Goal: Task Accomplishment & Management: Complete application form

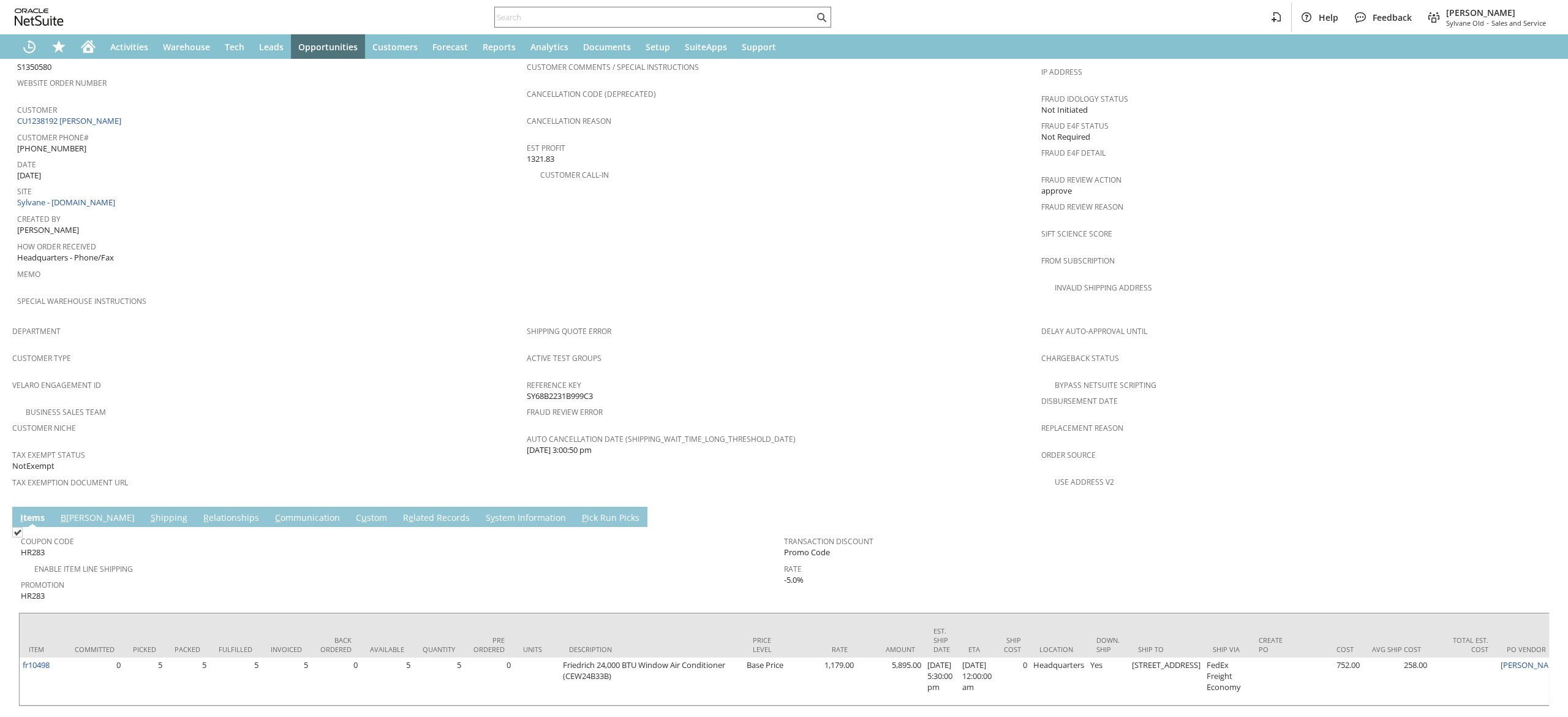
scroll to position [560, 0]
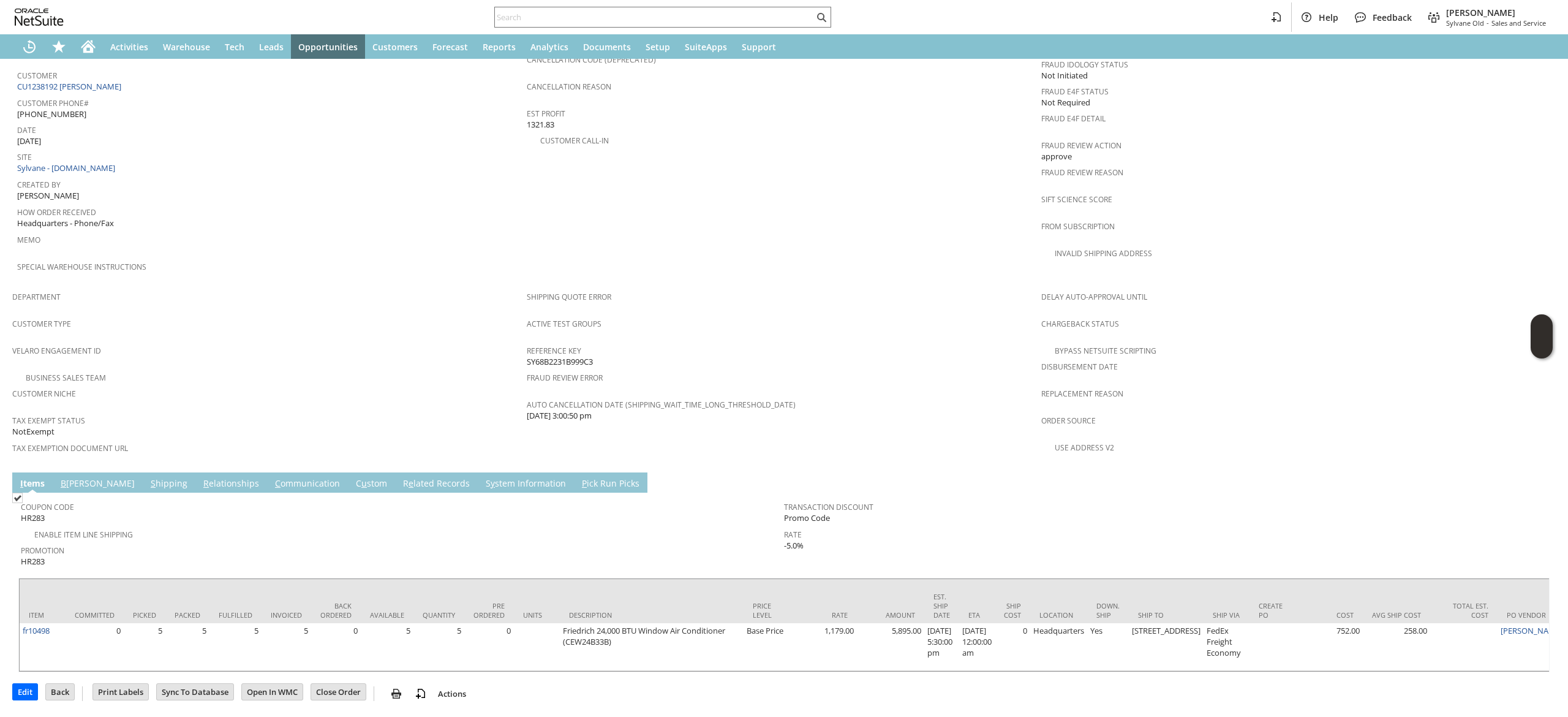
drag, startPoint x: 114, startPoint y: 443, endPoint x: 169, endPoint y: 458, distance: 57.0
click at [147, 477] on link "S hipping" at bounding box center [168, 483] width 43 height 14
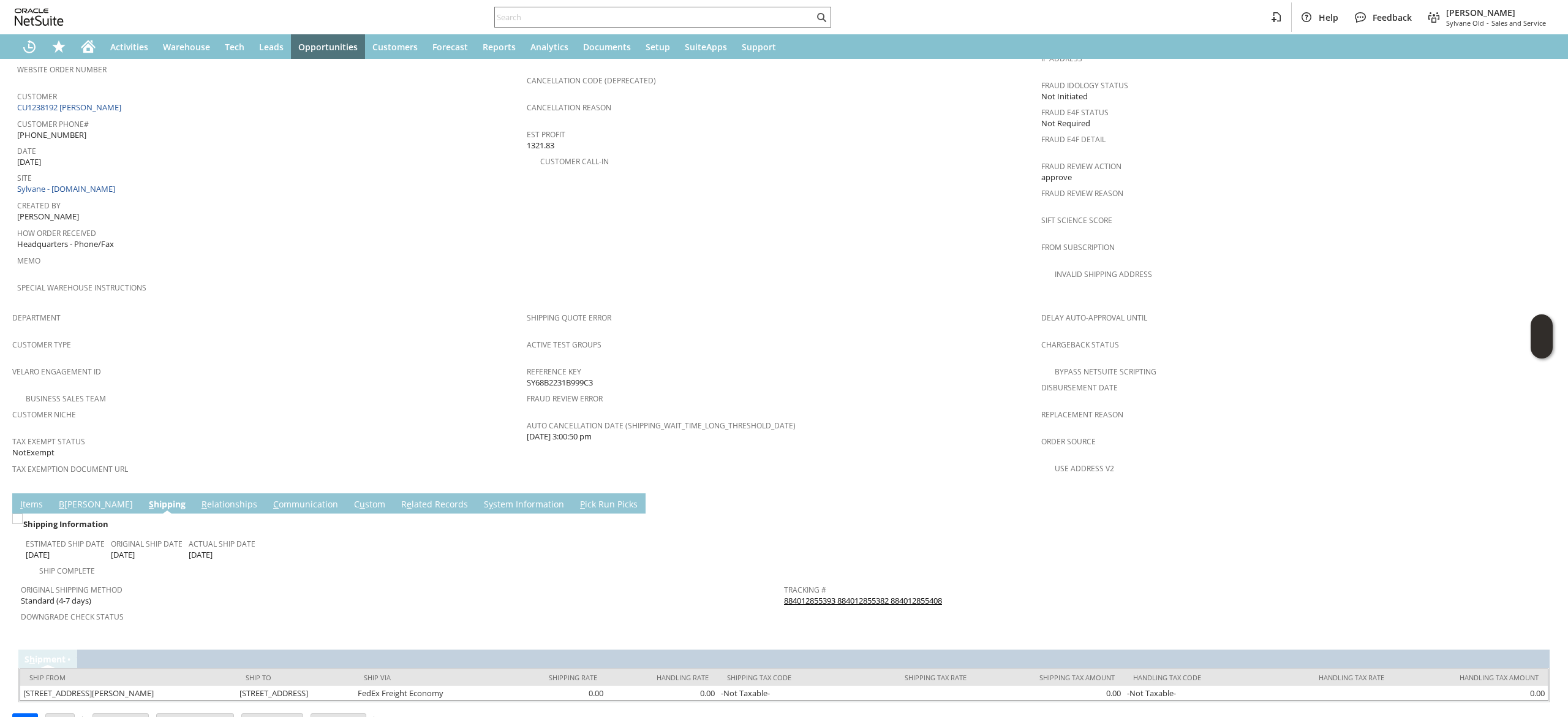
click at [893, 608] on span "Return Tracking #" at bounding box center [1162, 615] width 757 height 15
click at [890, 595] on link "884012855393 884012855382 884012855408" at bounding box center [863, 601] width 158 height 11
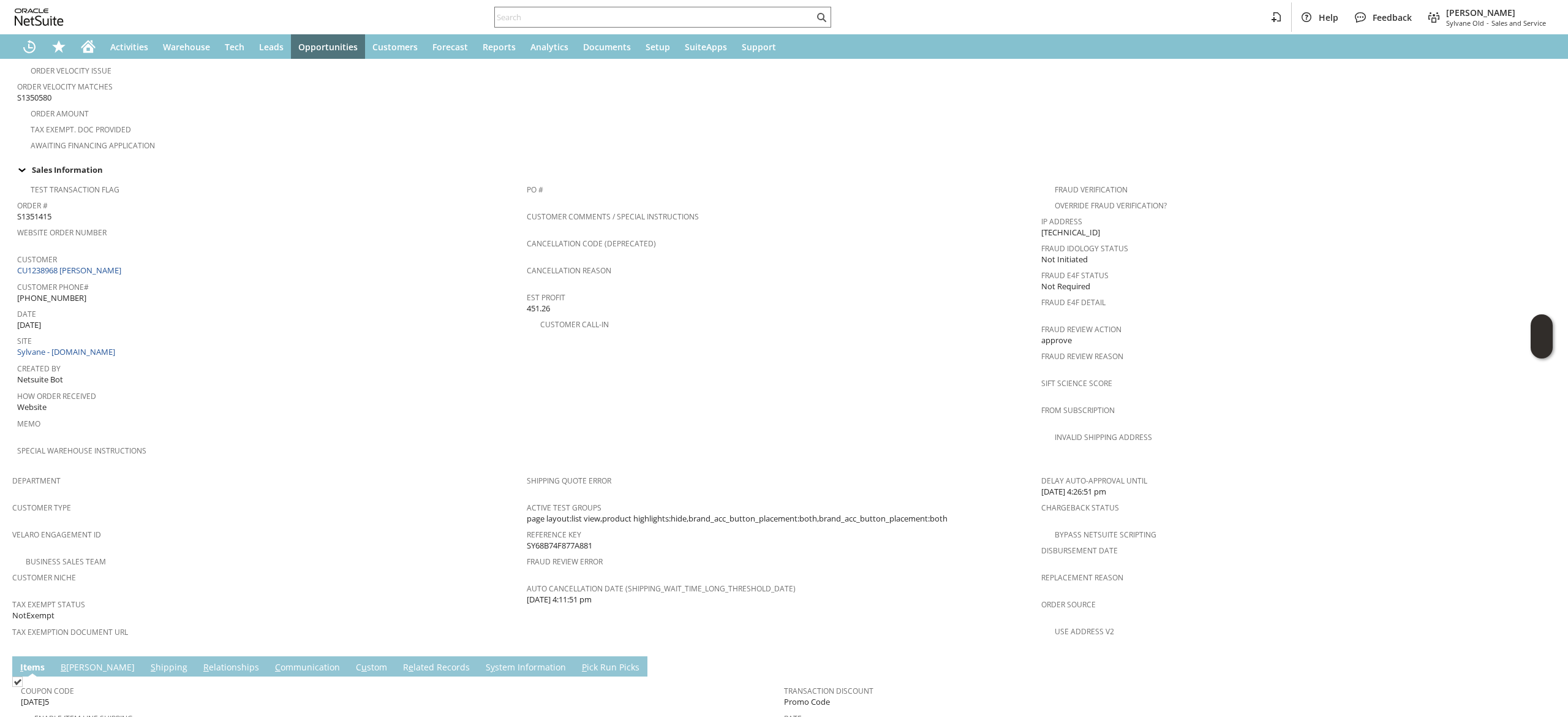
scroll to position [560, 0]
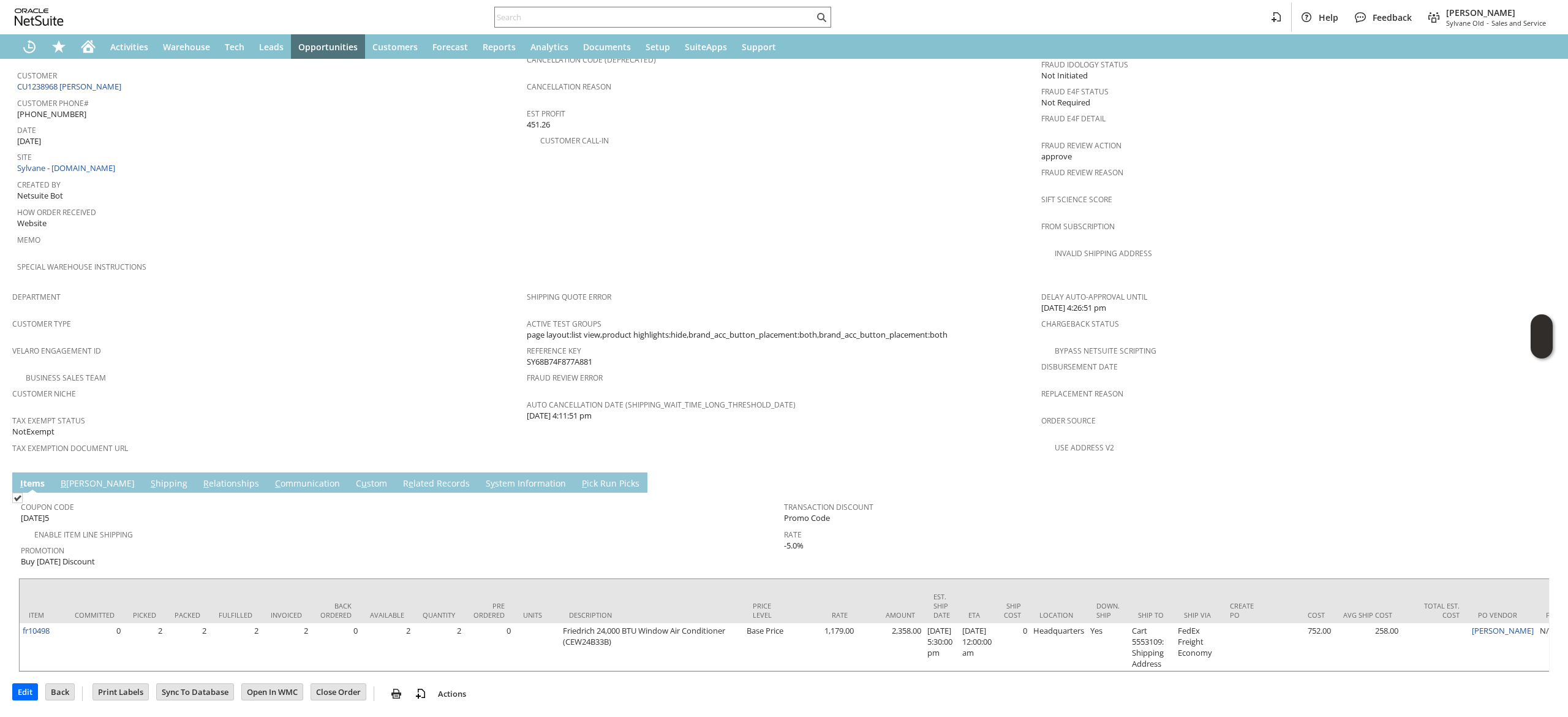
click at [667, 0] on div "Help Feedback Devin Carswell Sylvane Old - Sales and Service" at bounding box center [784, 17] width 1568 height 35
click at [670, 2] on div "Help Feedback Devin Carswell Sylvane Old - Sales and Service" at bounding box center [784, 17] width 1568 height 35
click at [671, 11] on input "text" at bounding box center [654, 17] width 319 height 15
paste input "[EMAIL_ADDRESS][DOMAIN_NAME]"
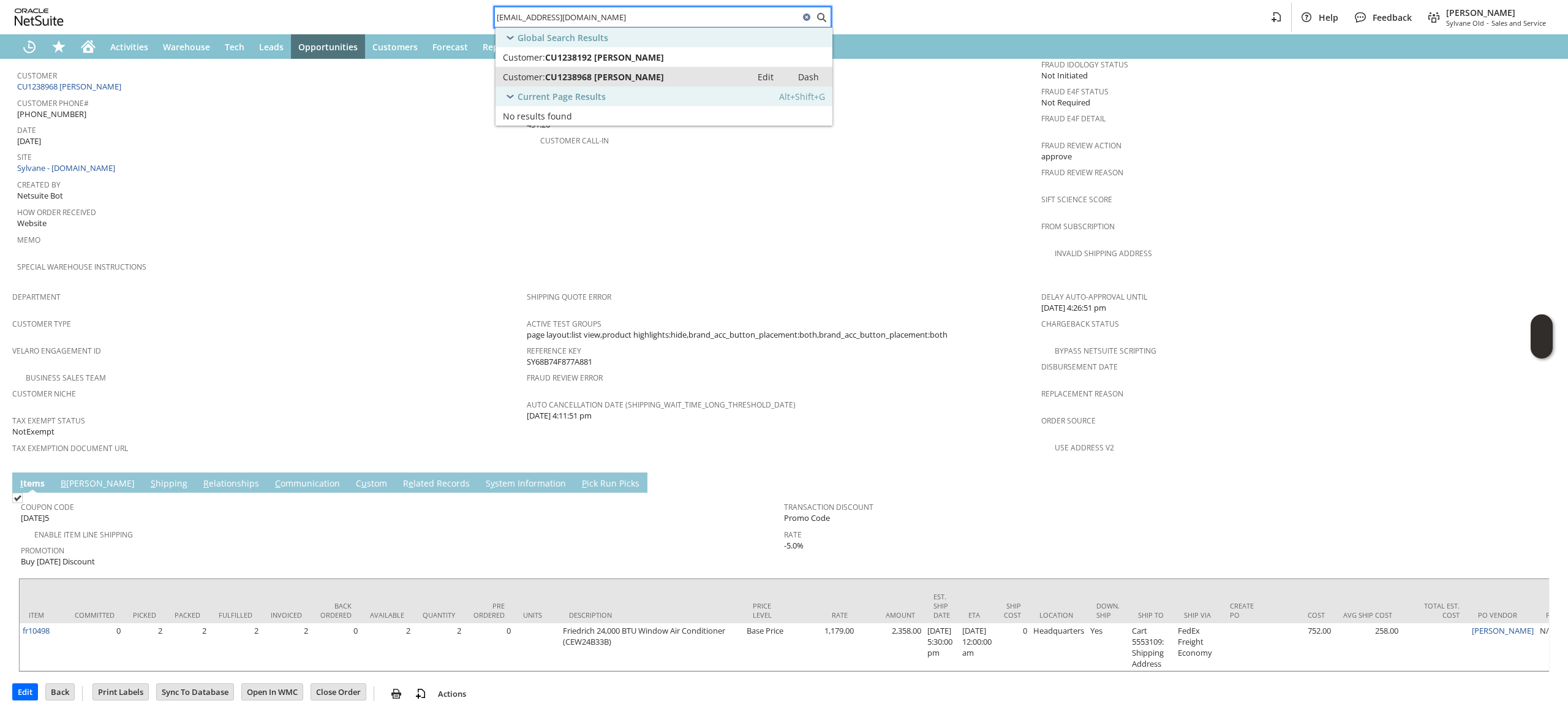
type input "[EMAIL_ADDRESS][DOMAIN_NAME]"
click at [635, 75] on span "CU1238968 [PERSON_NAME]" at bounding box center [604, 76] width 119 height 12
click at [147, 477] on link "S hipping" at bounding box center [168, 483] width 43 height 14
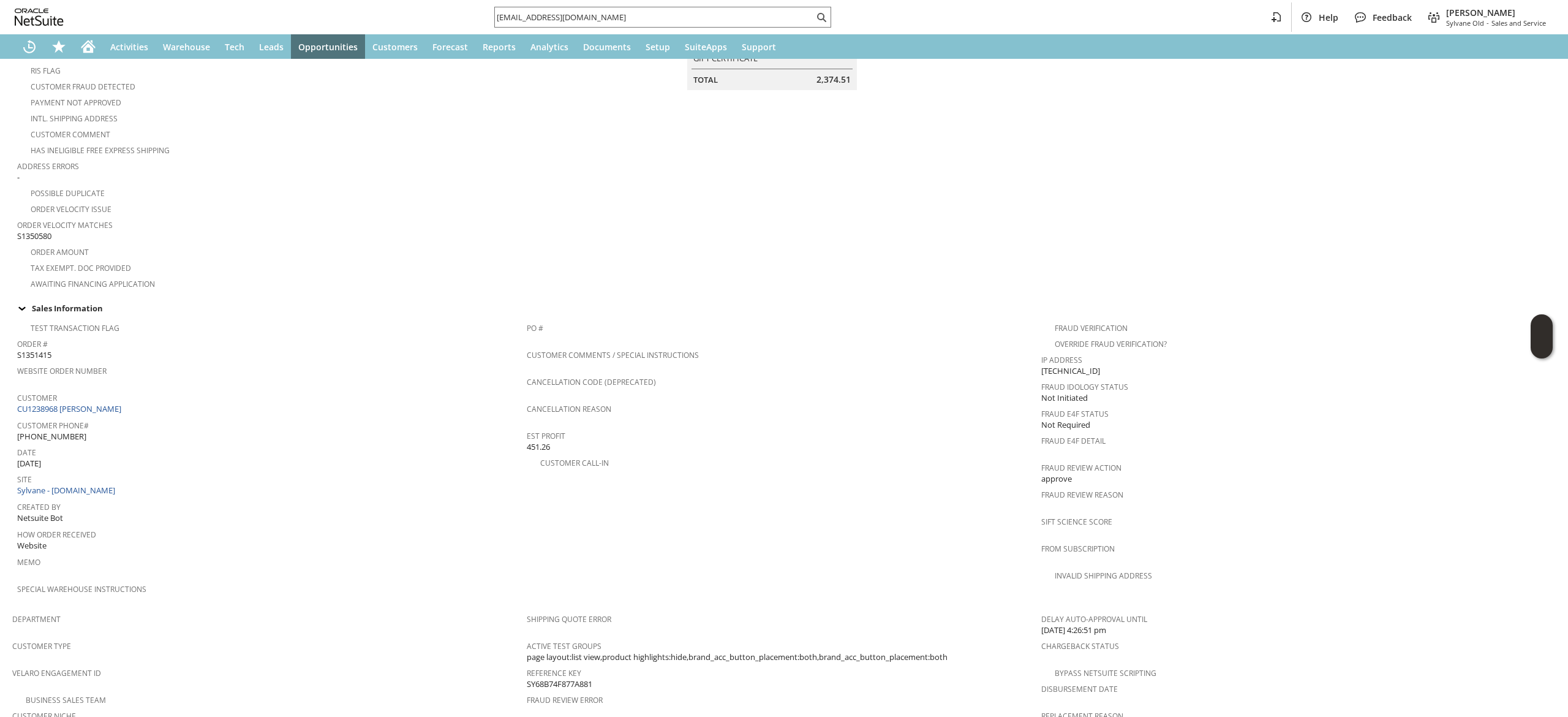
scroll to position [285, 0]
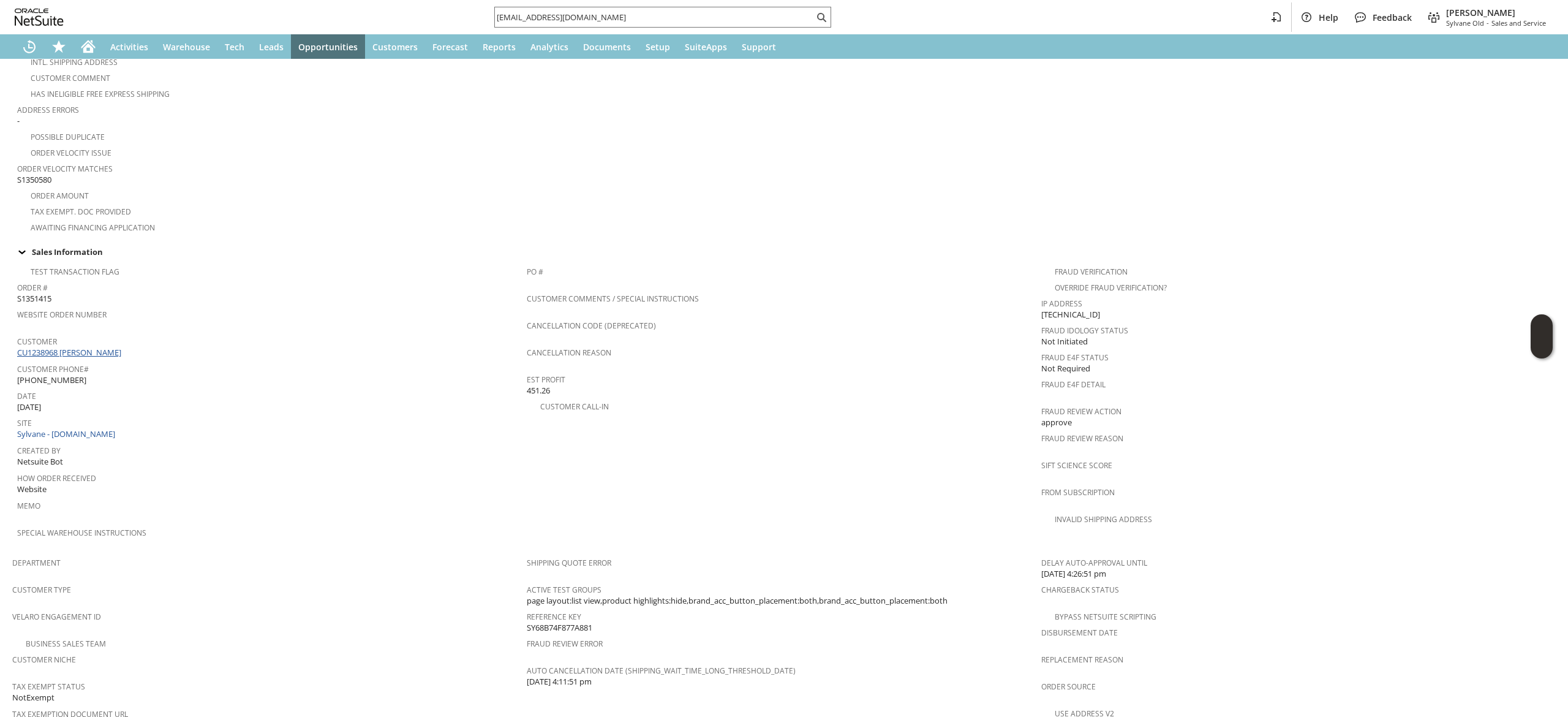
click at [76, 347] on link "CU1238968 Marvin Sheffler" at bounding box center [71, 353] width 107 height 11
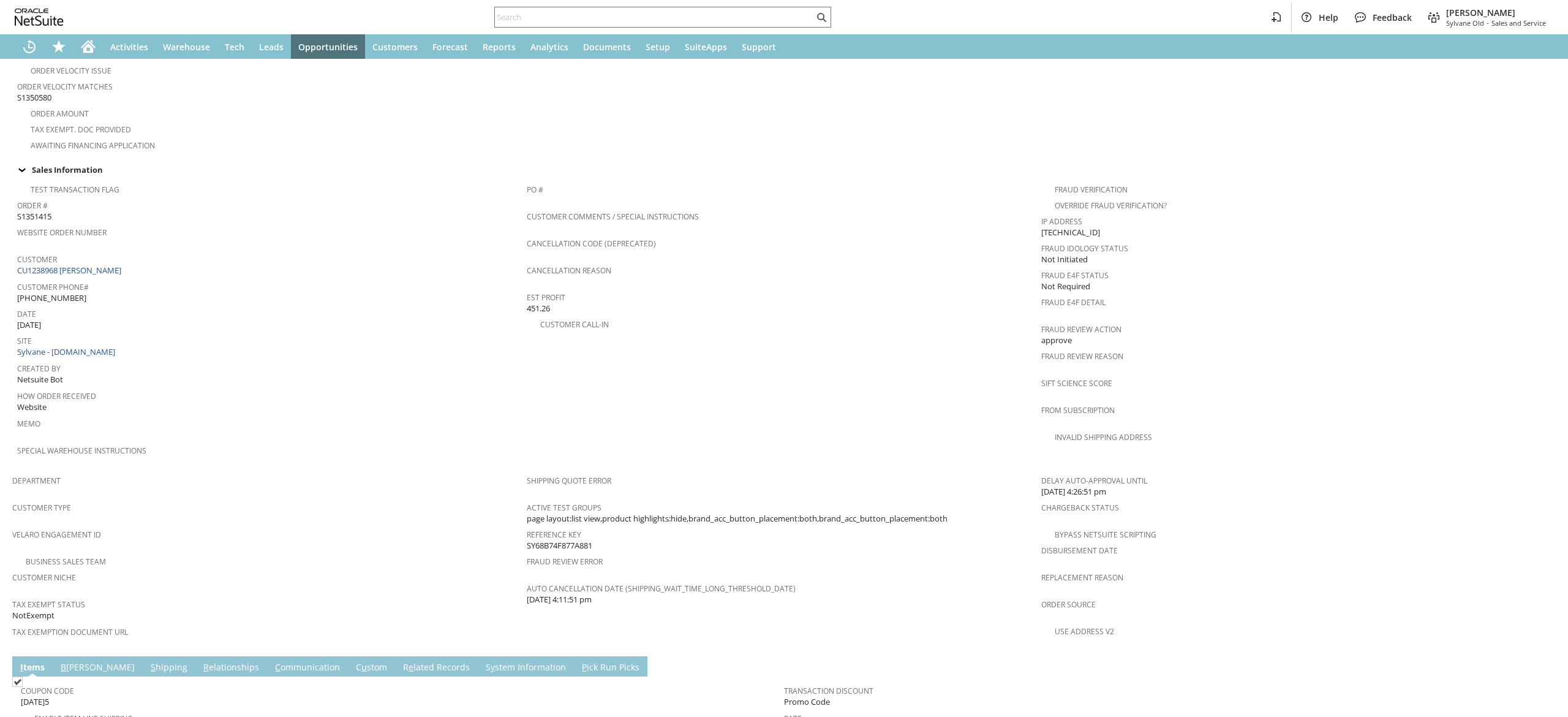
click at [203, 661] on span "R" at bounding box center [206, 666] width 5 height 12
click at [147, 661] on link "S hipping" at bounding box center [168, 667] width 43 height 14
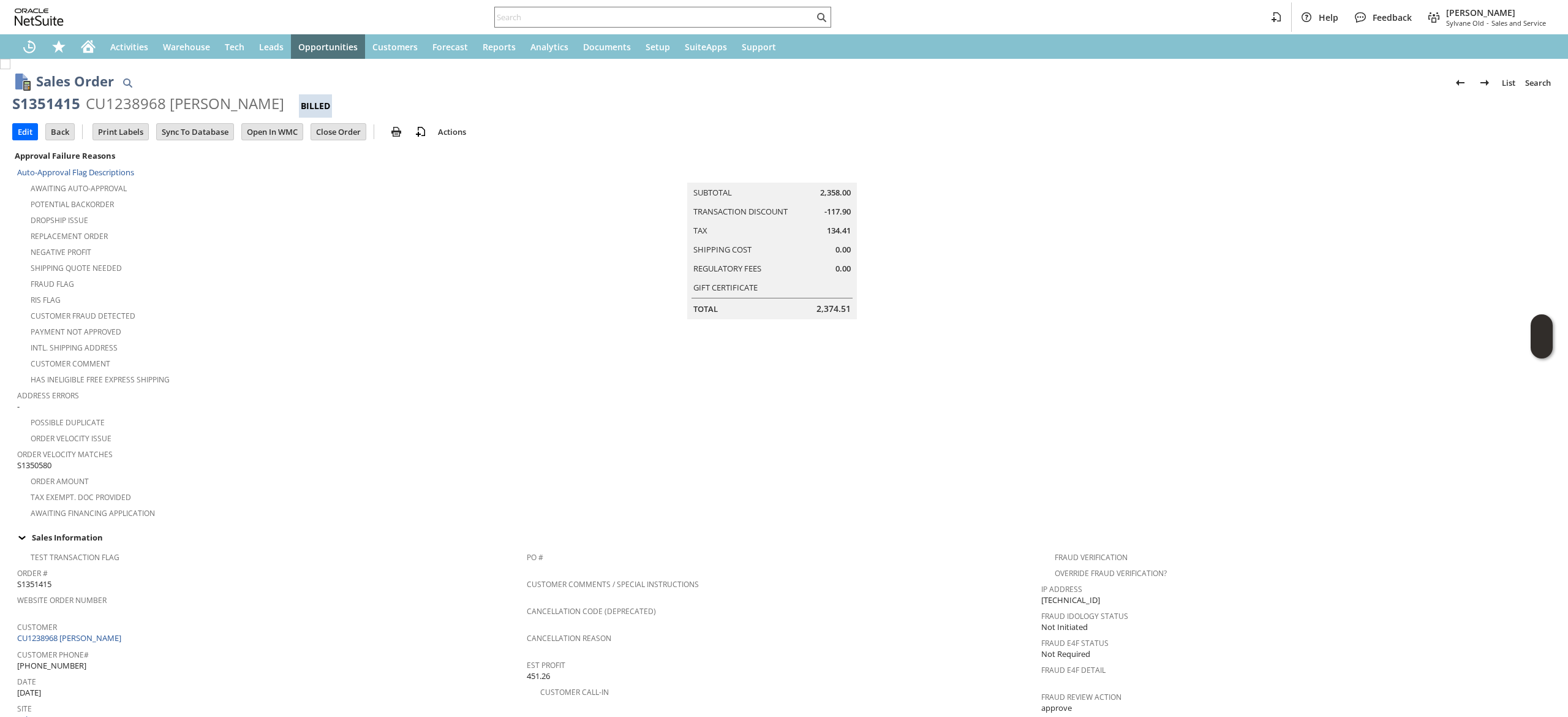
scroll to position [367, 0]
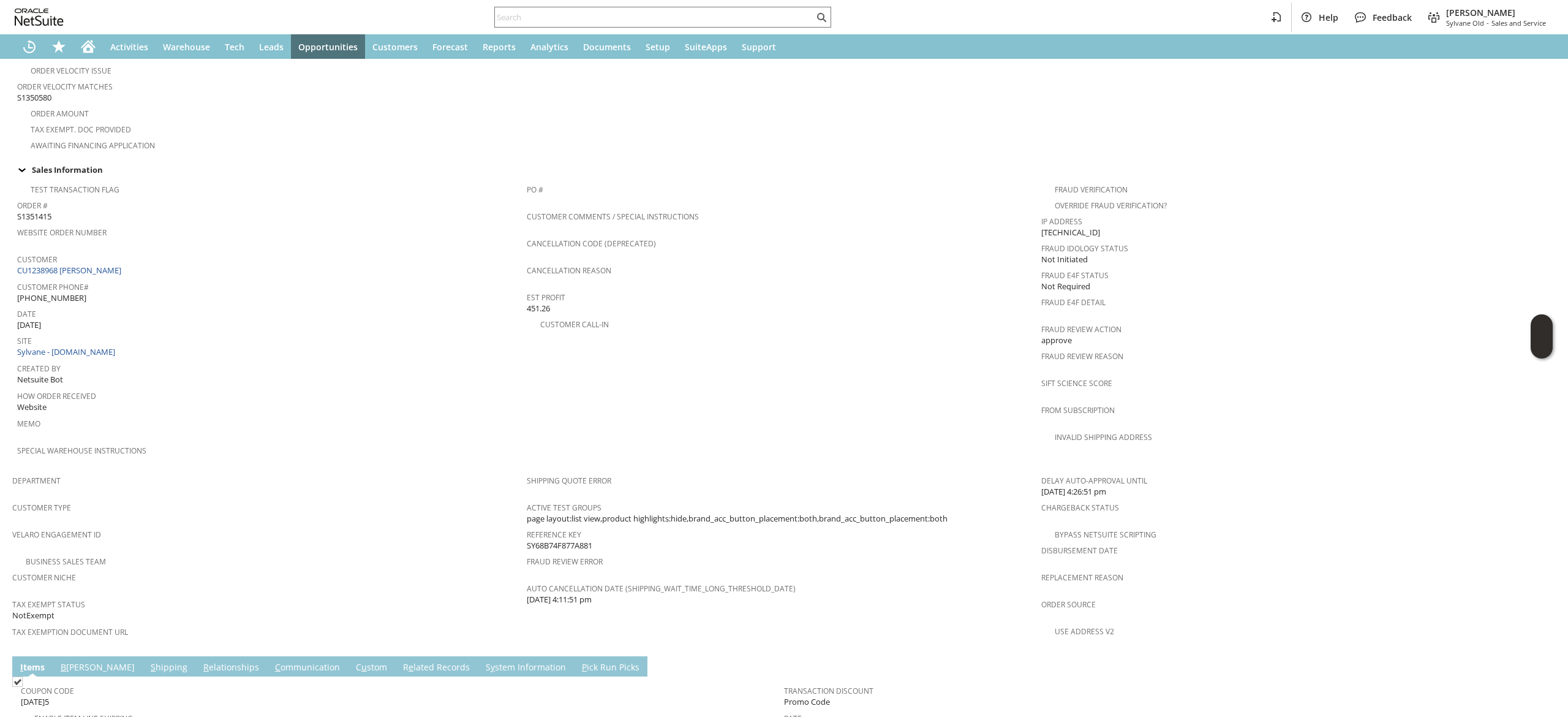
click at [147, 661] on link "S hipping" at bounding box center [168, 667] width 43 height 14
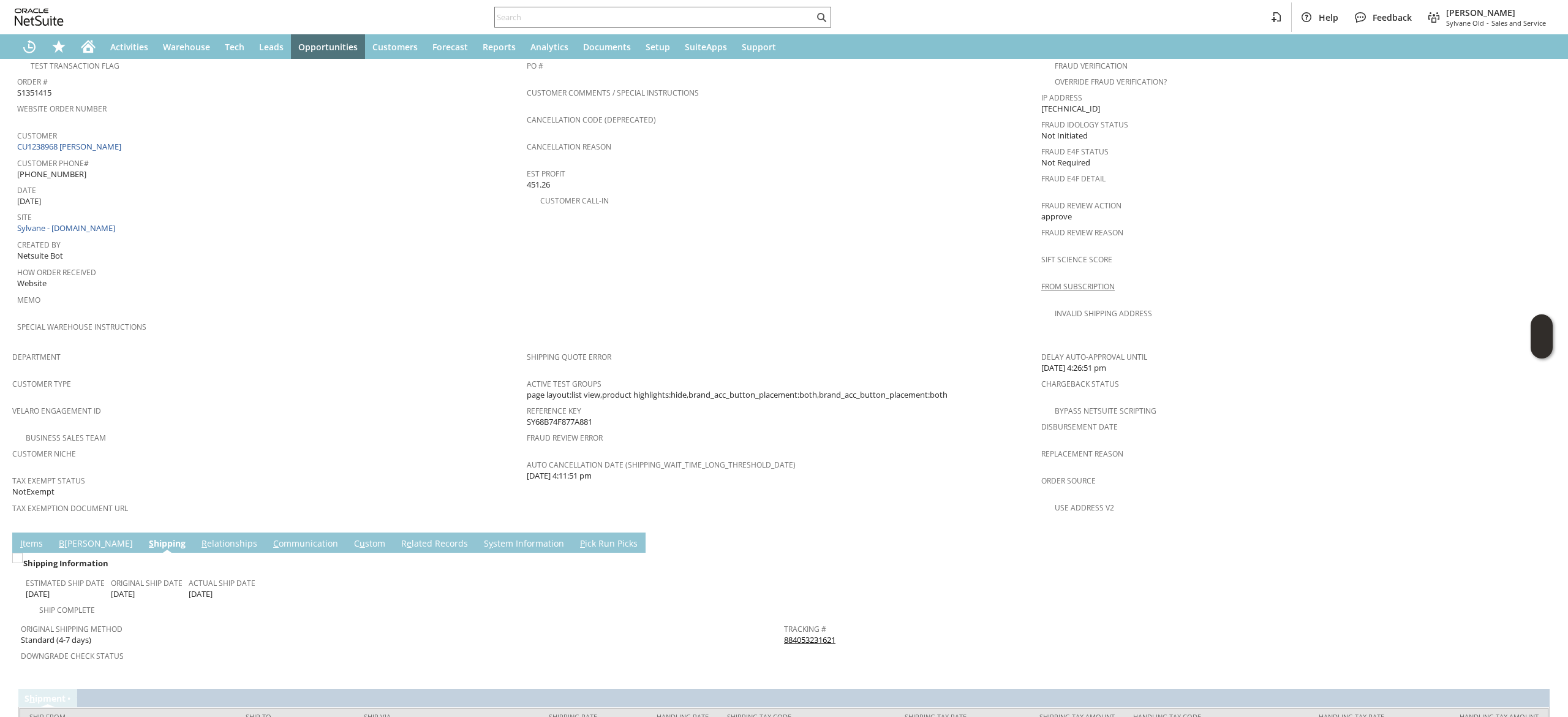
scroll to position [531, 0]
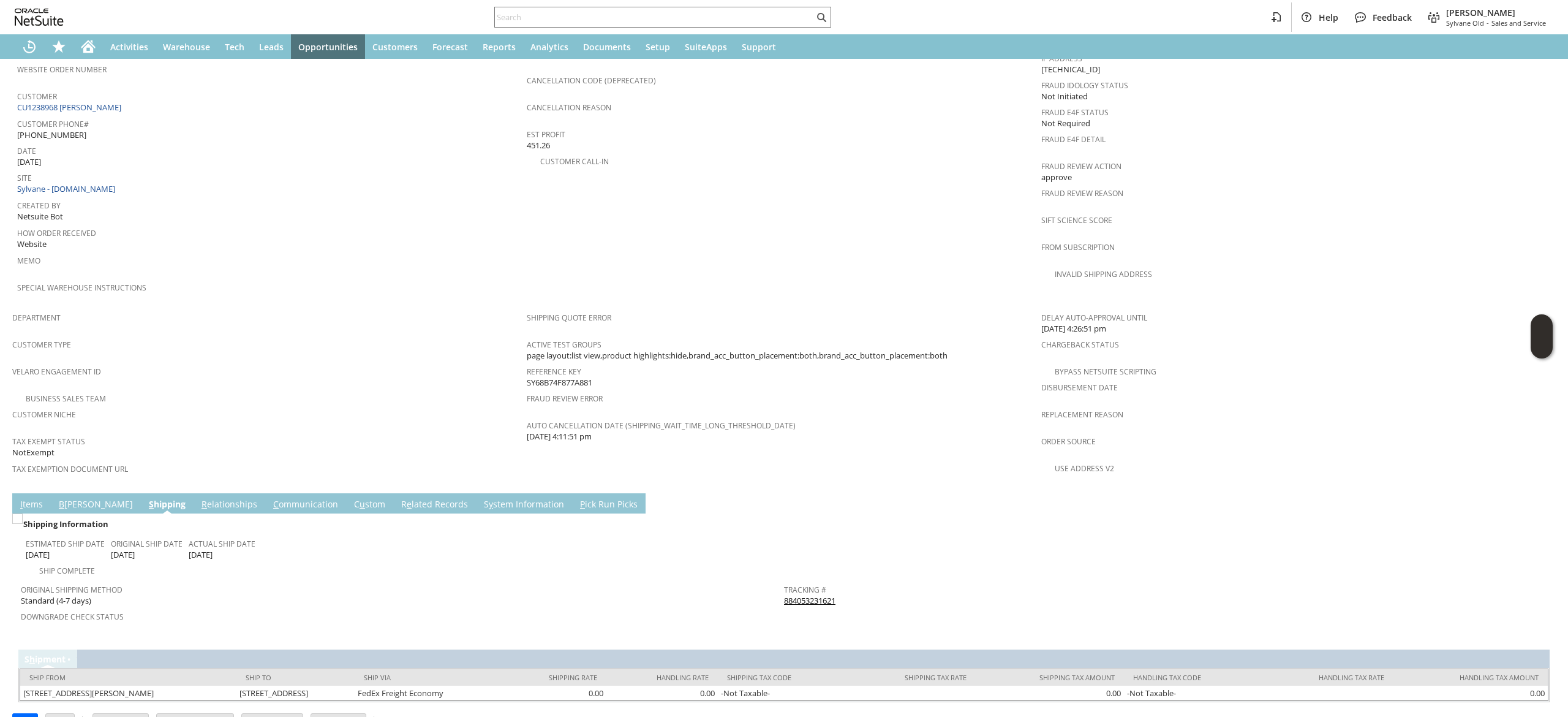
click at [37, 498] on link "I tems" at bounding box center [32, 504] width 29 height 14
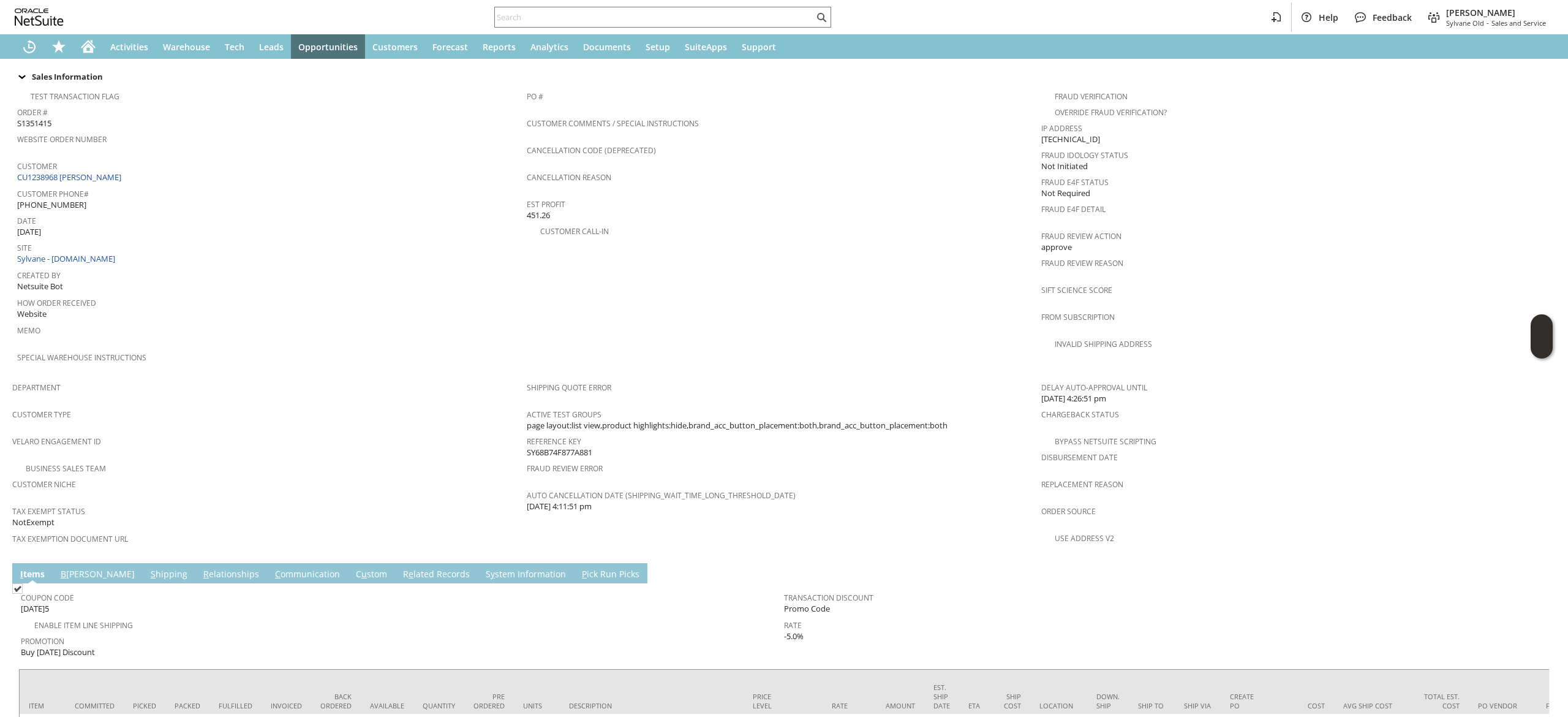
scroll to position [408, 0]
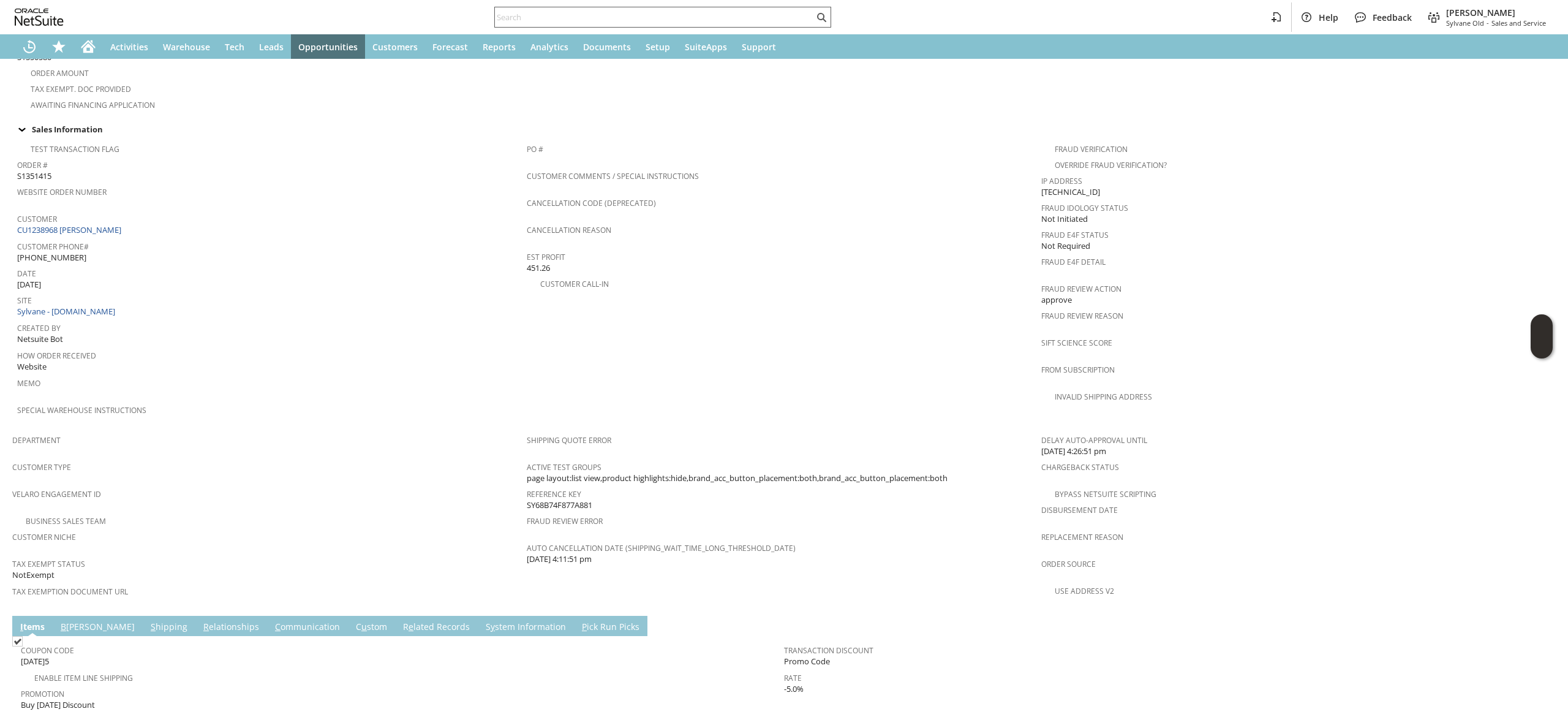
click at [521, 10] on input "text" at bounding box center [654, 17] width 319 height 15
paste input "[EMAIL_ADDRESS][DOMAIN_NAME]"
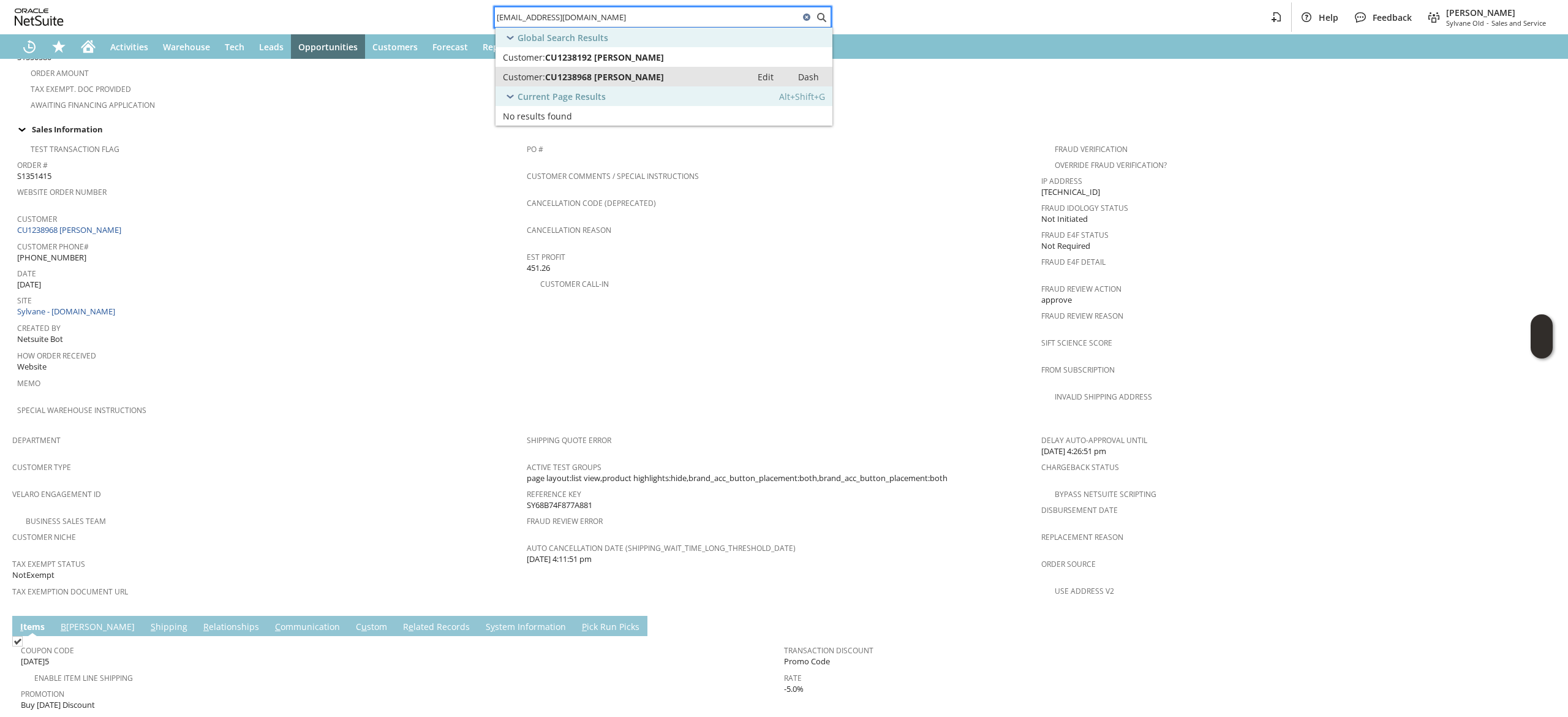
type input "[EMAIL_ADDRESS][DOMAIN_NAME]"
click at [662, 68] on link "Customer: CU1238968 Marvin Sheffler Edit Dash" at bounding box center [663, 76] width 337 height 20
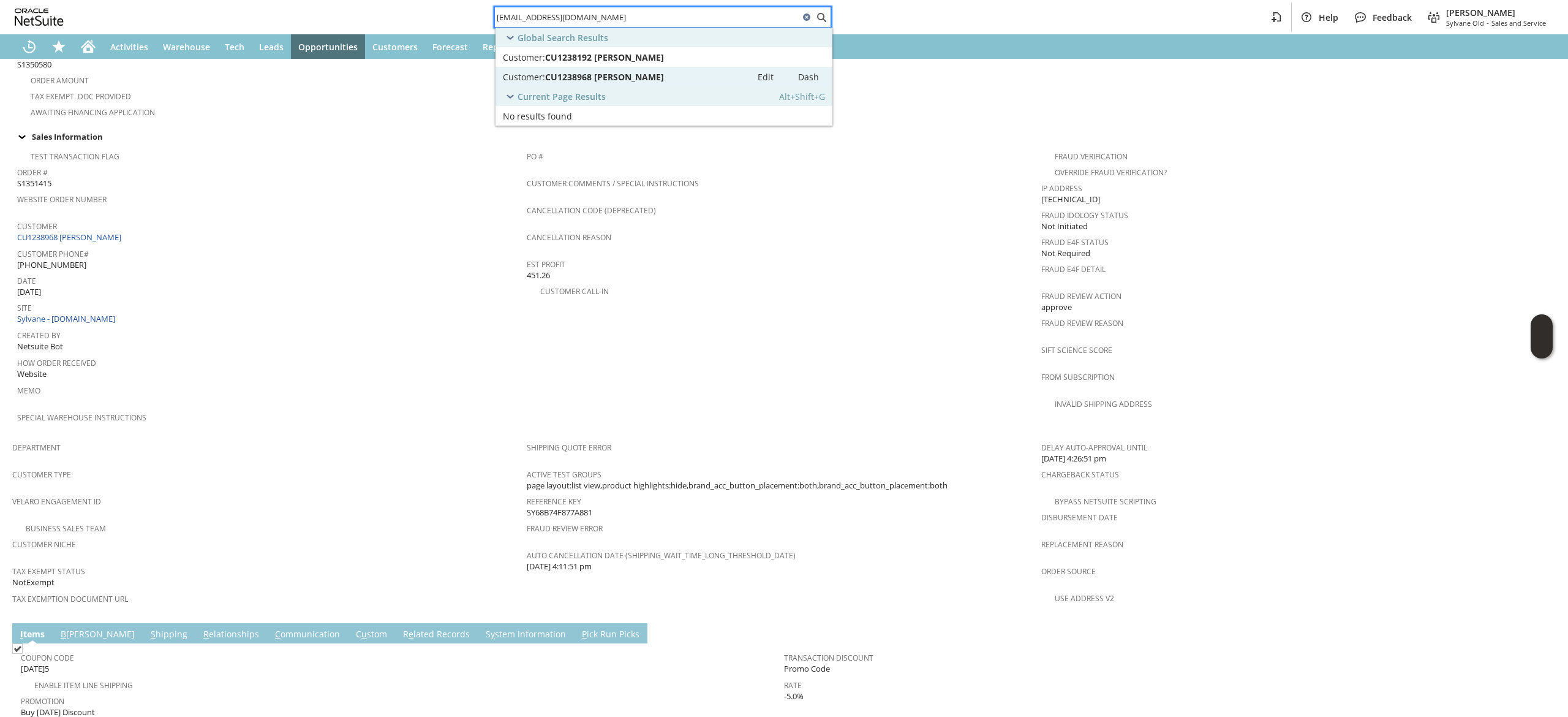
scroll to position [314, 0]
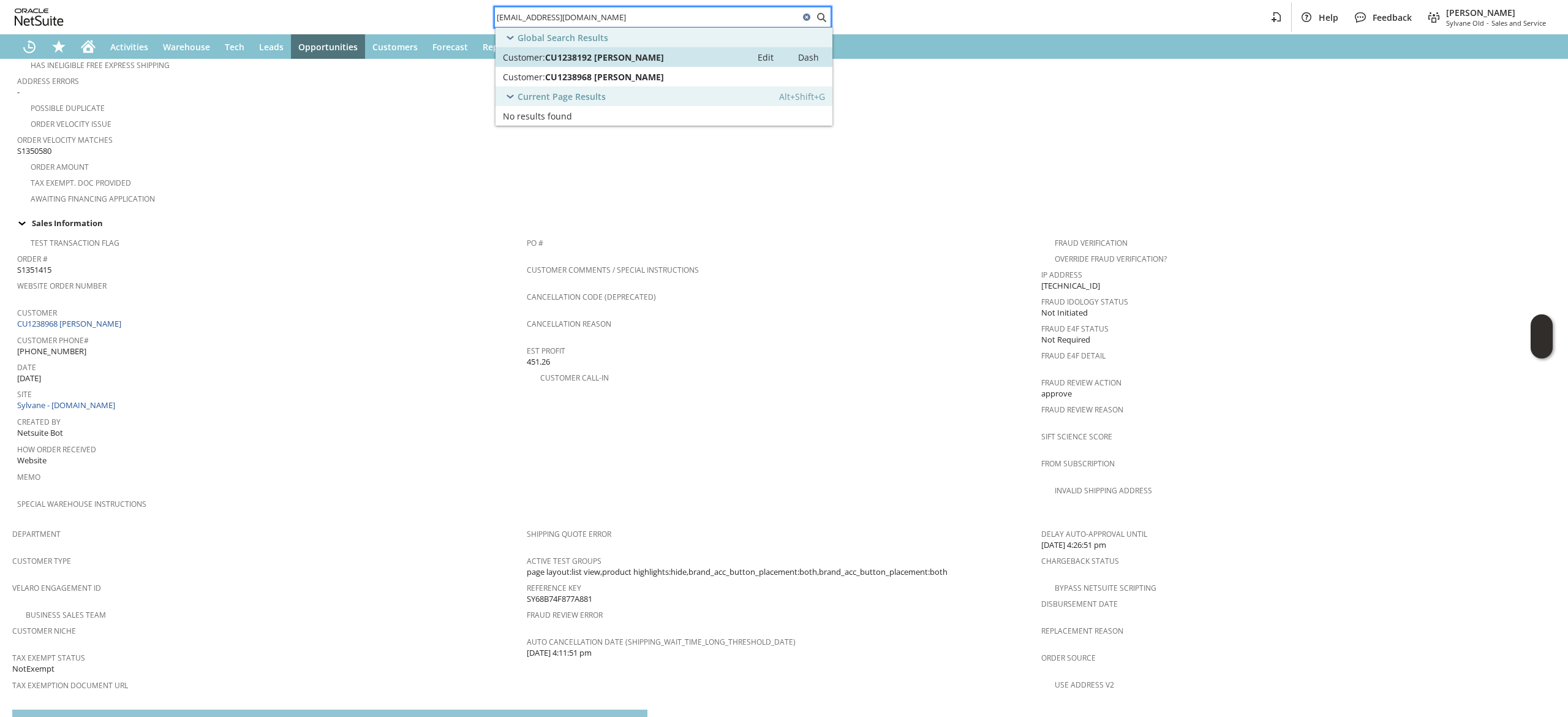
click at [610, 53] on span "CU1238192 [PERSON_NAME]" at bounding box center [604, 57] width 119 height 12
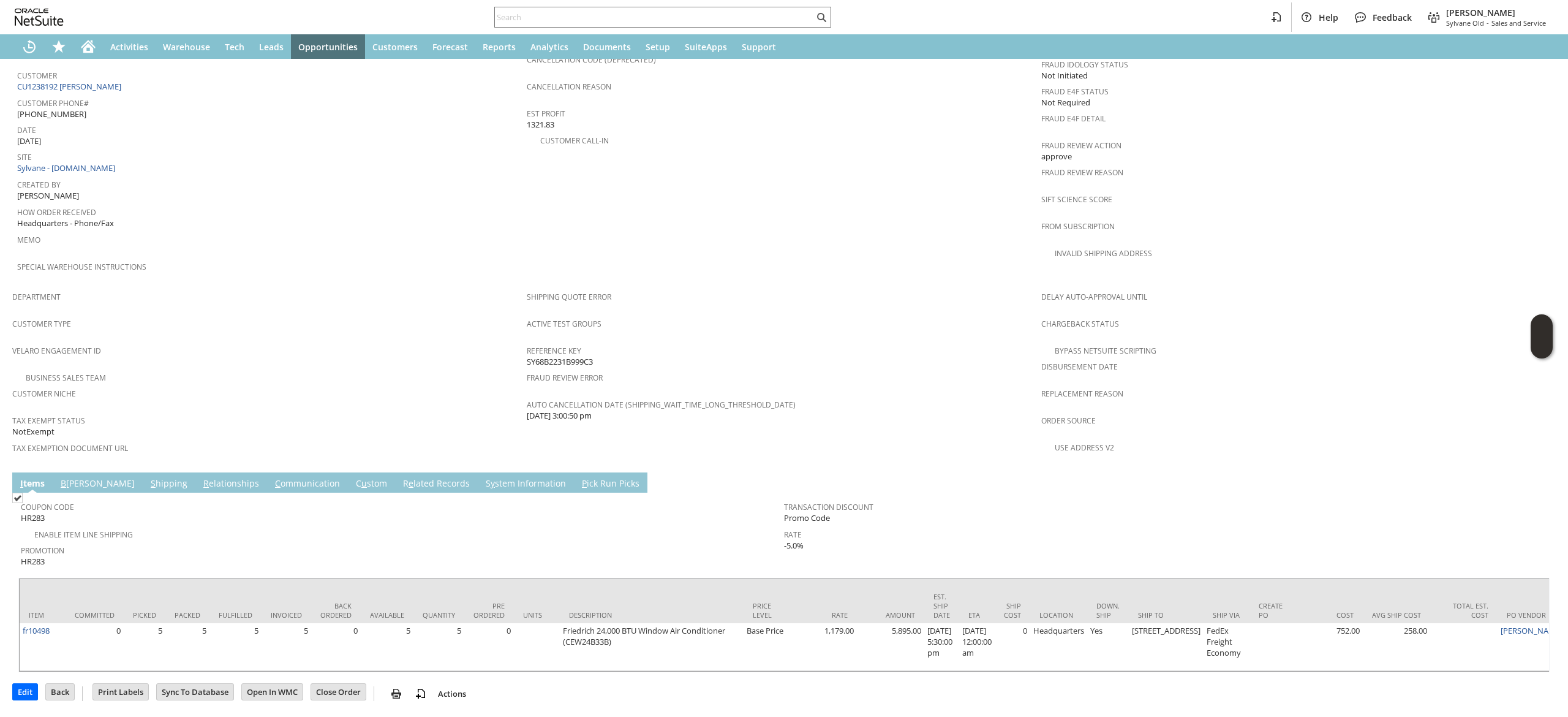
click at [147, 477] on link "S hipping" at bounding box center [168, 483] width 43 height 14
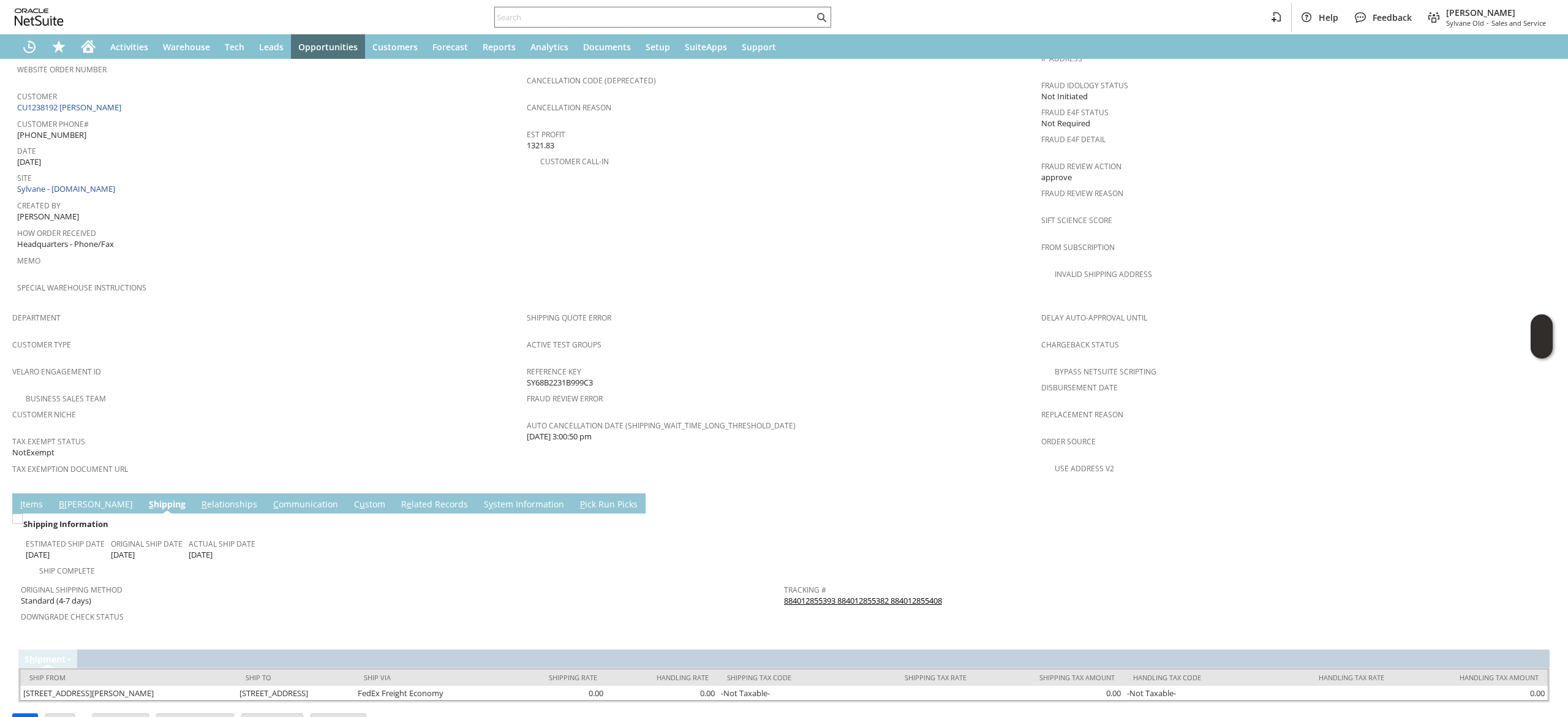
click at [564, 532] on td "Estimated Ship Date 9/2/2025 Original Ship Date 9/2/2025 Actual Ship Date 9/1/2…" at bounding box center [404, 546] width 759 height 30
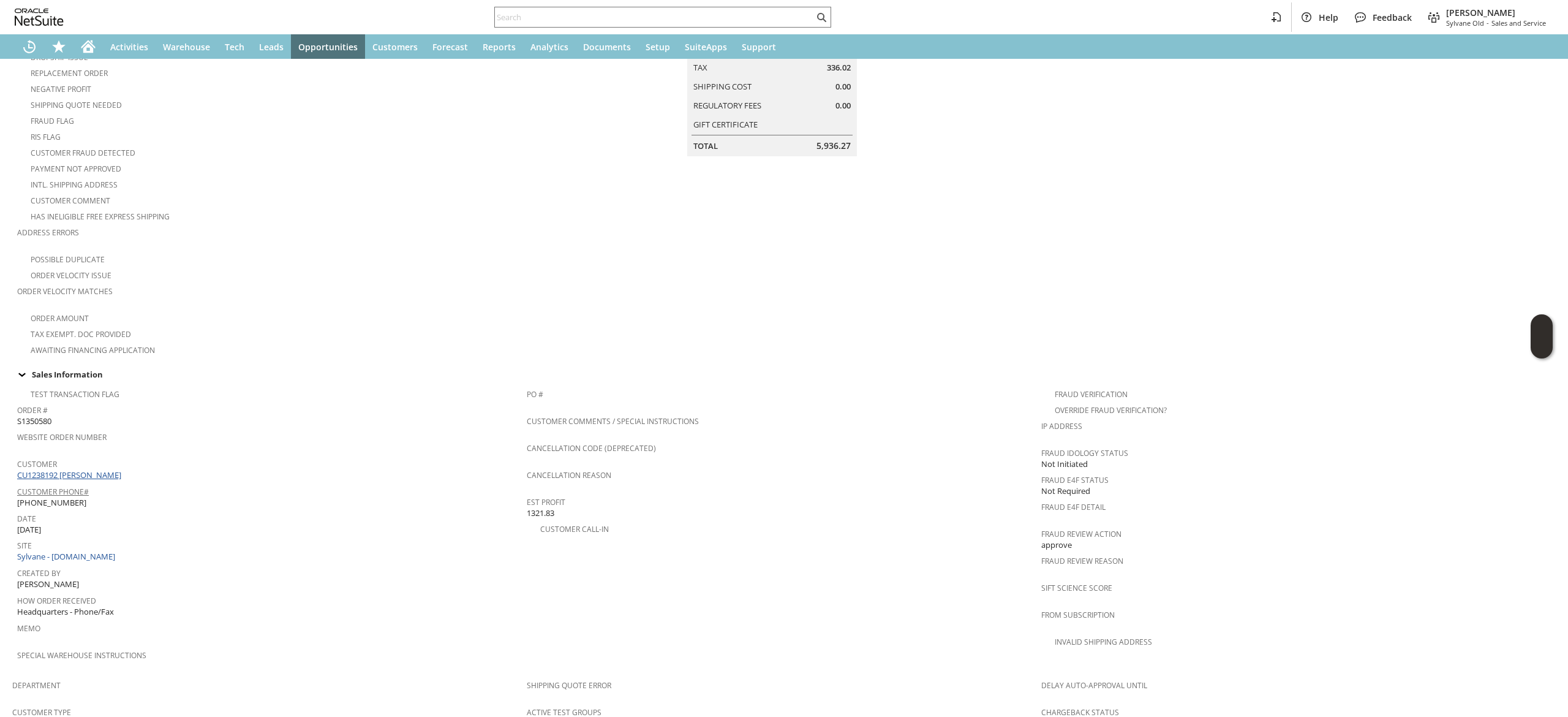
click at [96, 469] on link "CU1238192 [PERSON_NAME]" at bounding box center [71, 474] width 107 height 11
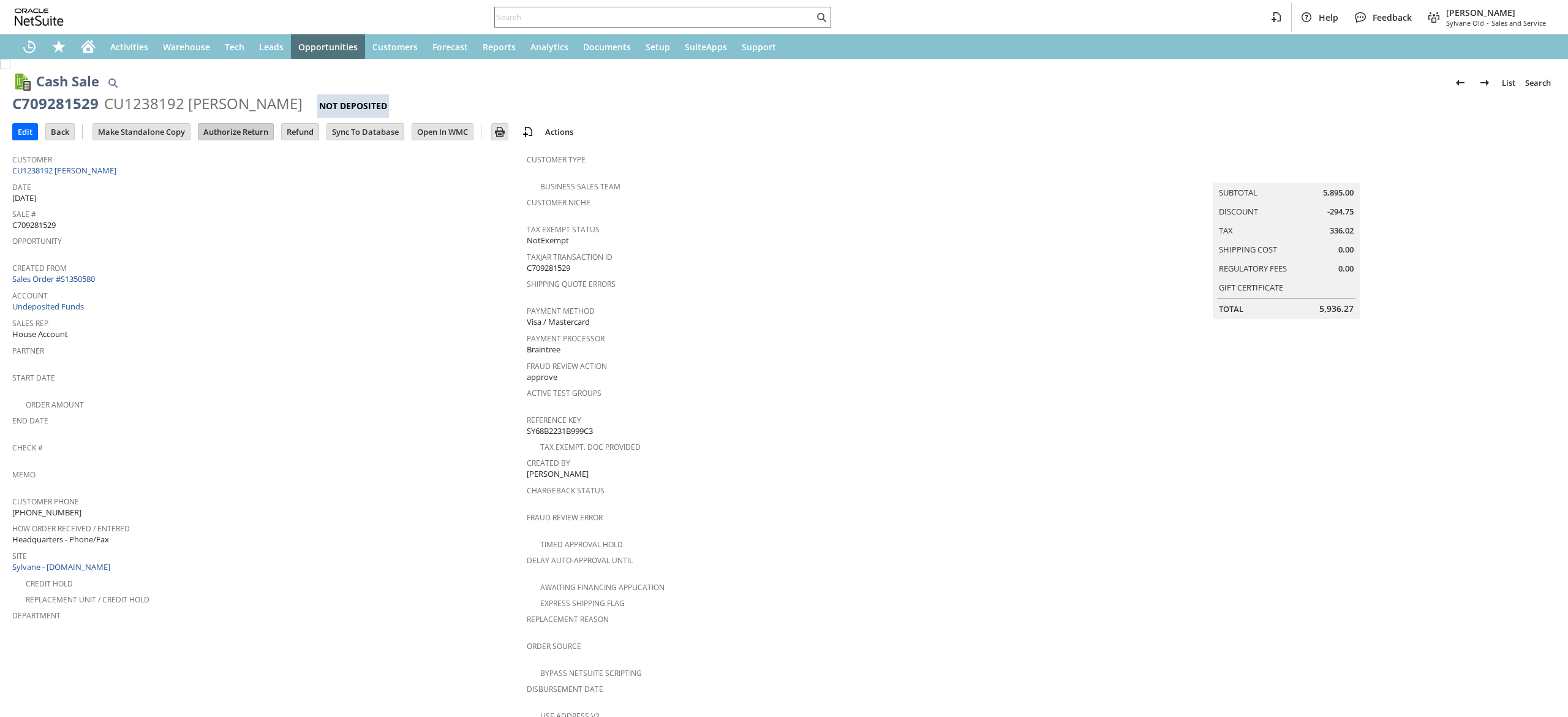
click at [230, 129] on input "Authorize Return" at bounding box center [235, 132] width 74 height 16
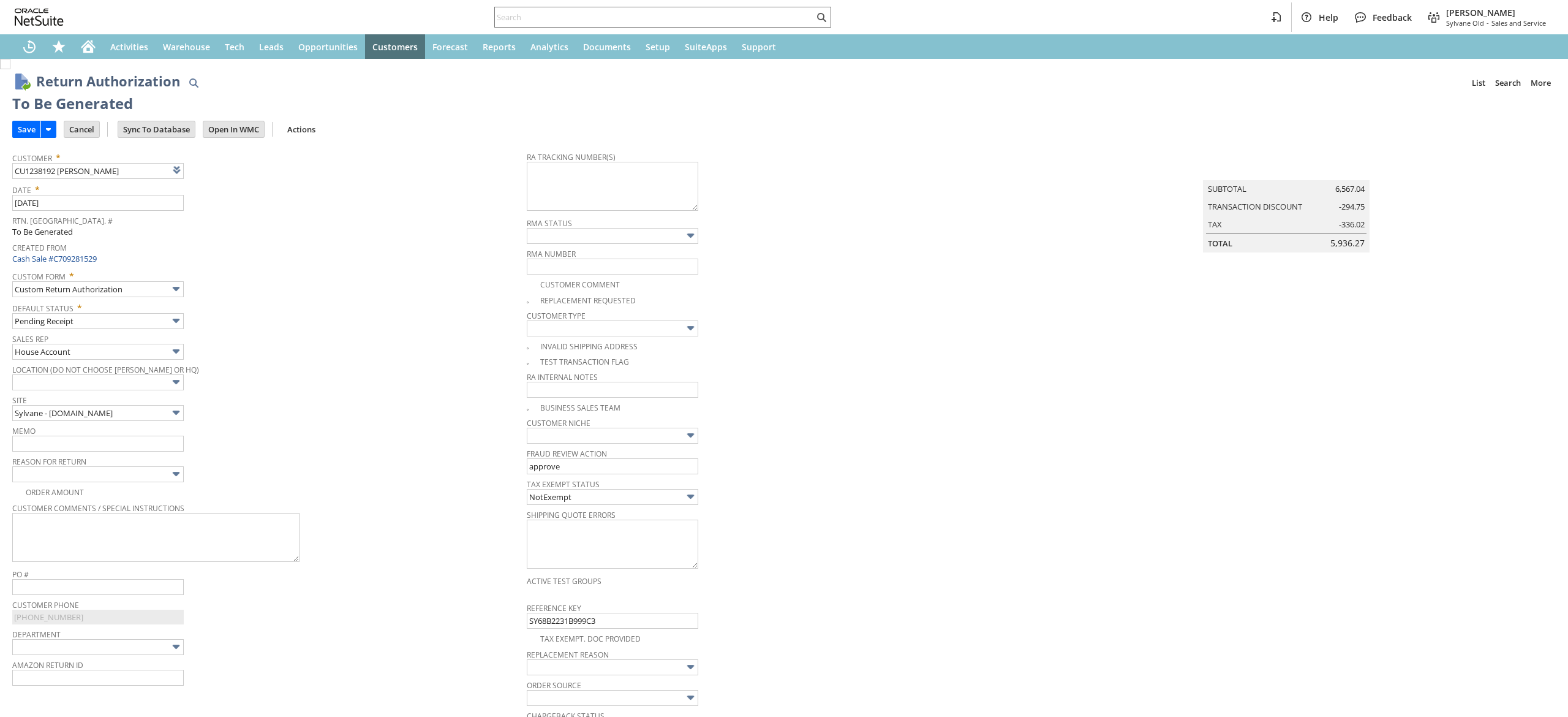
type input "Add"
type input "Copy Previous"
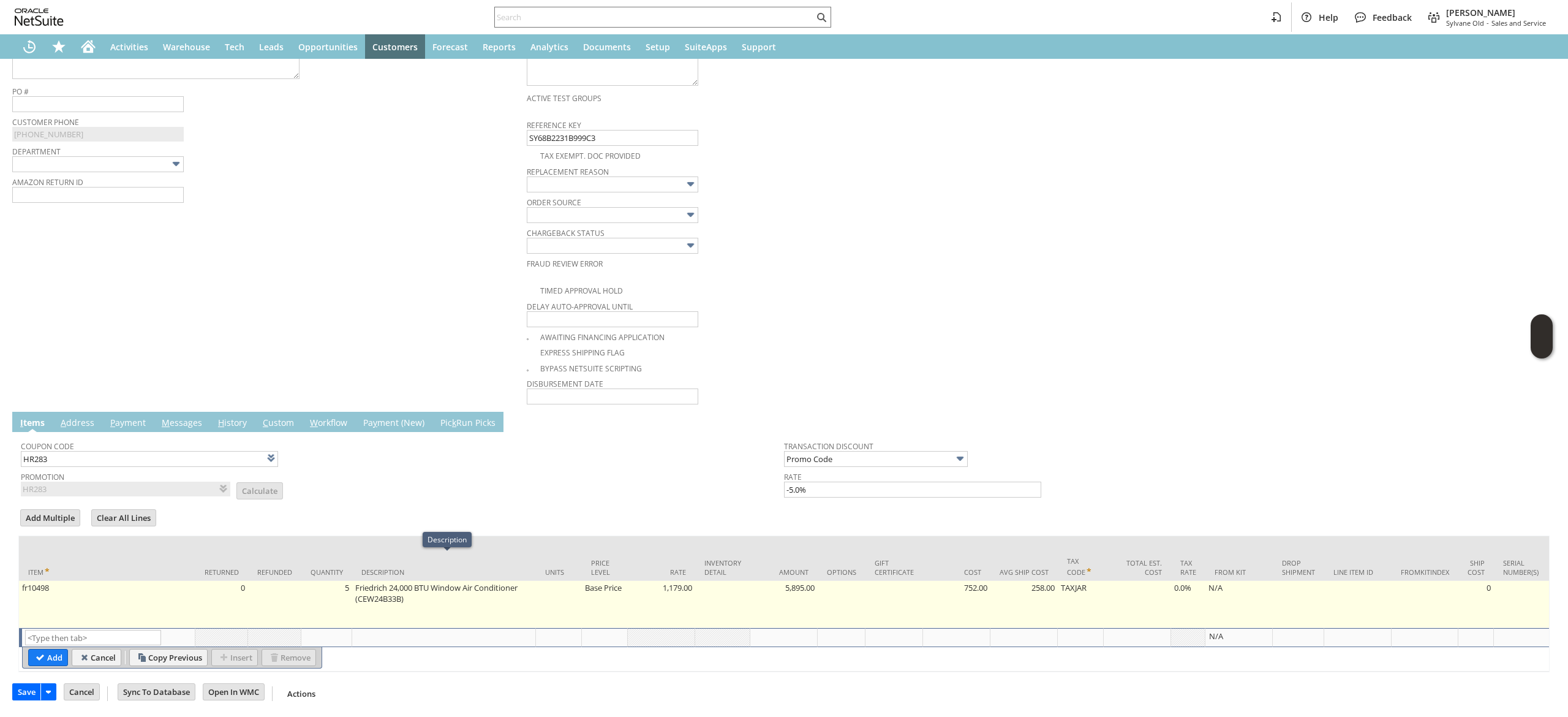
click at [339, 593] on td "5" at bounding box center [327, 604] width 51 height 47
type input "5"
type input "fr10498"
type input "OK"
type input "Make Copy"
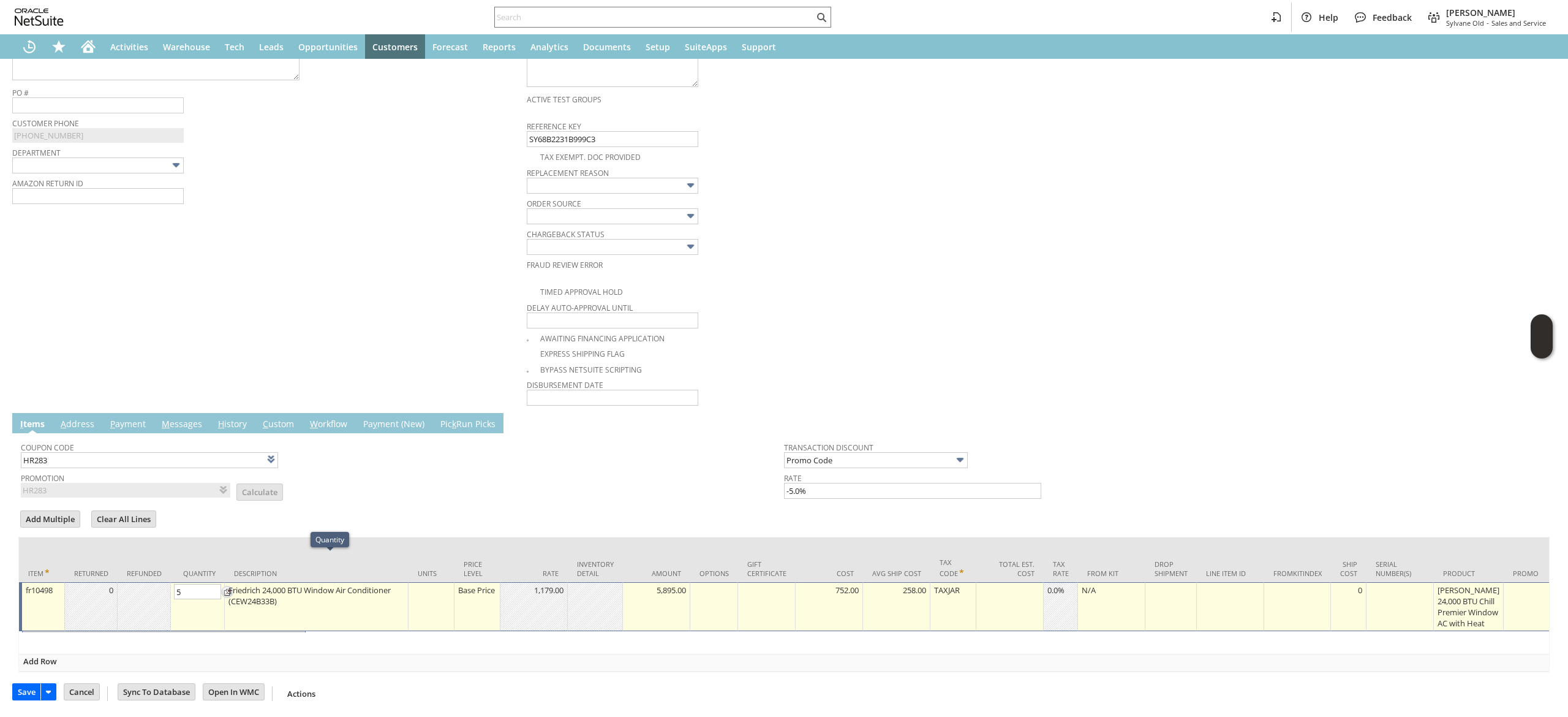
scroll to position [515, 0]
type input "2"
click at [43, 632] on input "OK" at bounding box center [46, 641] width 35 height 16
type input "Add"
type input "Copy Previous"
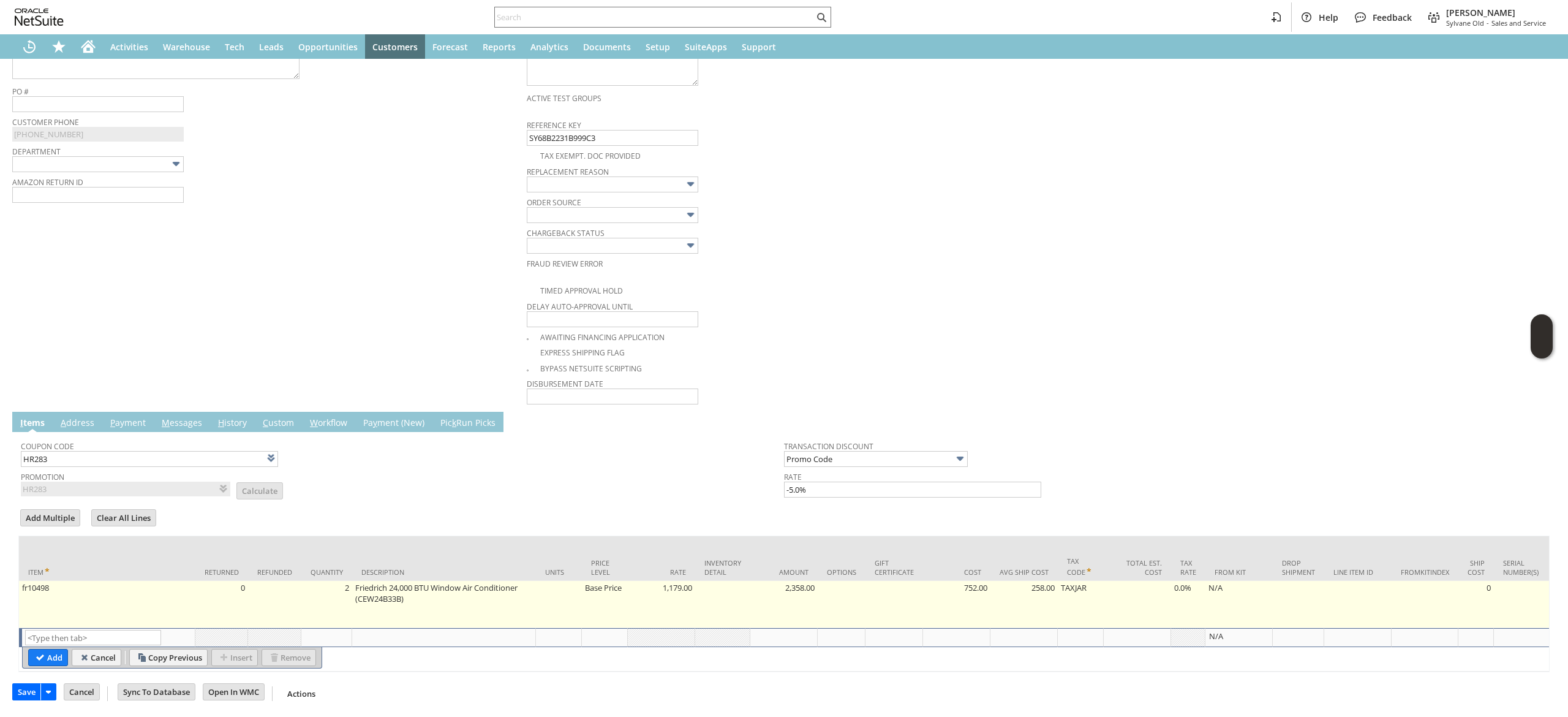
click at [598, 590] on td "Base Price" at bounding box center [604, 604] width 46 height 47
type input "Base Price"
type input "fr10498"
type input "OK"
type input "Make Copy"
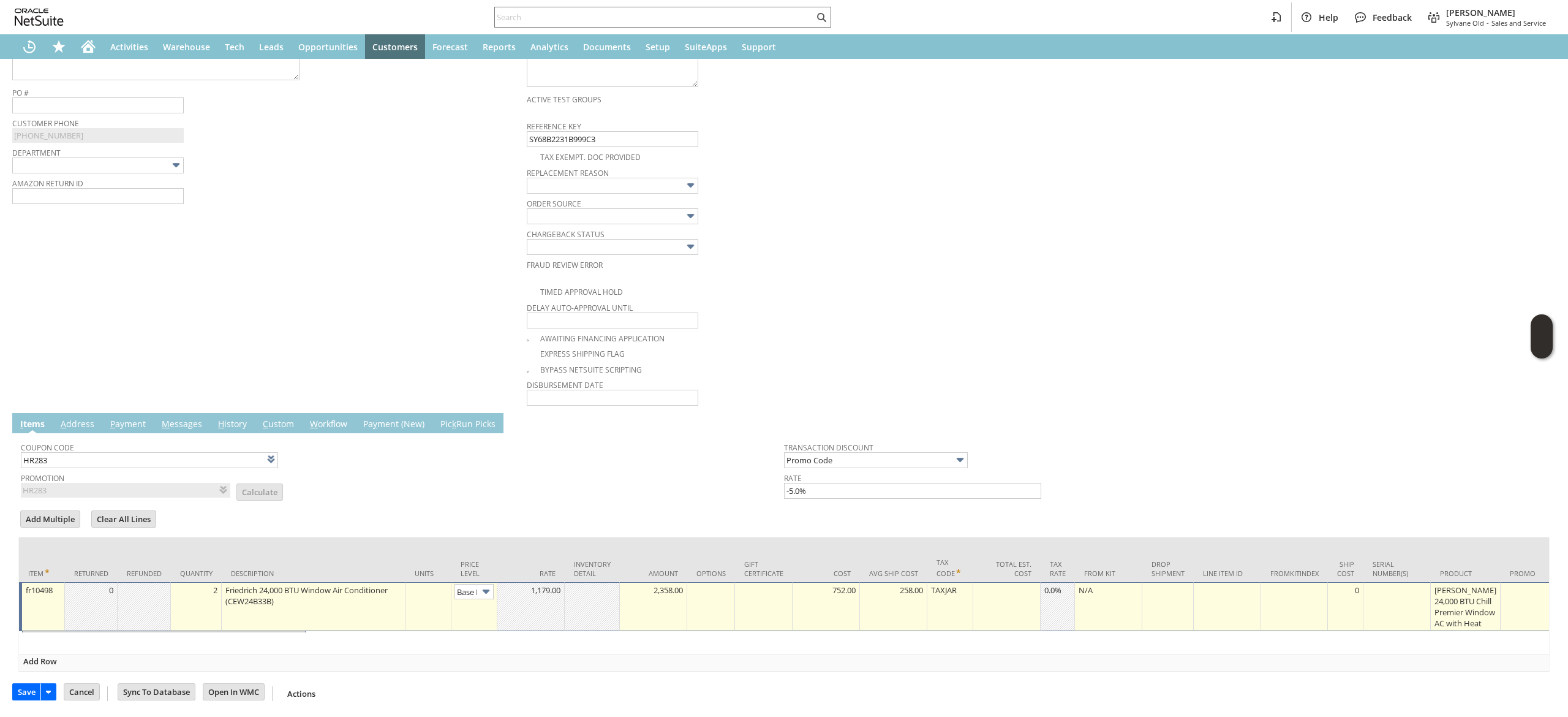
scroll to position [0, 18]
click at [481, 583] on img at bounding box center [486, 591] width 15 height 15
type input "Custom"
click at [521, 583] on td at bounding box center [531, 605] width 67 height 49
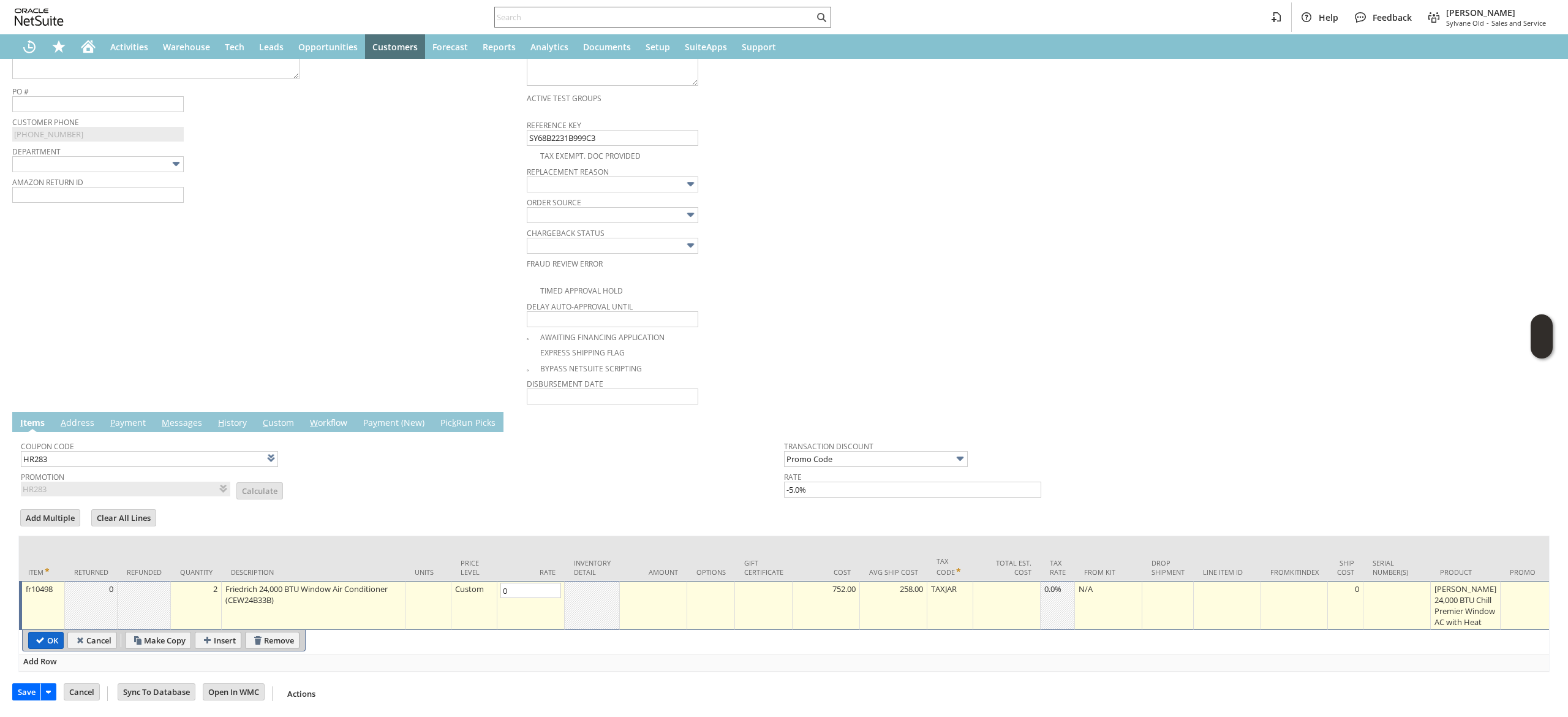
type input "0.00"
click at [39, 632] on input "OK" at bounding box center [46, 641] width 35 height 16
type input "Add"
type input "Copy Previous"
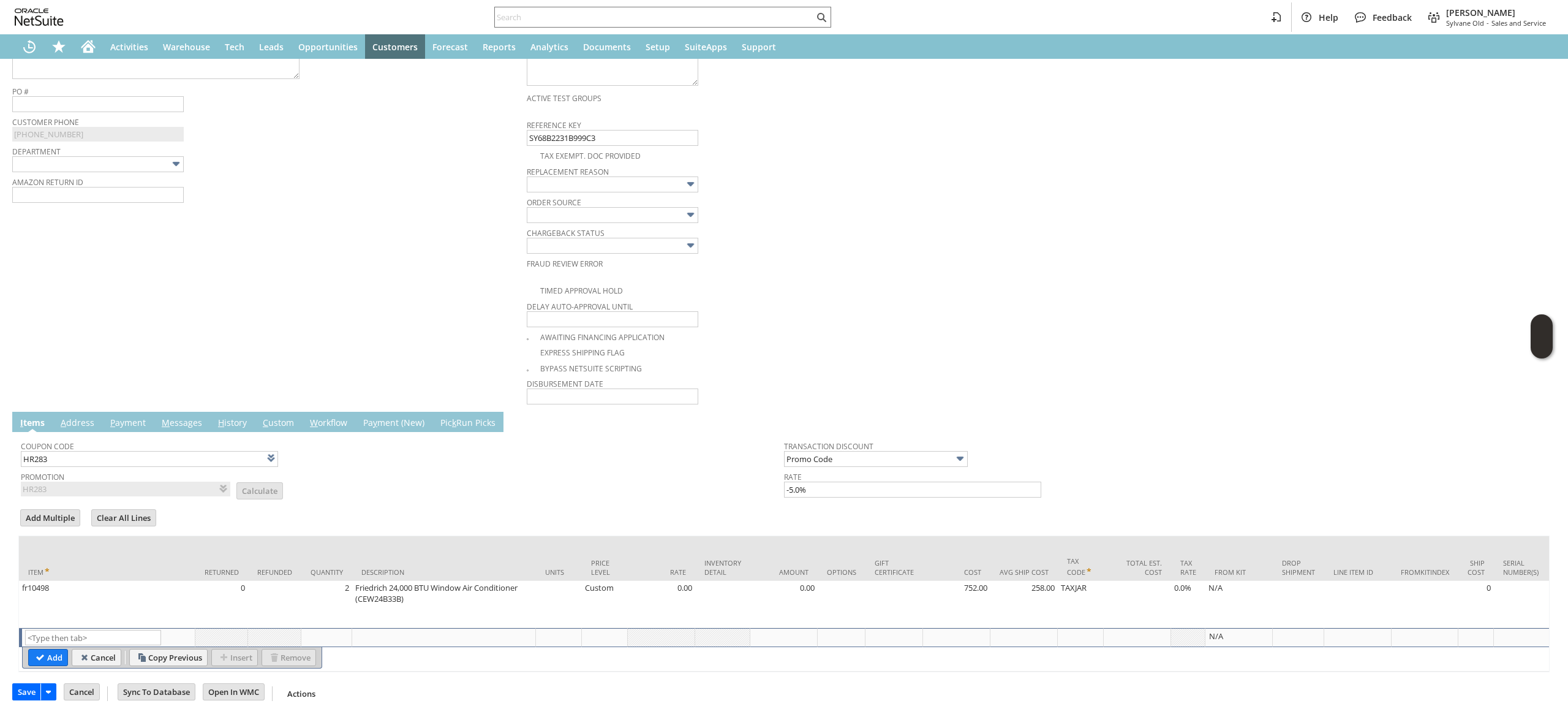
scroll to position [25, 0]
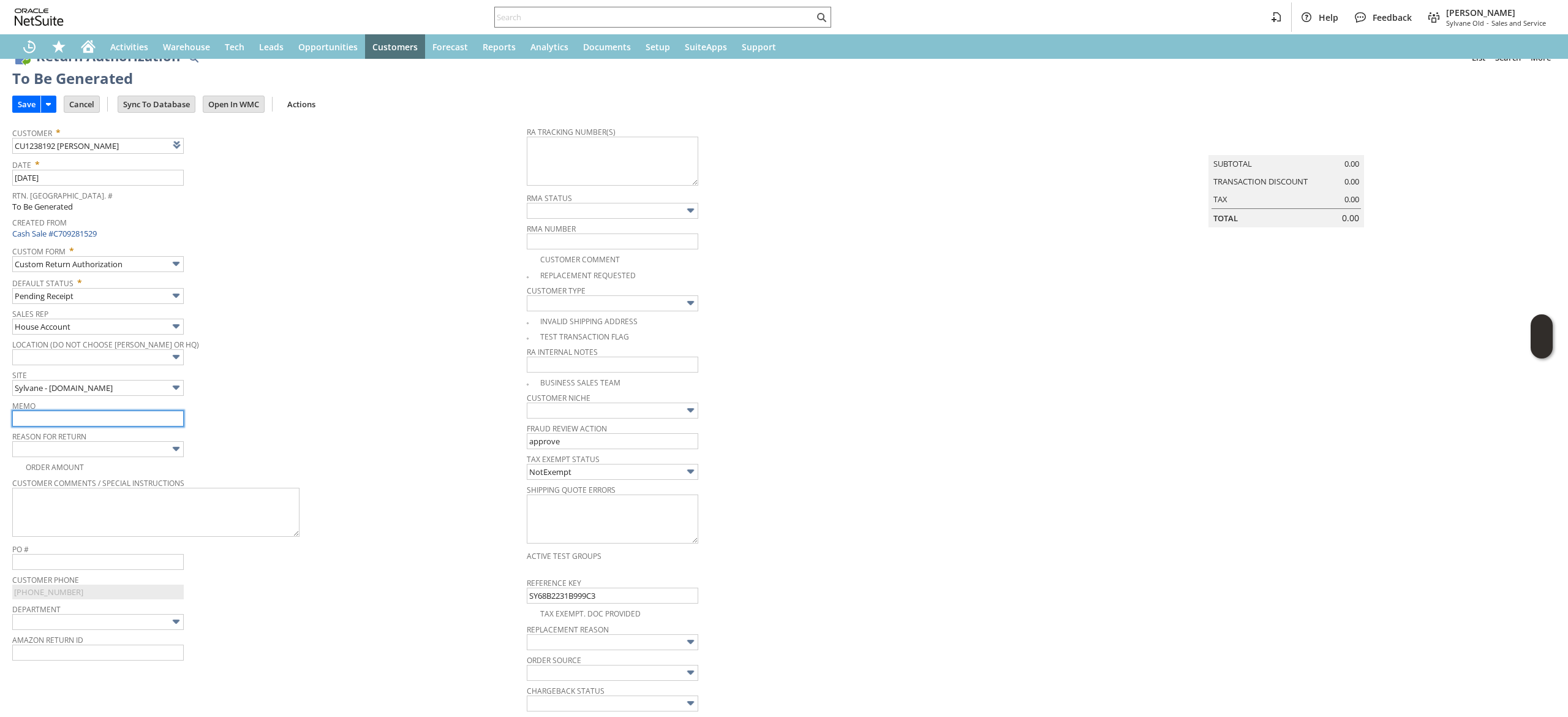
click at [126, 416] on input "text" at bounding box center [97, 419] width 172 height 16
type input "one unit damaged in transit, customer also missing one unit."
click at [409, 356] on div "Location (Do Not Choose Sheeran or HQ)" at bounding box center [266, 350] width 509 height 29
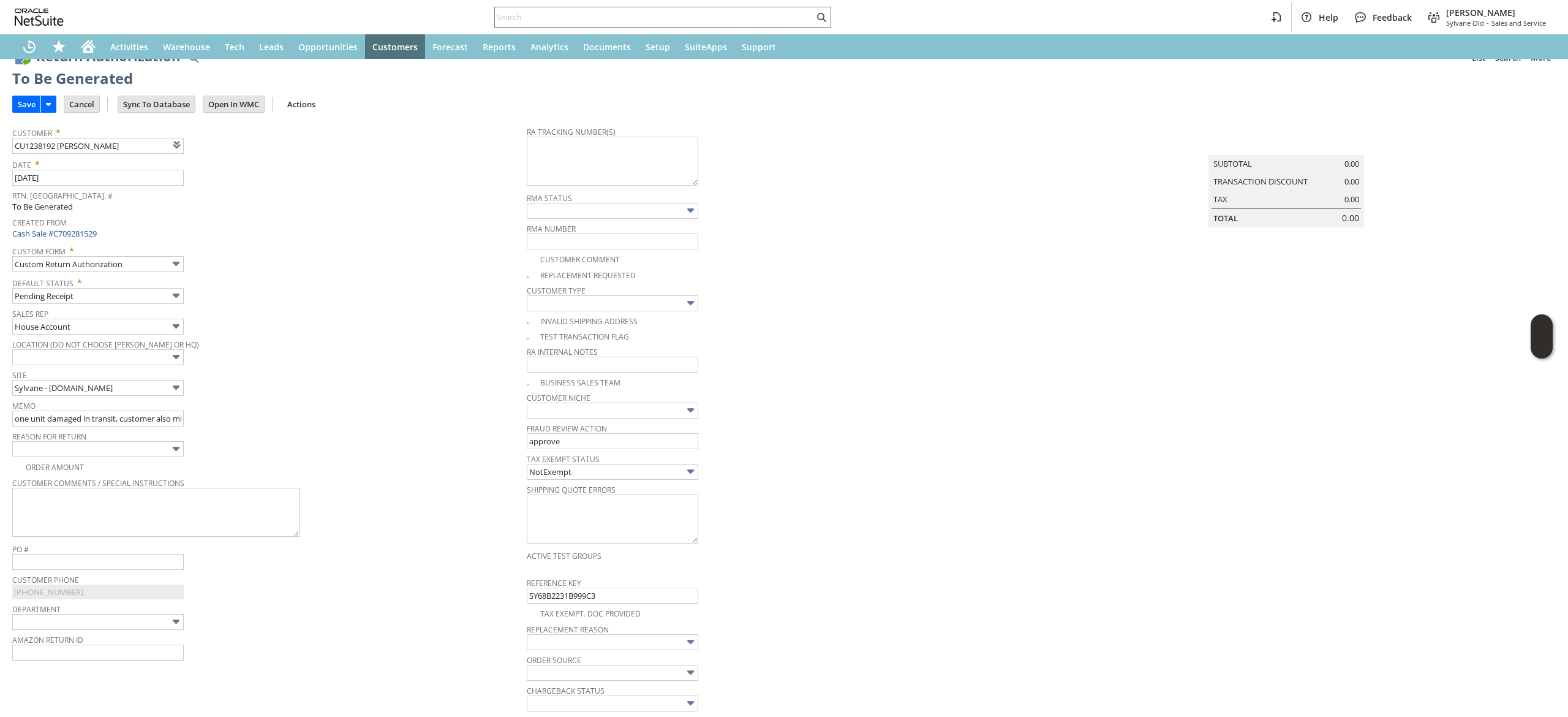
click at [10, 45] on img at bounding box center [5, 38] width 10 height 10
checkbox input "true"
click at [667, 166] on textarea at bounding box center [612, 161] width 172 height 49
paste textarea "884012855382"
click at [214, 139] on link at bounding box center [207, 144] width 14 height 14
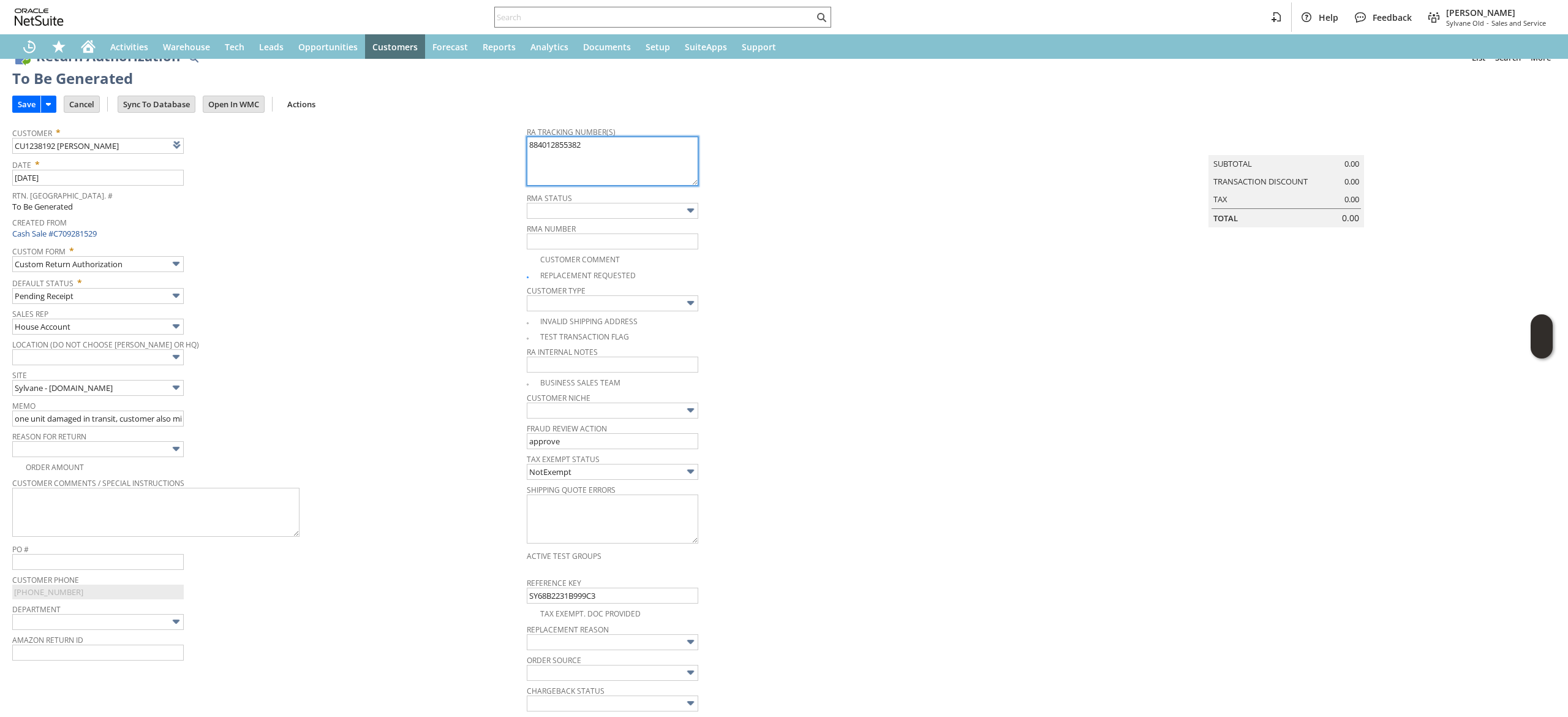
click at [610, 157] on textarea "884012855382" at bounding box center [612, 161] width 172 height 49
paste textarea "884012855393"
click at [791, 295] on span "Customer Type" at bounding box center [781, 288] width 509 height 14
click at [657, 154] on textarea "884012855382, 884012855393" at bounding box center [612, 161] width 172 height 49
click at [552, 144] on textarea "884012855382, 884012855393" at bounding box center [612, 161] width 172 height 49
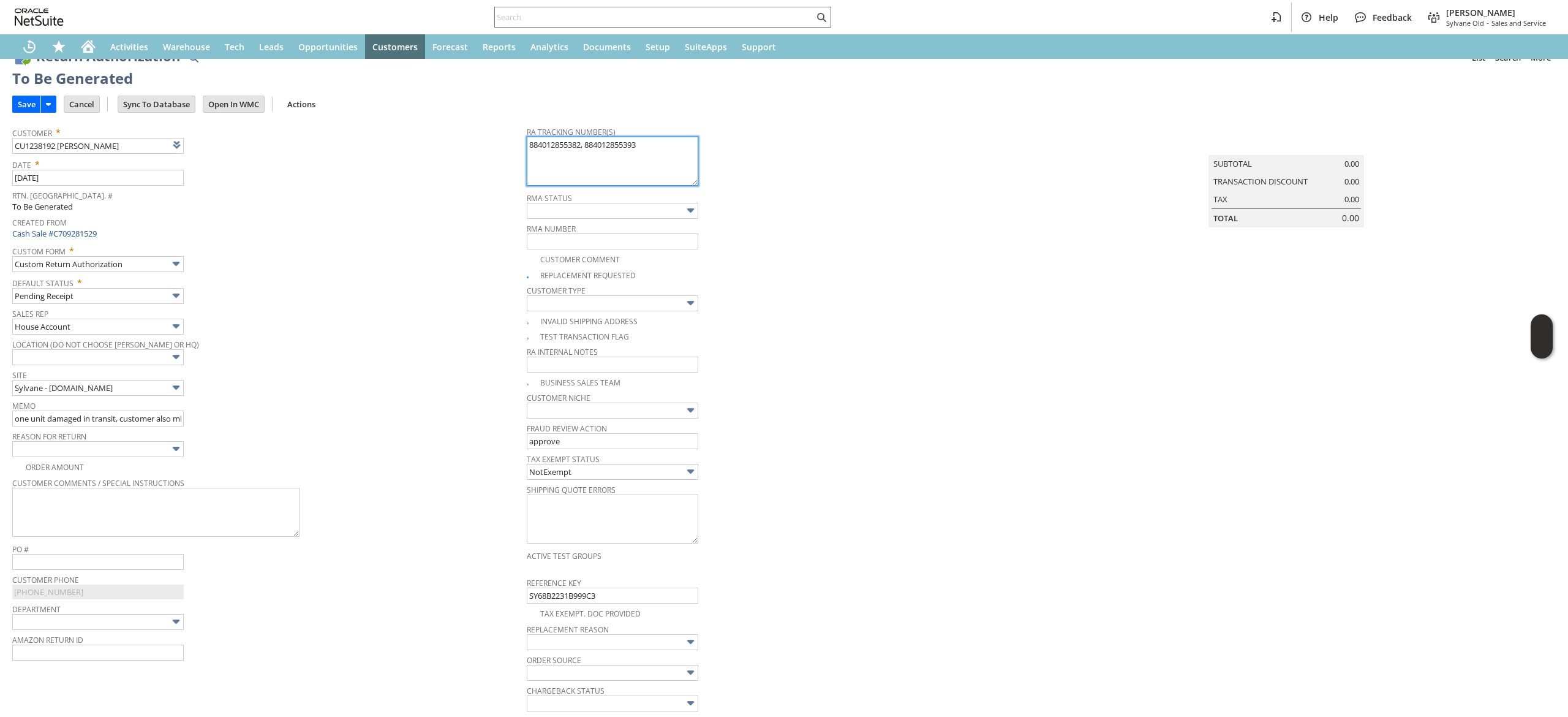
click at [554, 142] on textarea "884012855382, 884012855393" at bounding box center [612, 161] width 172 height 49
click at [528, 145] on textarea ", 884012855393" at bounding box center [612, 161] width 172 height 49
click at [602, 146] on textarea "884012855393" at bounding box center [612, 161] width 172 height 49
type textarea "884012855393- Lost shipment"
click at [31, 101] on input "Save" at bounding box center [26, 105] width 27 height 16
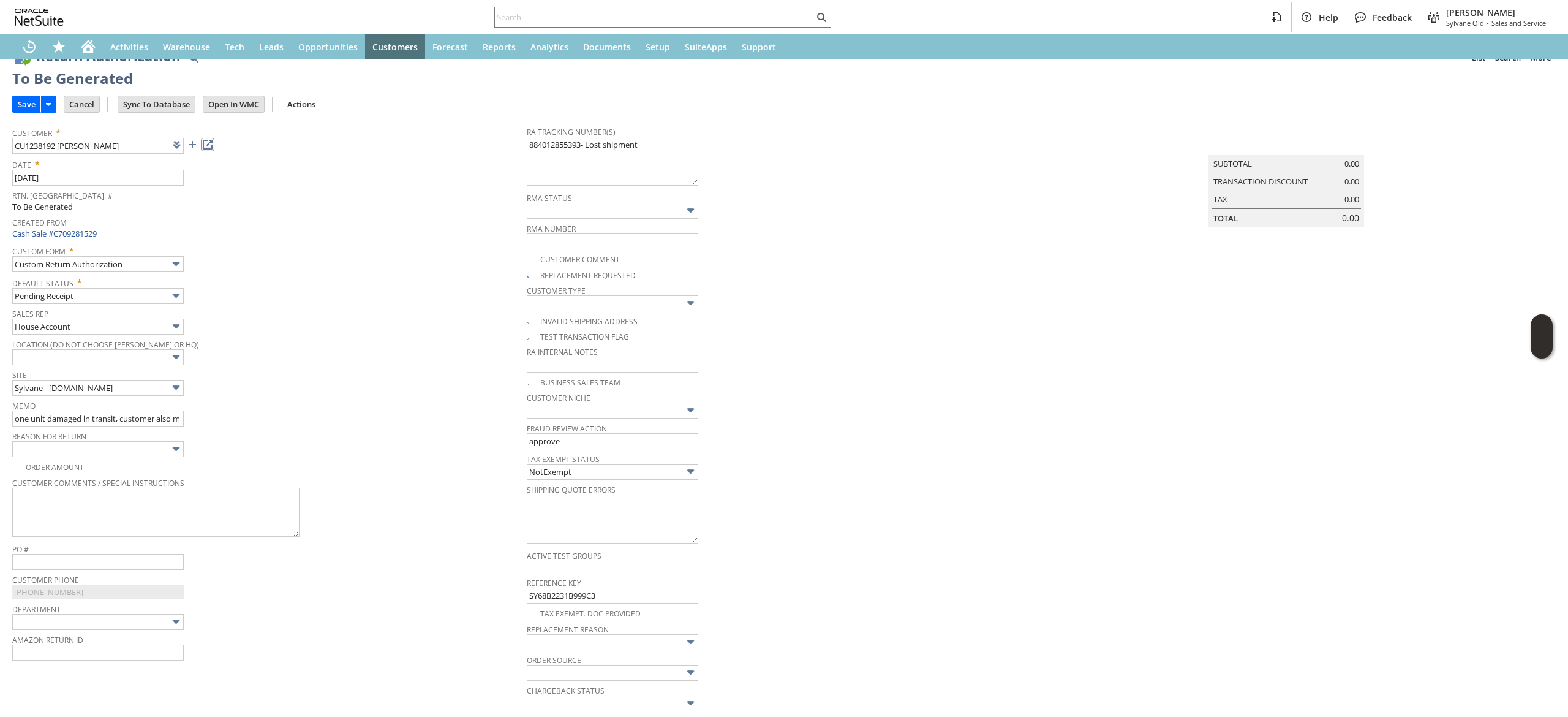
click at [208, 144] on link at bounding box center [207, 144] width 14 height 14
click at [570, 149] on textarea "884012855393- Lost shipment" at bounding box center [612, 161] width 172 height 49
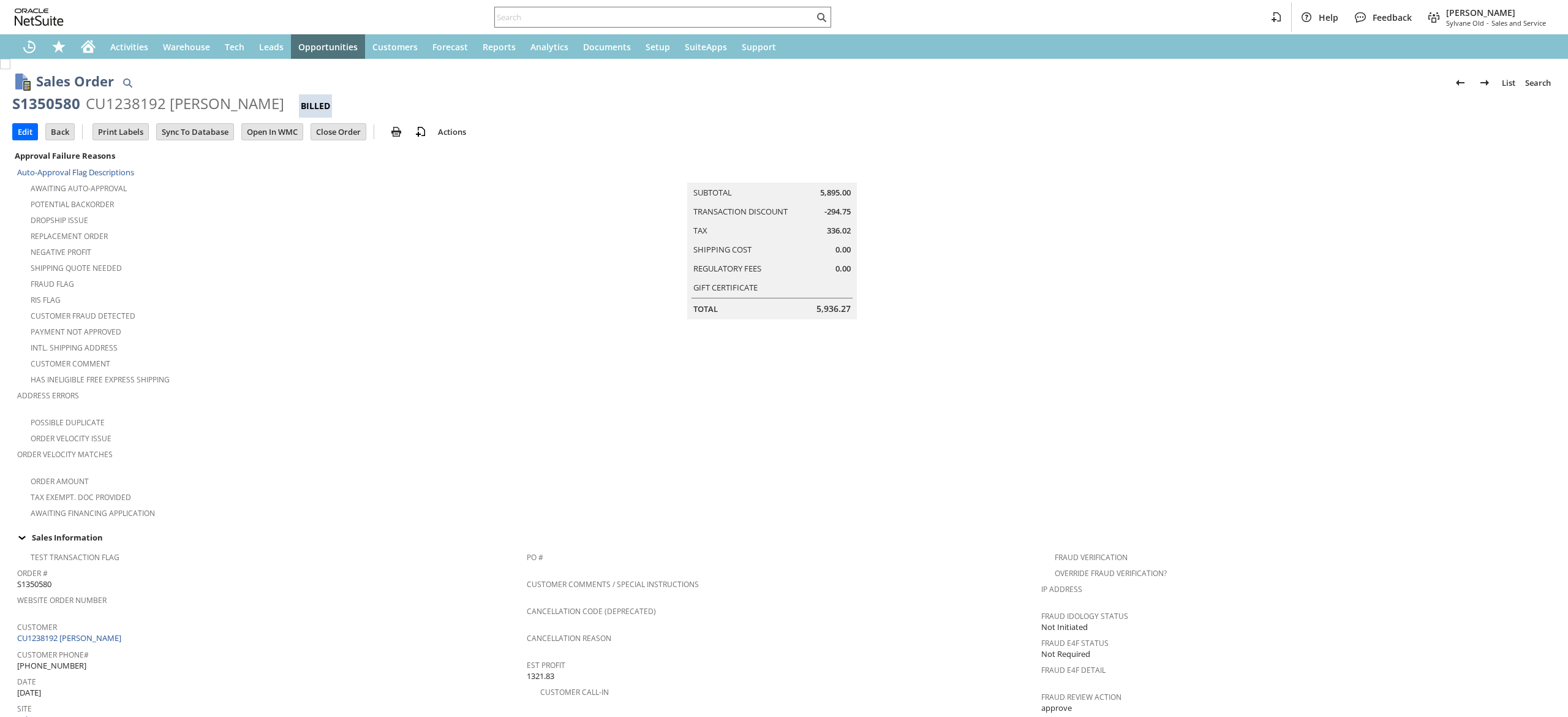
scroll to position [527, 0]
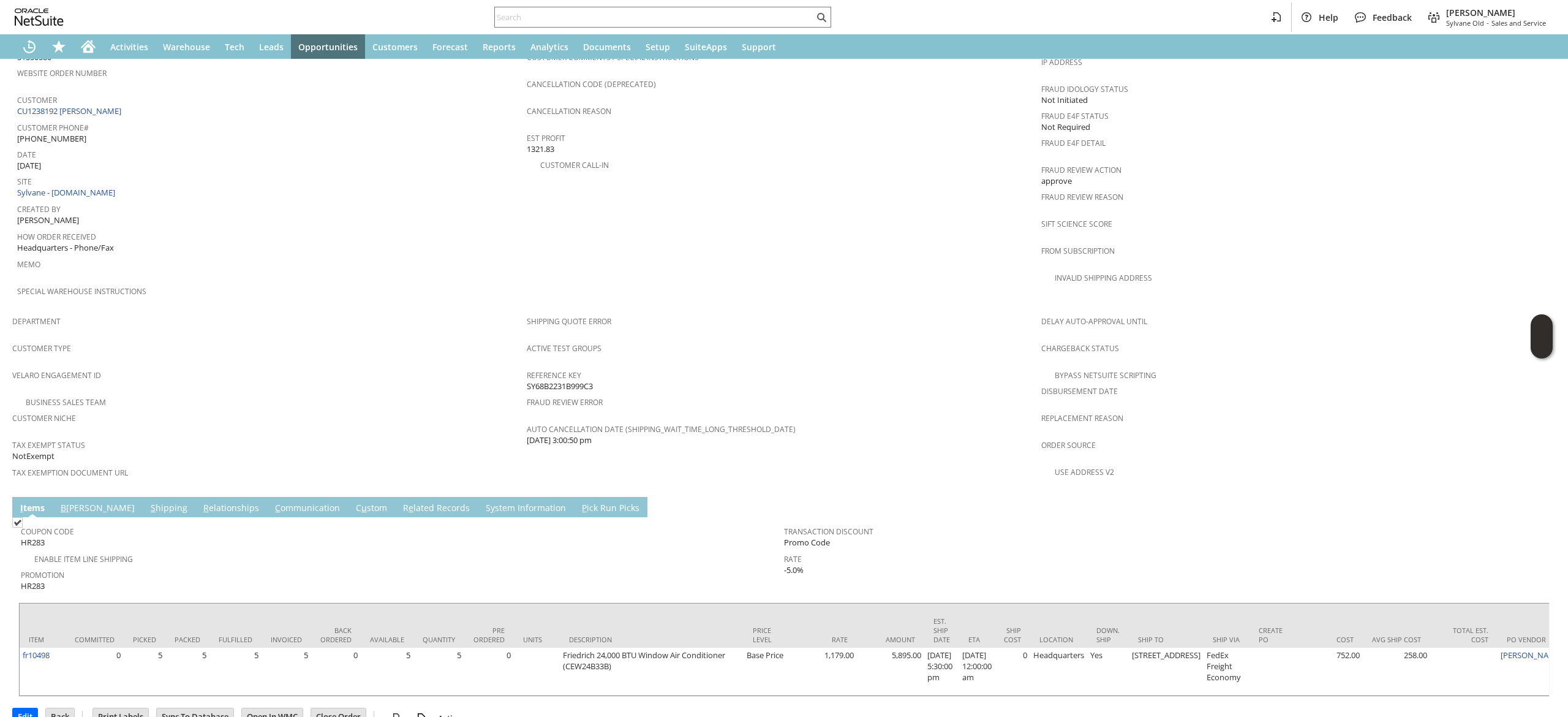
click at [147, 502] on link "S hipping" at bounding box center [168, 508] width 43 height 14
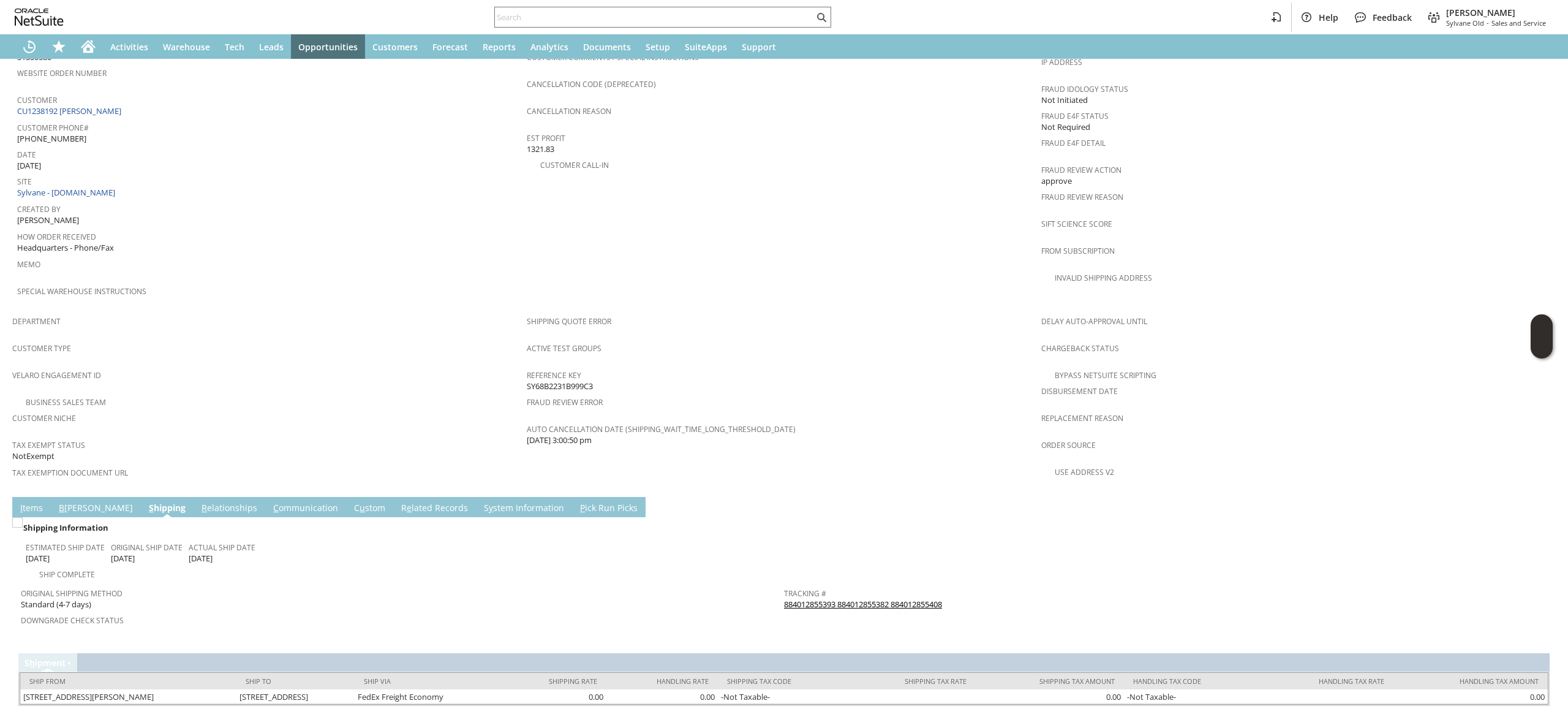
click at [809, 599] on link "884012855393 884012855382 884012855408" at bounding box center [863, 604] width 158 height 11
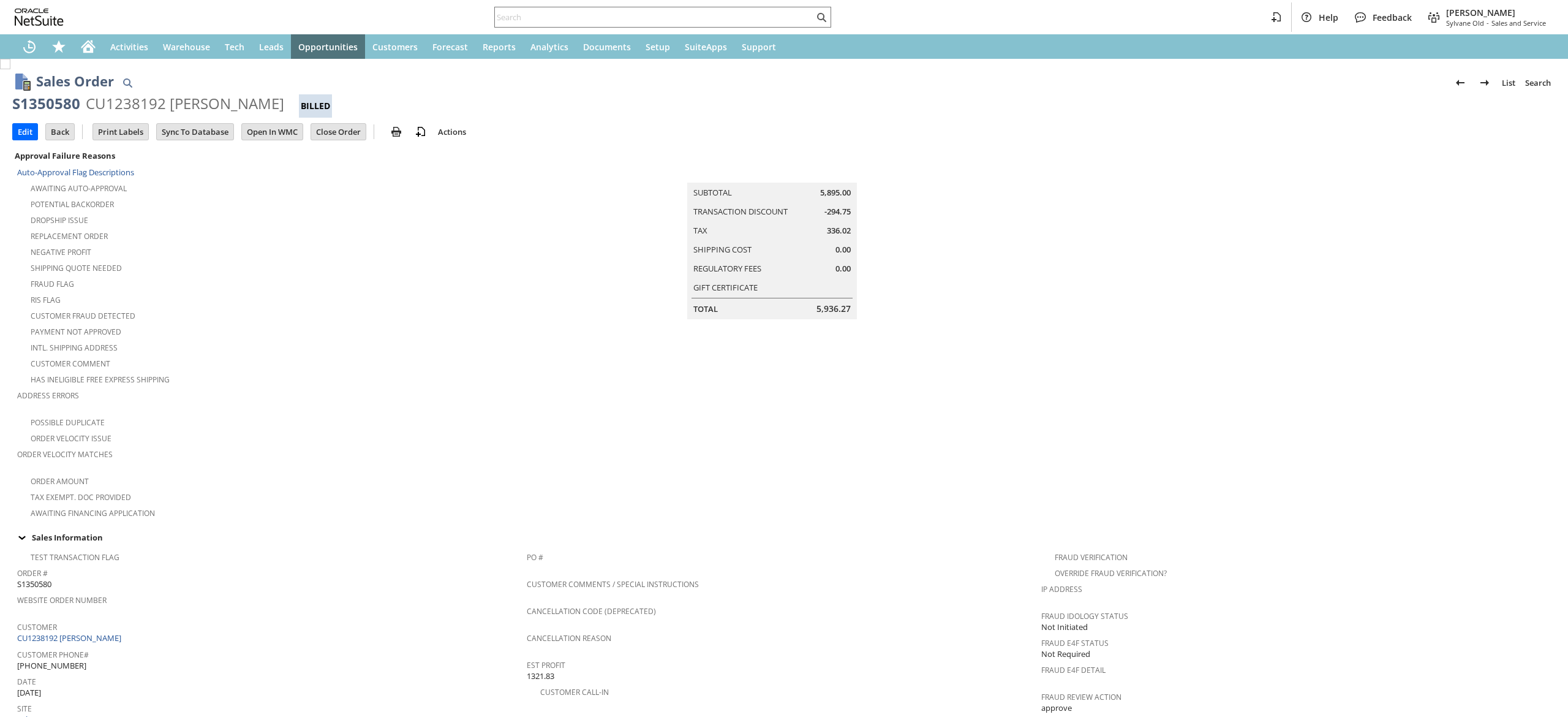
scroll to position [560, 0]
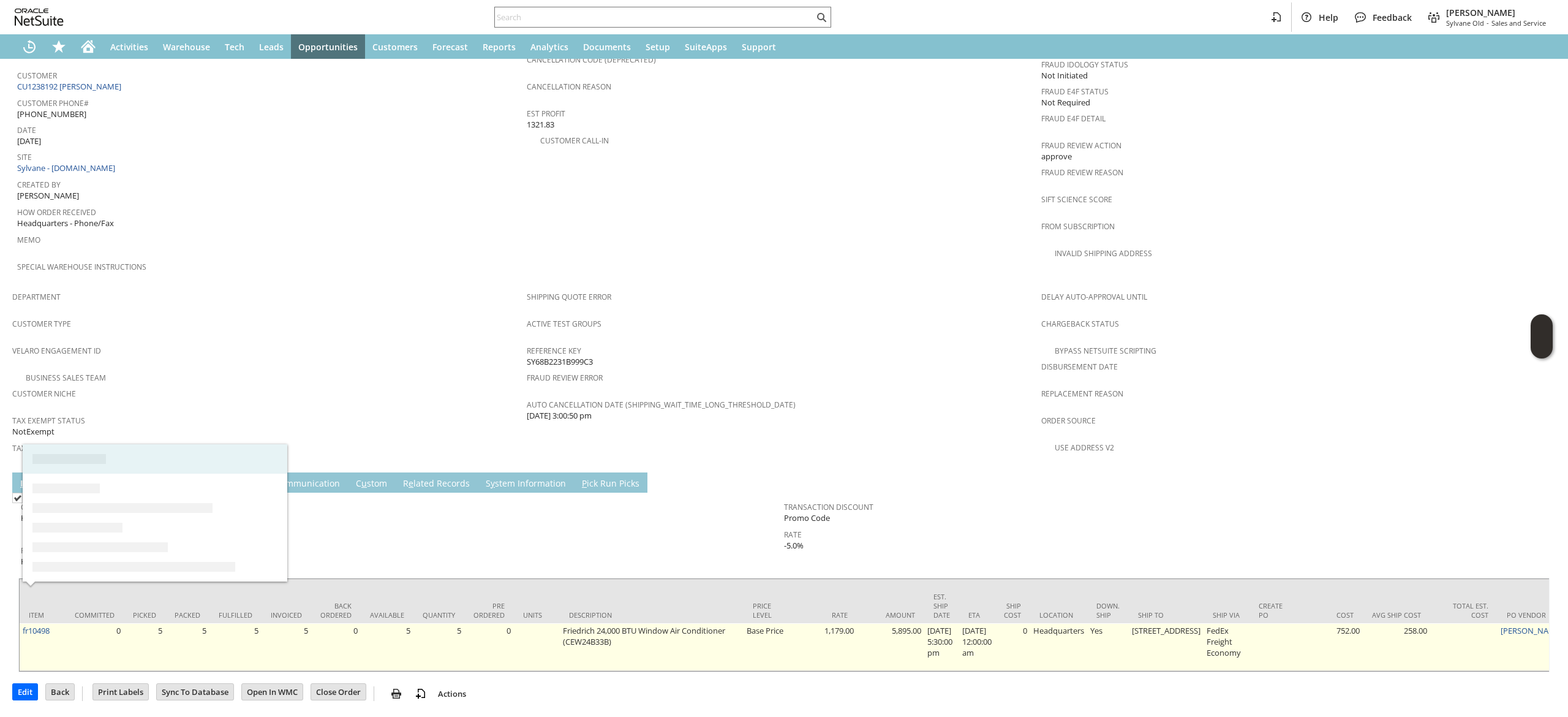
click at [55, 623] on td "fr10498" at bounding box center [43, 647] width 46 height 48
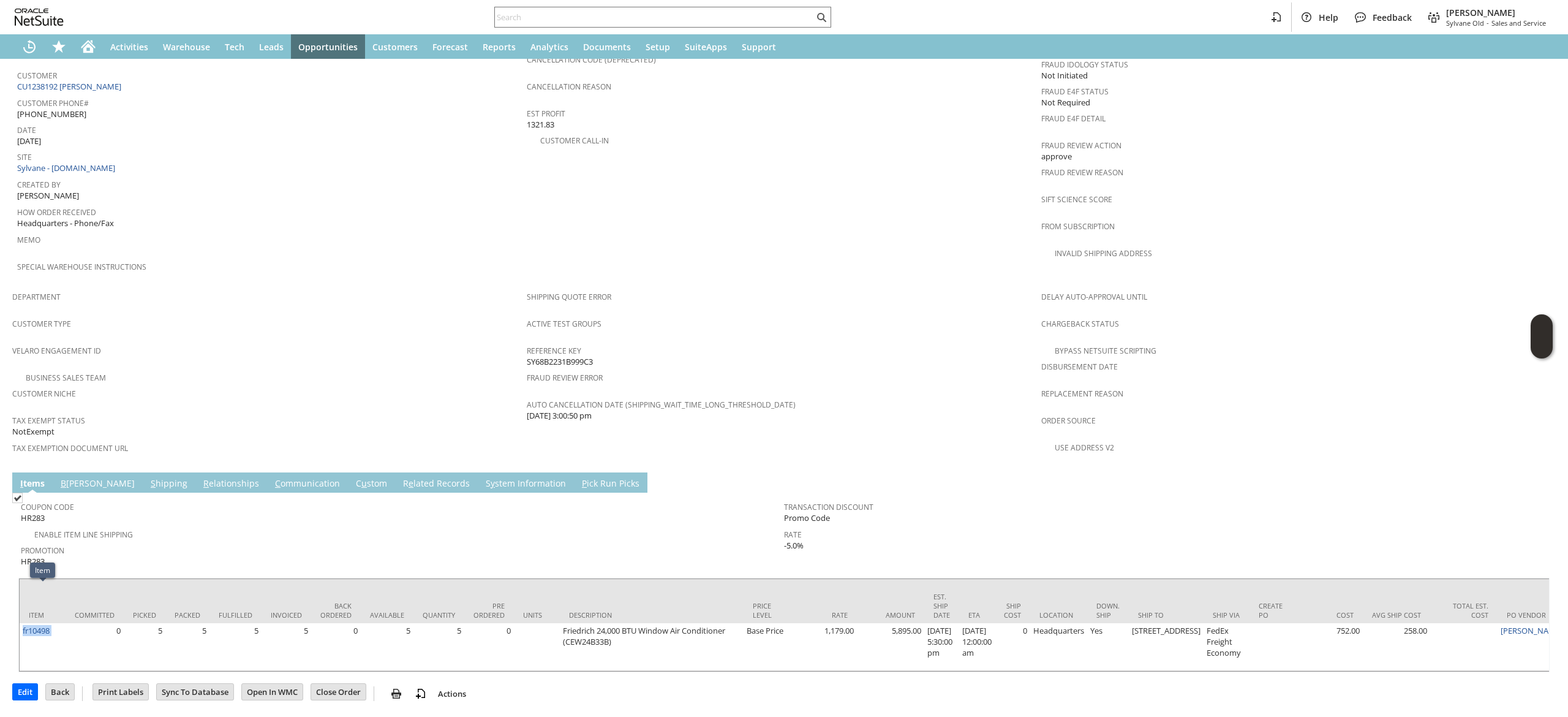
copy tr "fr10498"
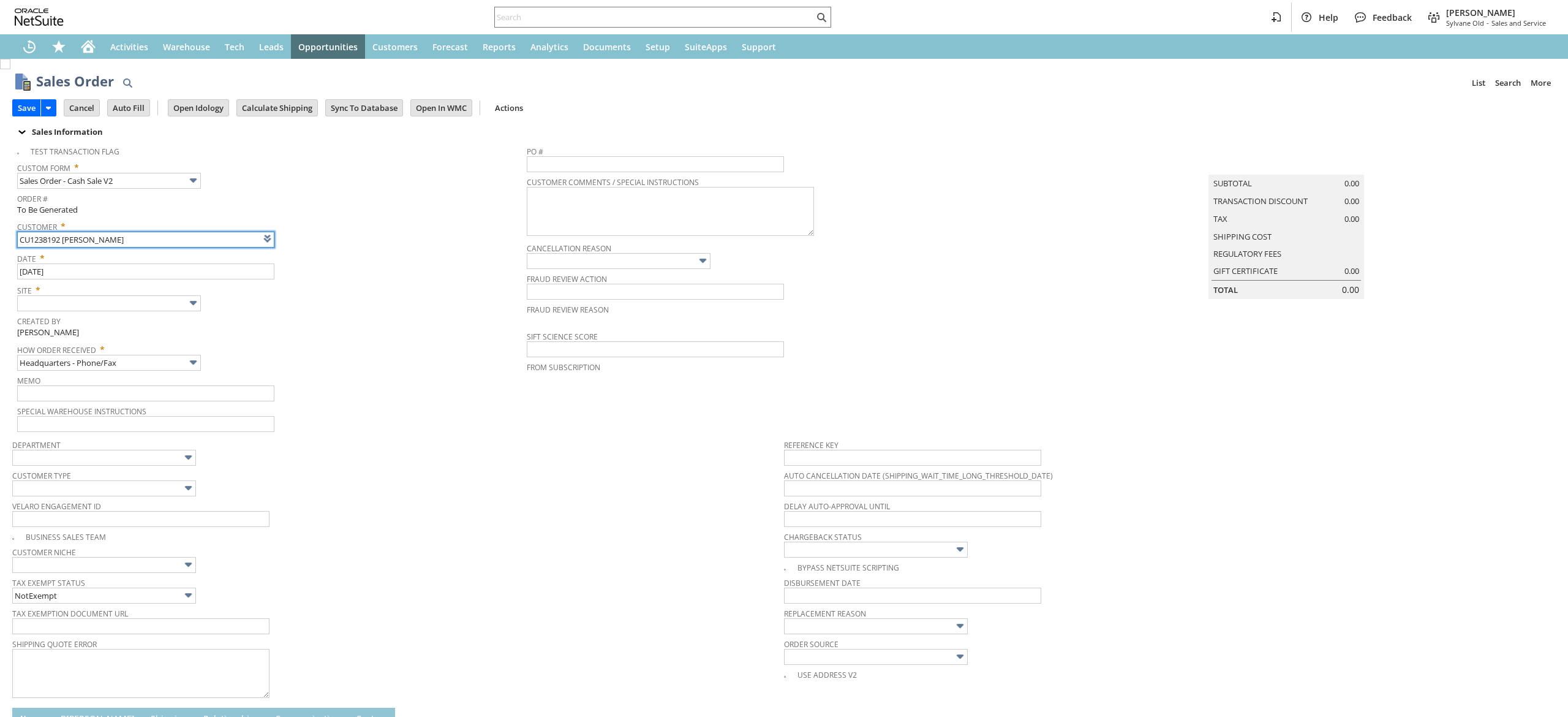
type input "Intelligent Recommendations ⁰"
click at [176, 314] on span "Created By" at bounding box center [269, 320] width 503 height 15
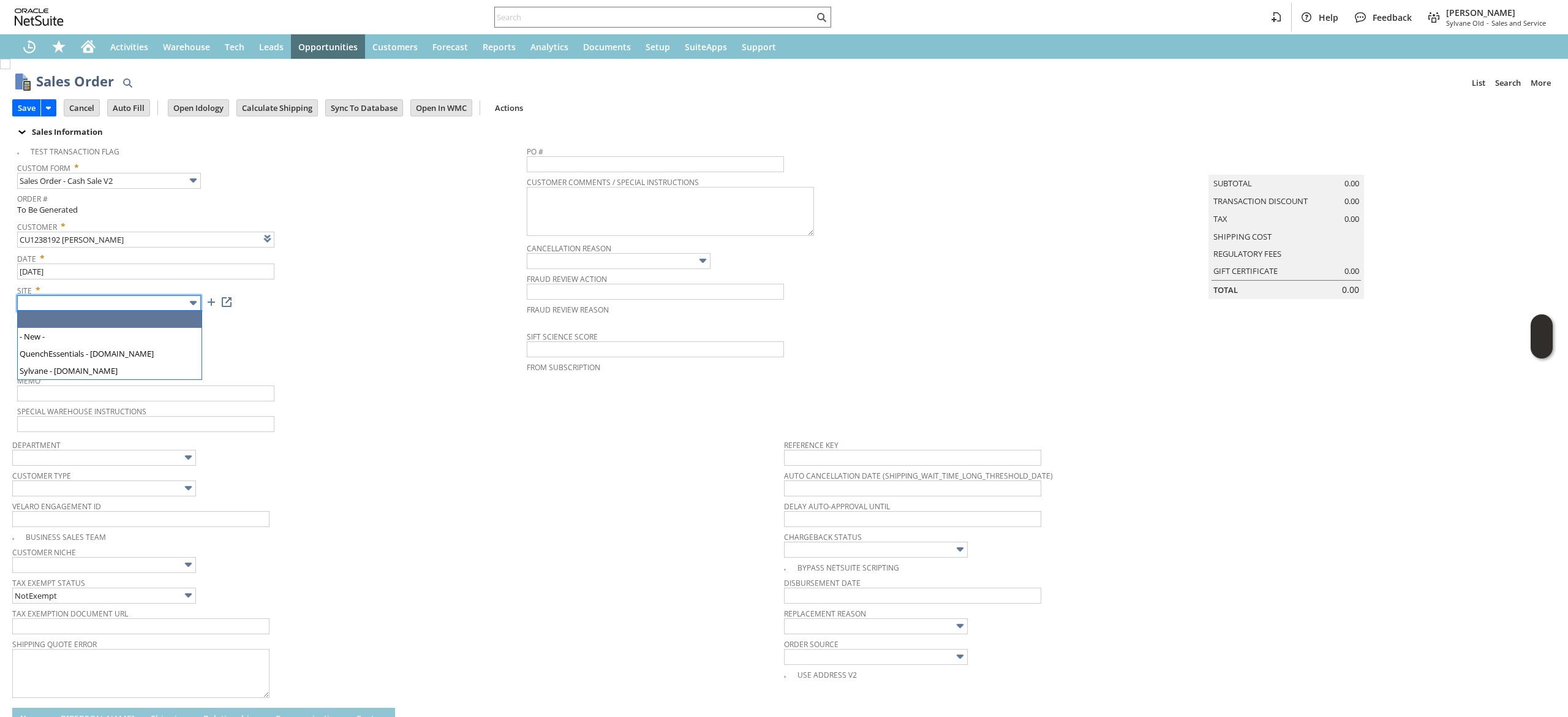
click at [182, 310] on body "Help Feedback [PERSON_NAME] Sylvane Old - Sales and Service Activities Warehous…" at bounding box center [784, 358] width 1568 height 717
type input "Sylvane - [DOMAIN_NAME]"
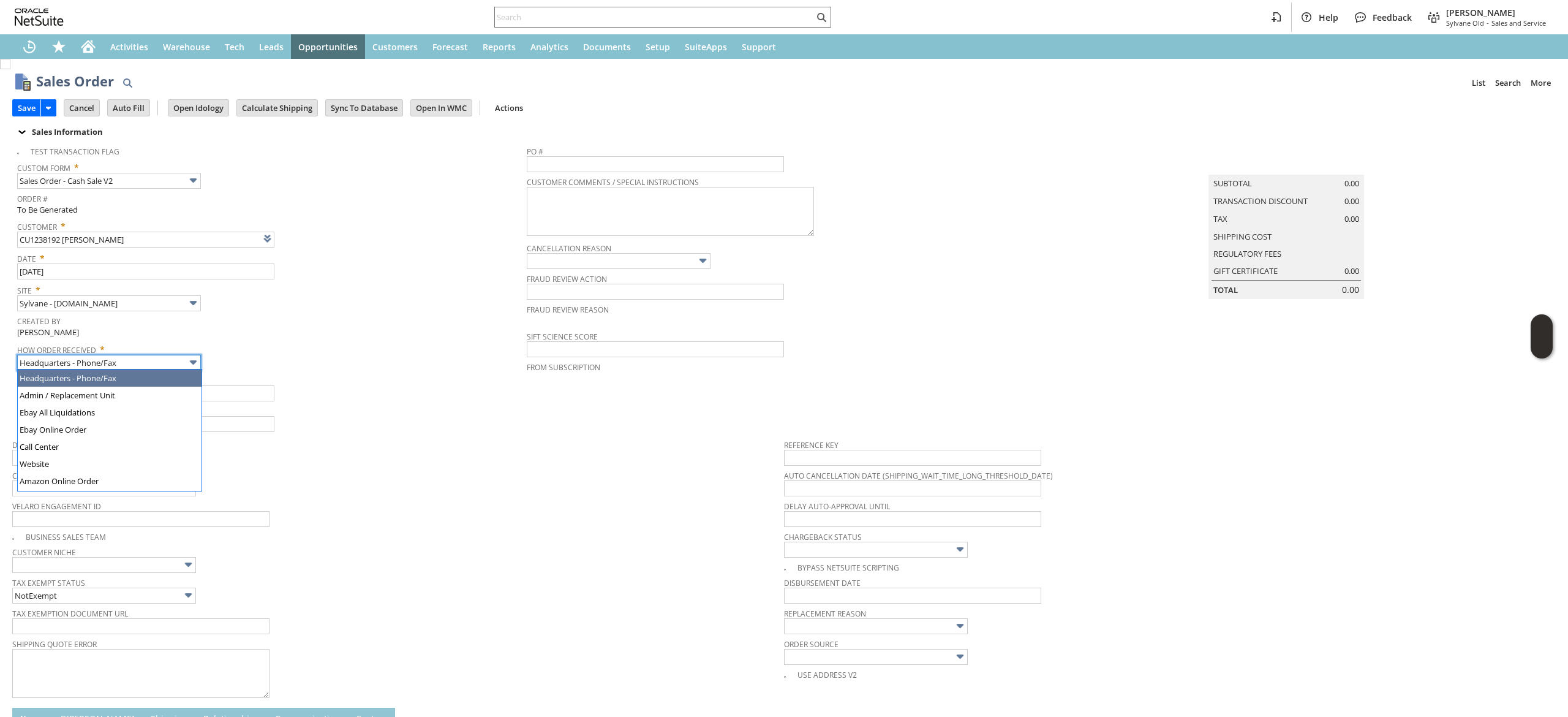
click at [158, 358] on input "Headquarters - Phone/Fax" at bounding box center [109, 363] width 184 height 16
type input "Admin / Replacement Unit"
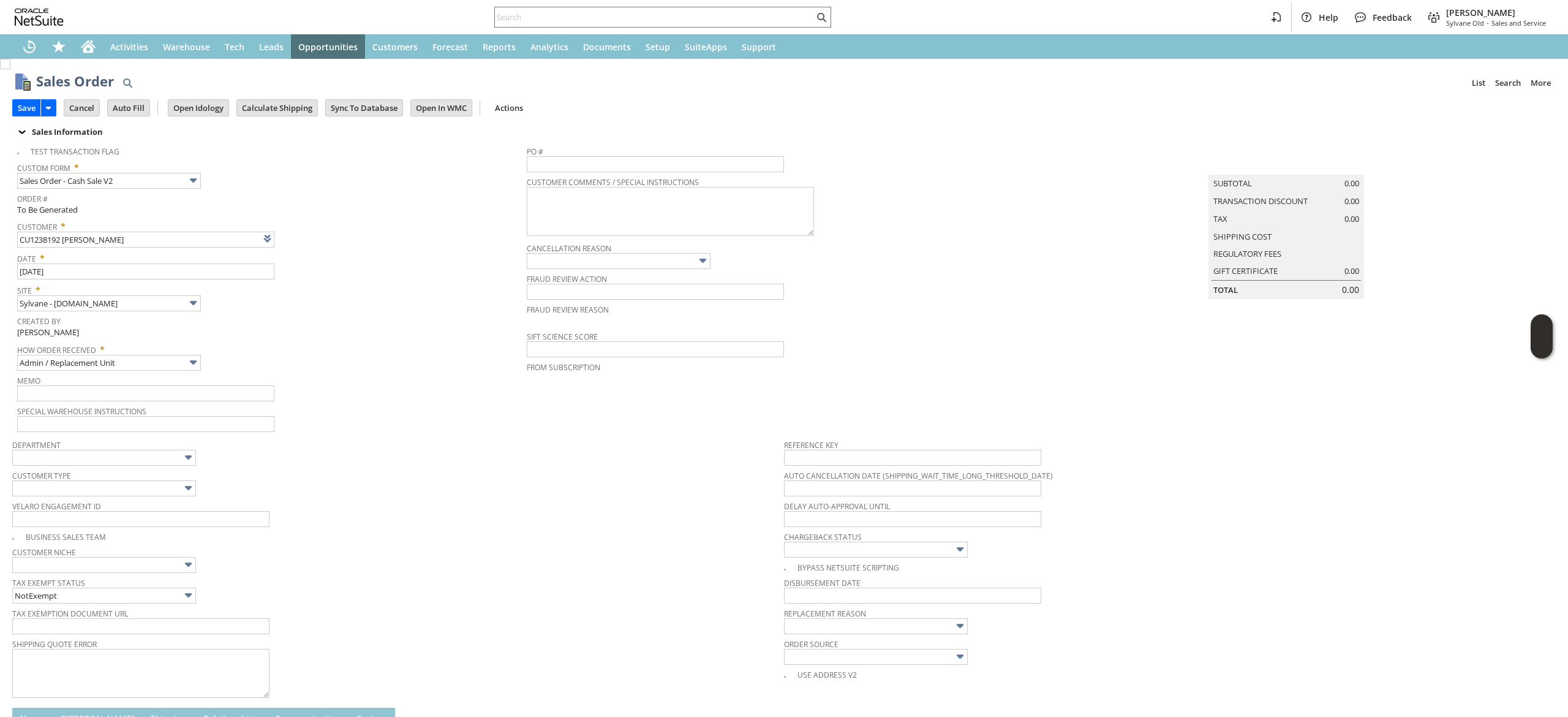
click at [165, 381] on span "Memo" at bounding box center [269, 378] width 503 height 14
click at [163, 386] on input "text" at bounding box center [145, 393] width 257 height 16
type input "one unit lost and the other was damaged, photo attached to profile."
click at [570, 436] on span "Department" at bounding box center [394, 443] width 766 height 14
click at [817, 634] on input "text" at bounding box center [876, 626] width 184 height 16
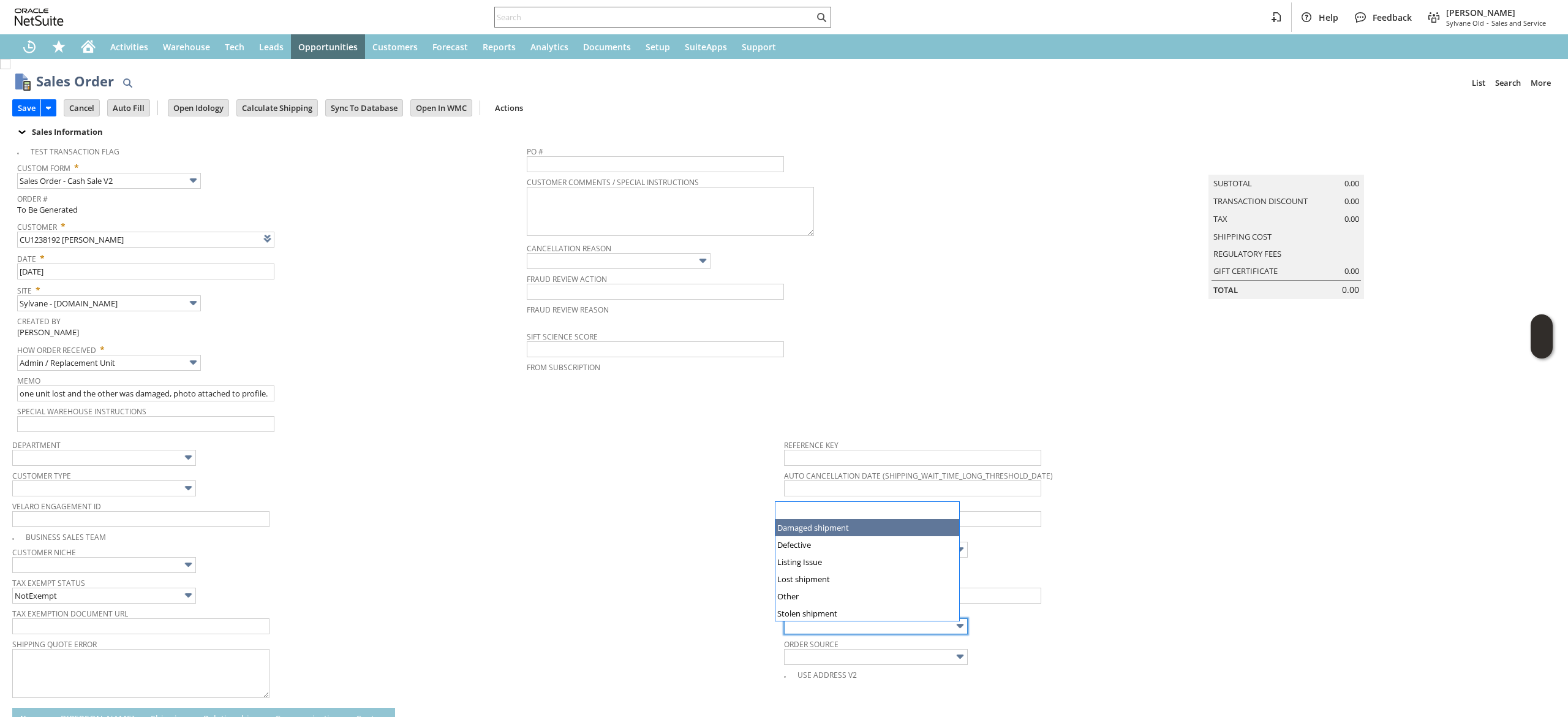
drag, startPoint x: 838, startPoint y: 509, endPoint x: 843, endPoint y: 526, distance: 17.7
type input "Damaged shipment"
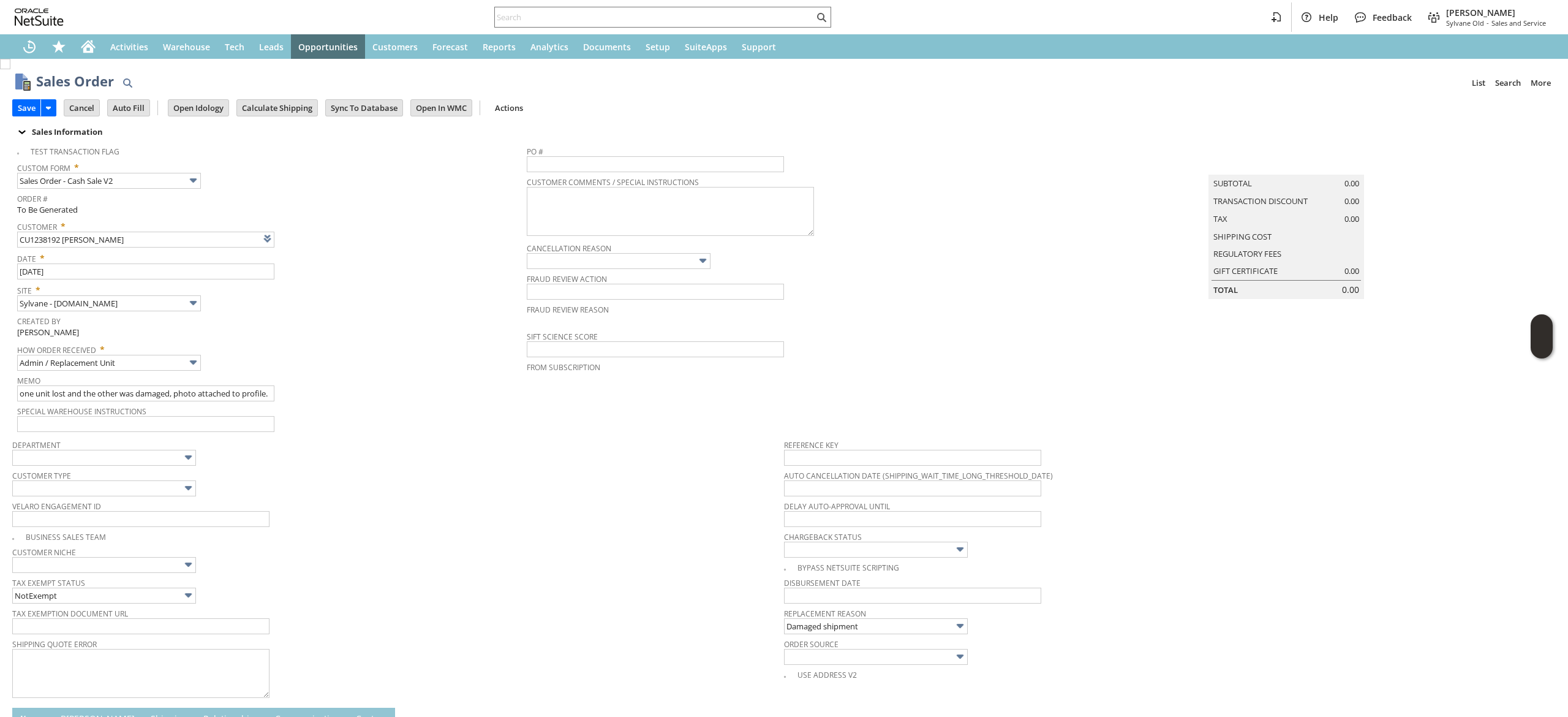
click at [424, 454] on div "Department" at bounding box center [394, 451] width 766 height 29
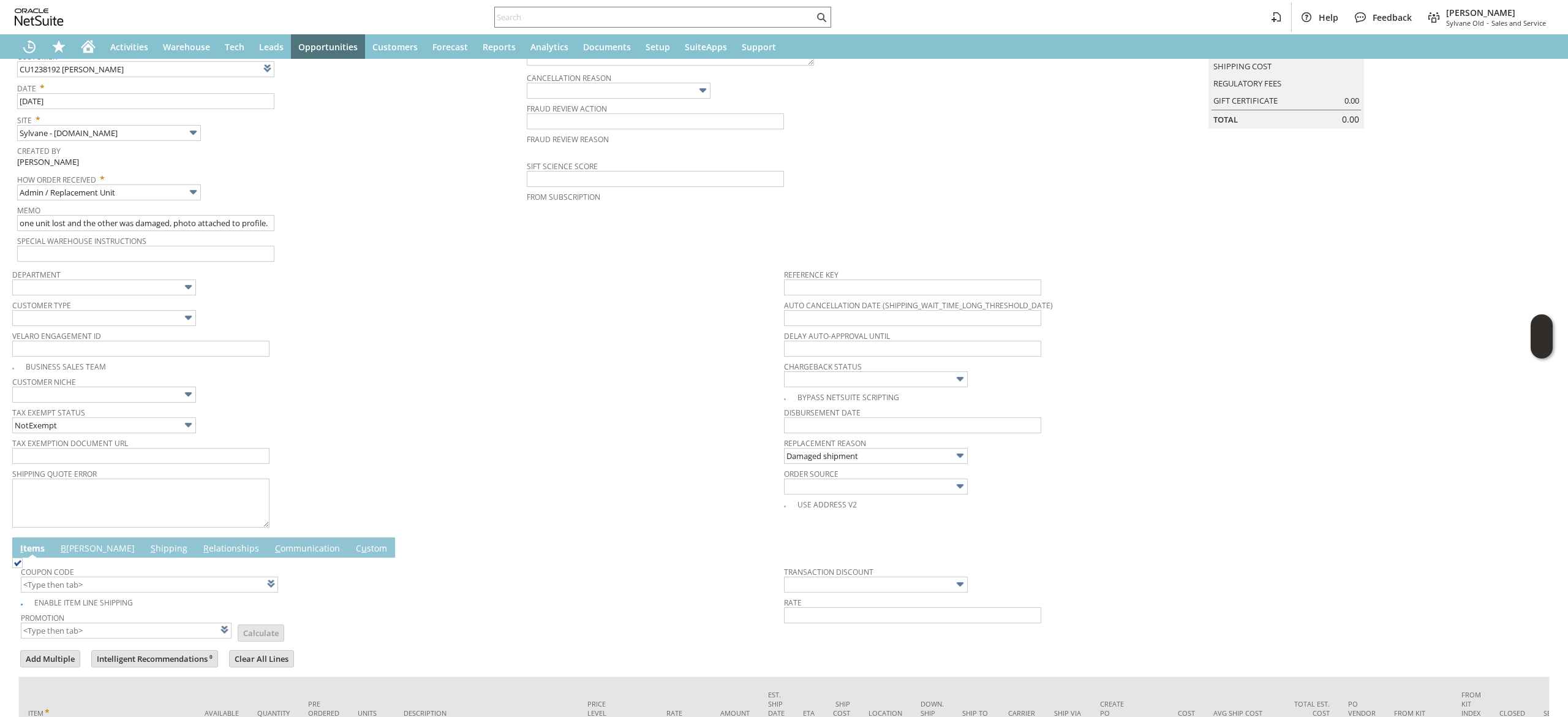
scroll to position [287, 0]
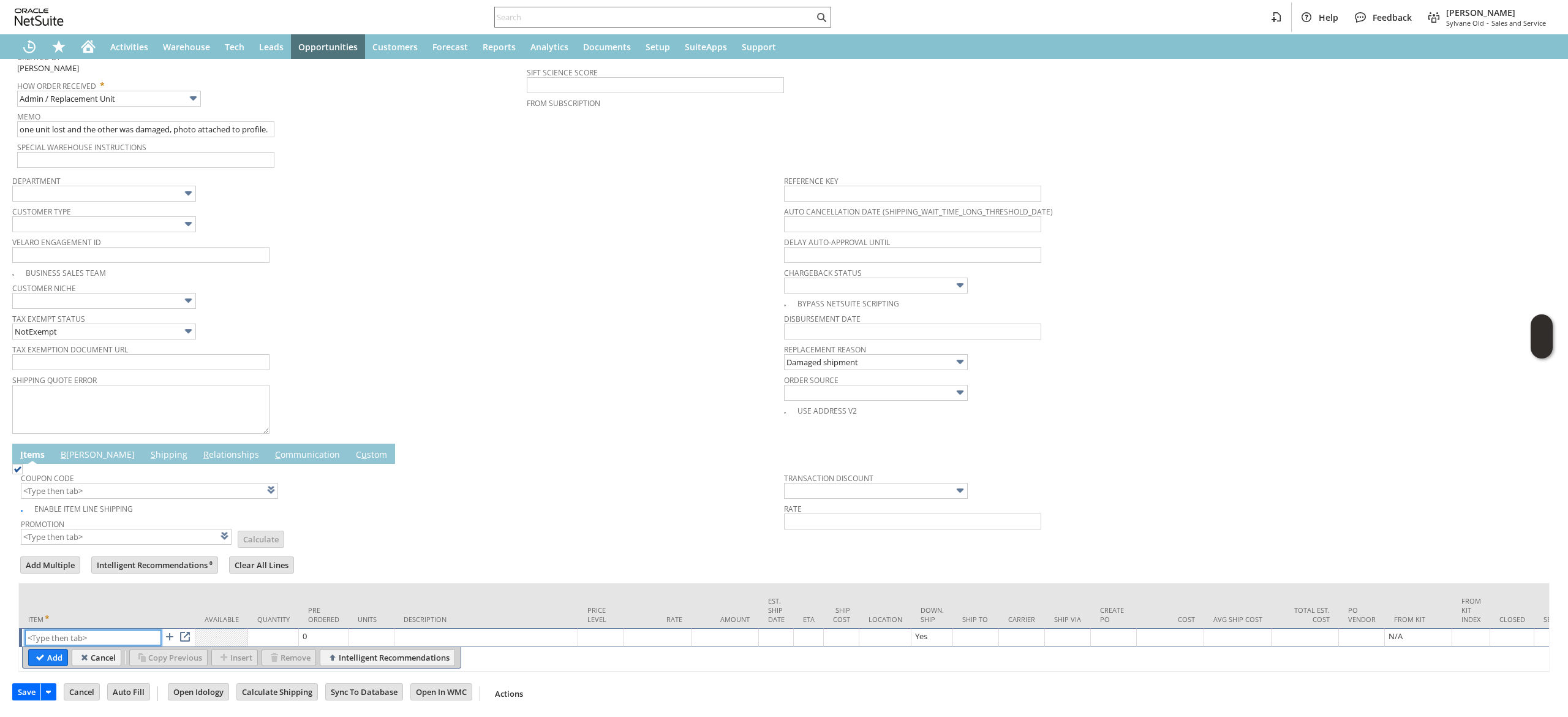
click at [106, 630] on input "text" at bounding box center [94, 637] width 136 height 15
paste input "fr10498"
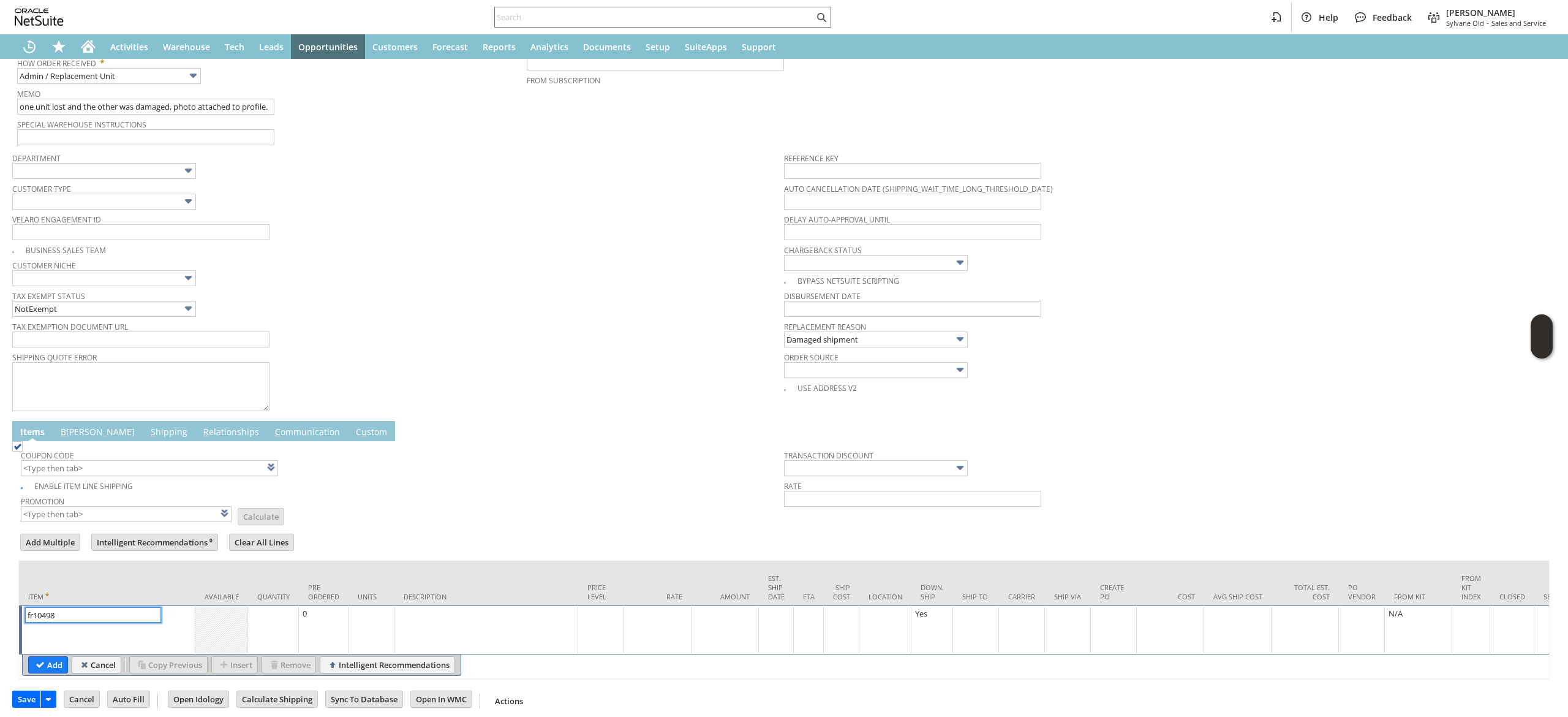
type input "fr10498"
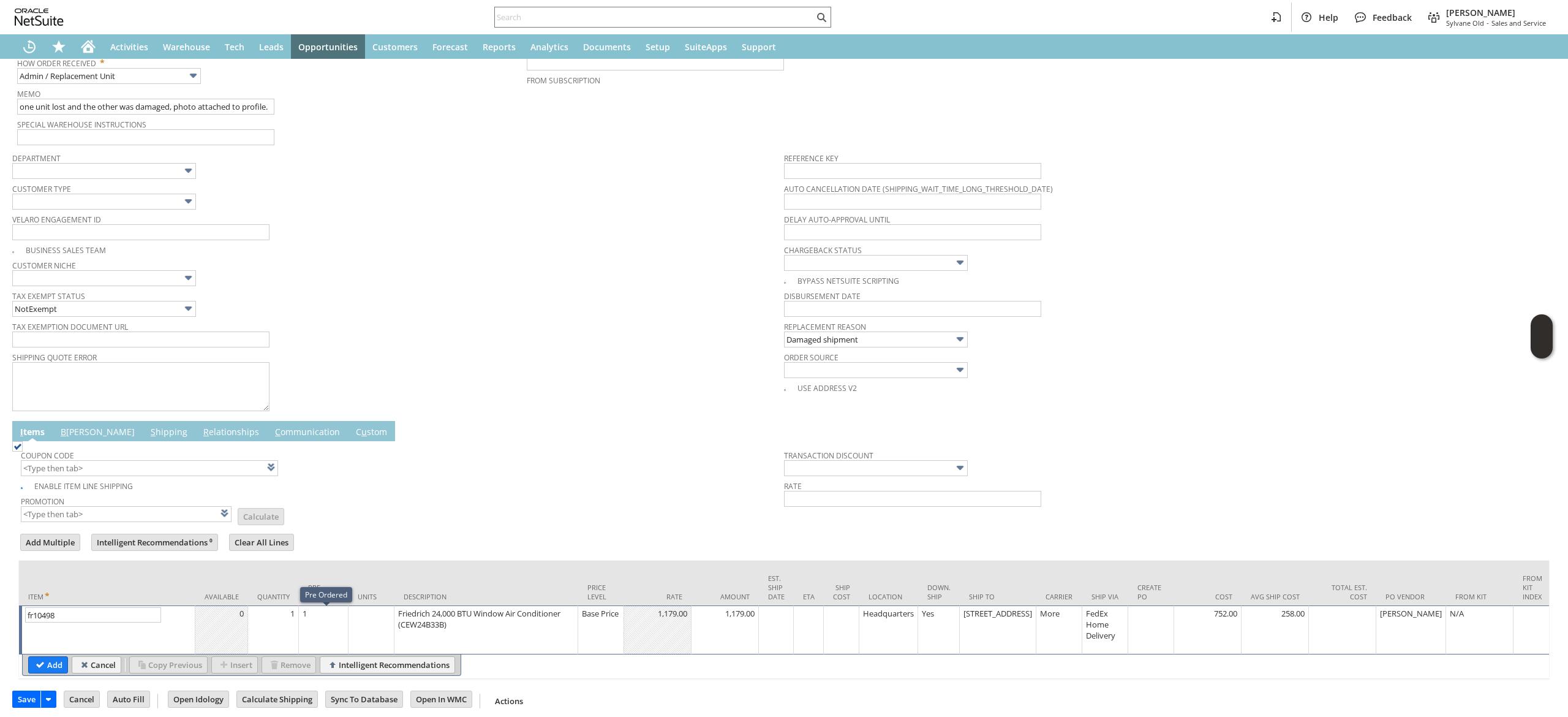
click at [266, 625] on td "1" at bounding box center [273, 630] width 51 height 49
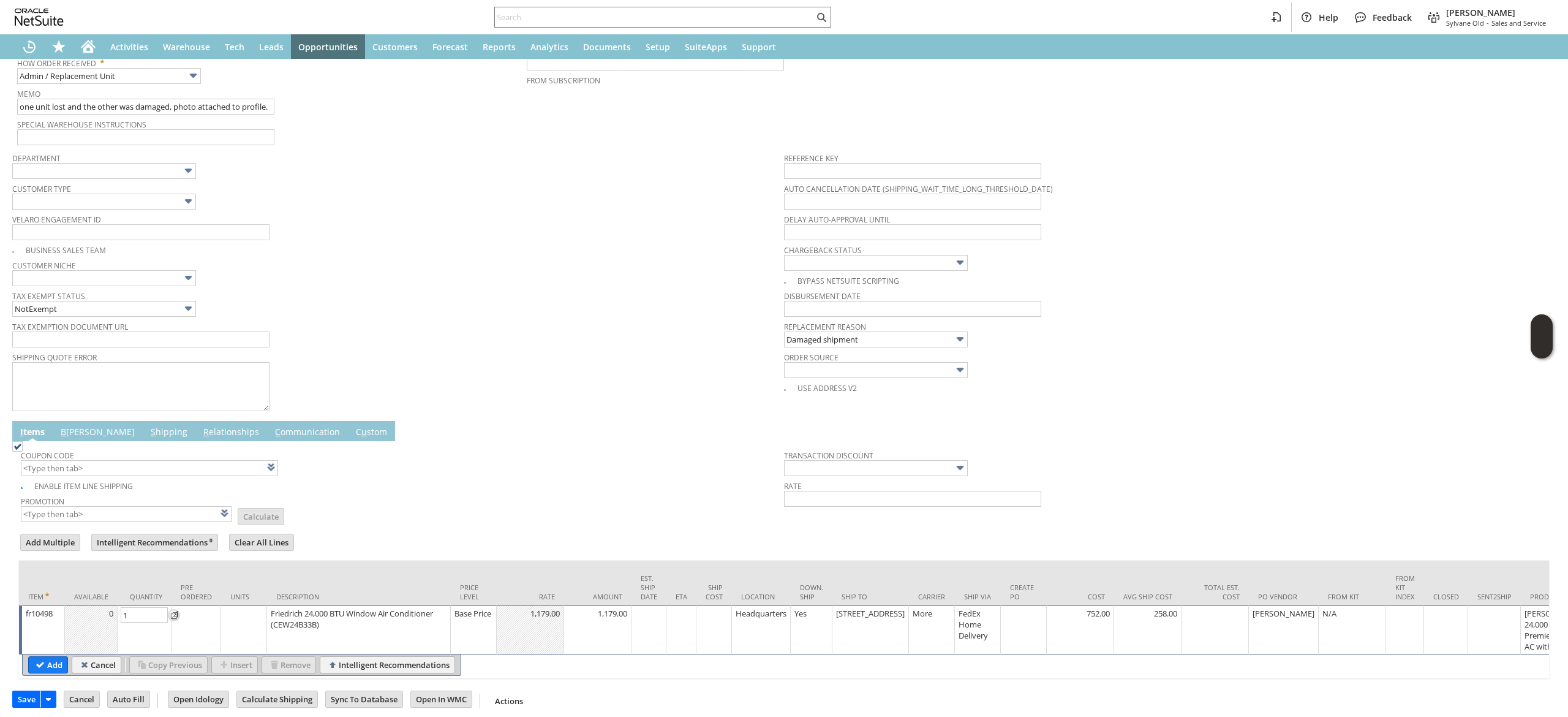
type input "2"
click at [55, 672] on input "Add" at bounding box center [48, 665] width 38 height 16
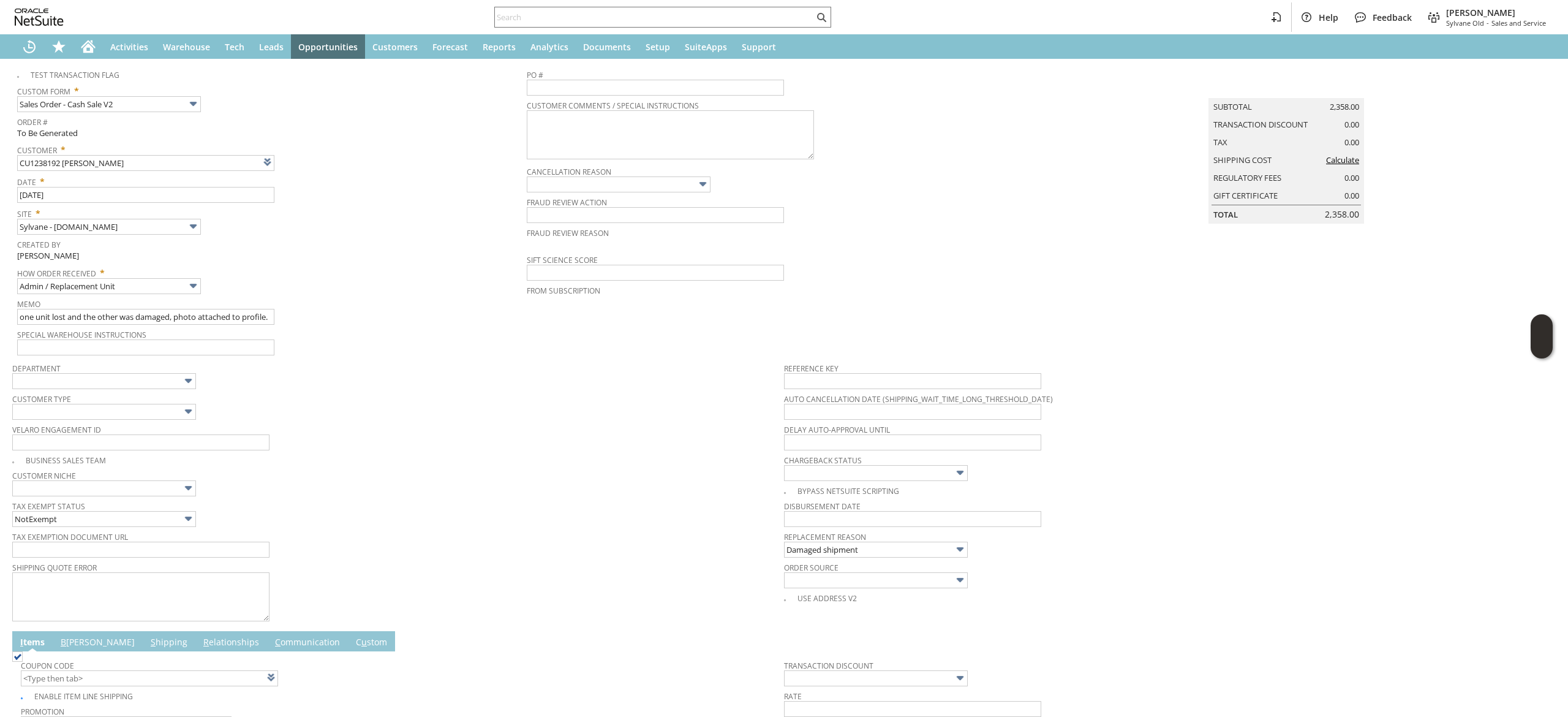
scroll to position [0, 0]
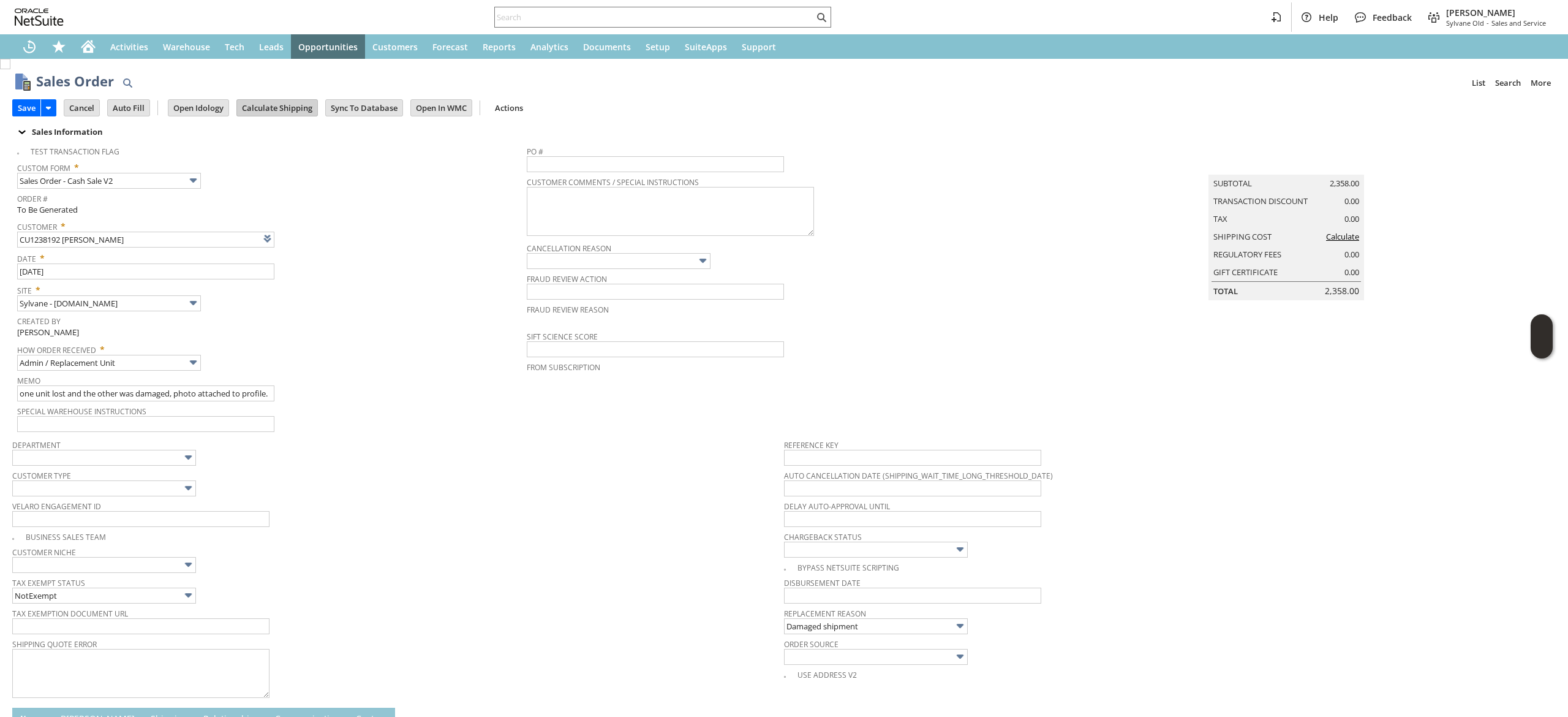
click at [290, 105] on input "Calculate Shipping" at bounding box center [277, 108] width 80 height 16
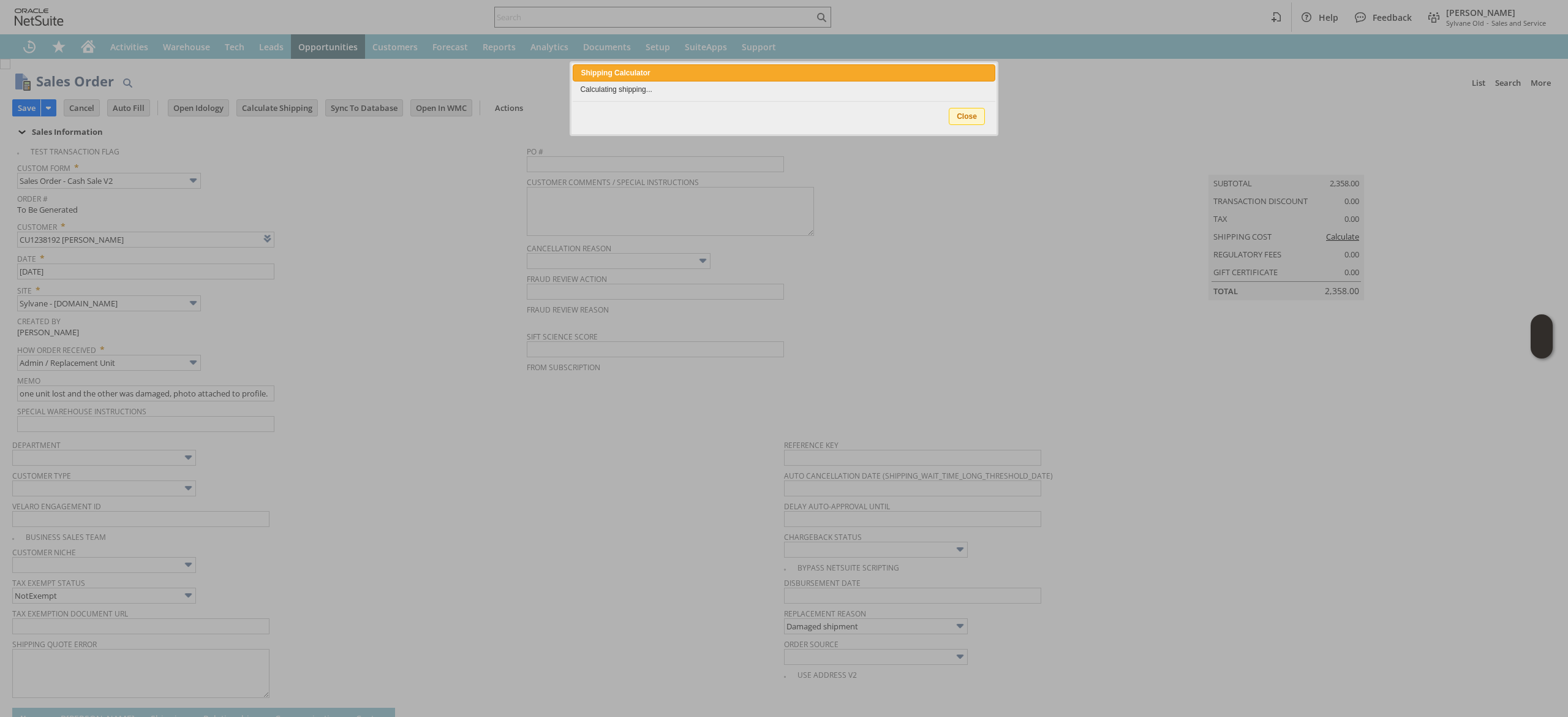
type input "Add"
type input "Copy Previous"
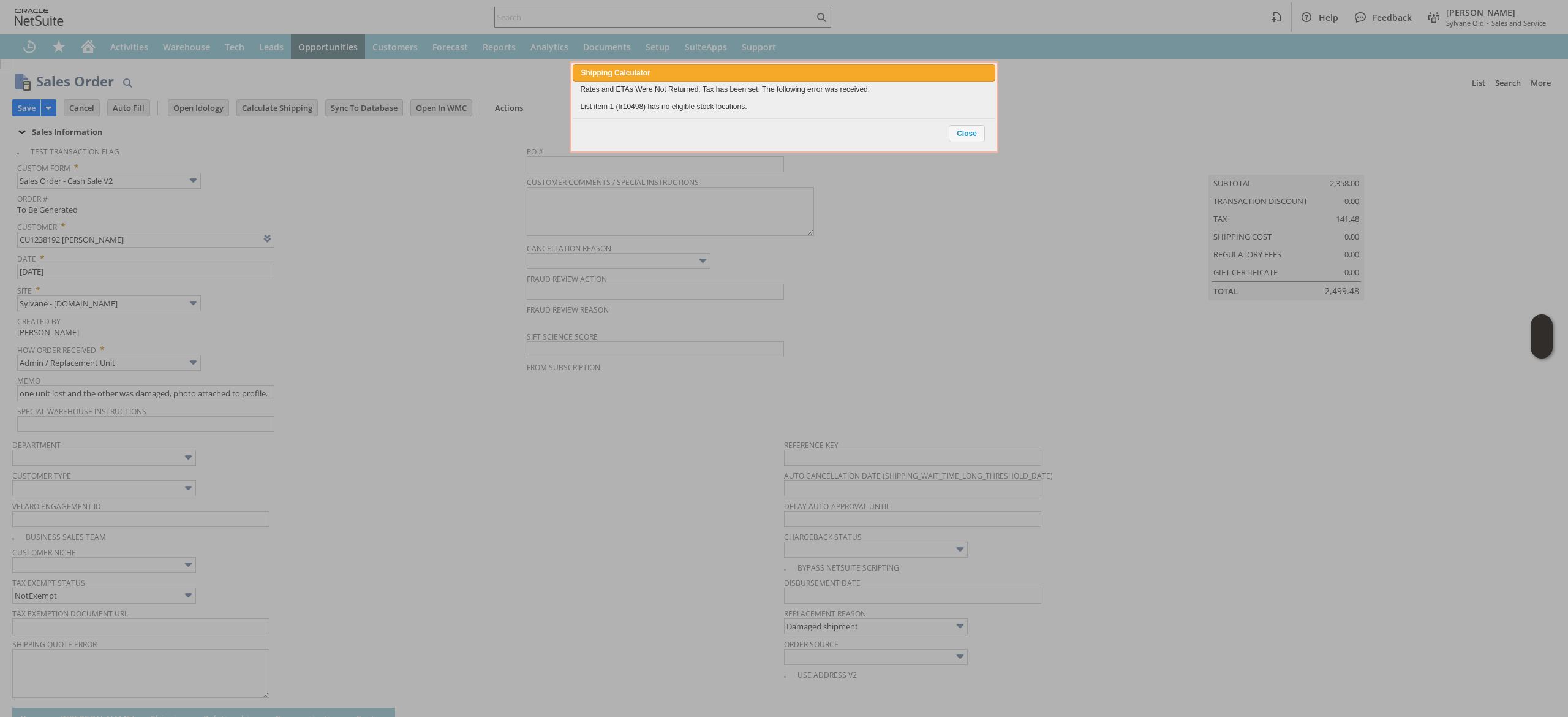
scroll to position [342, 0]
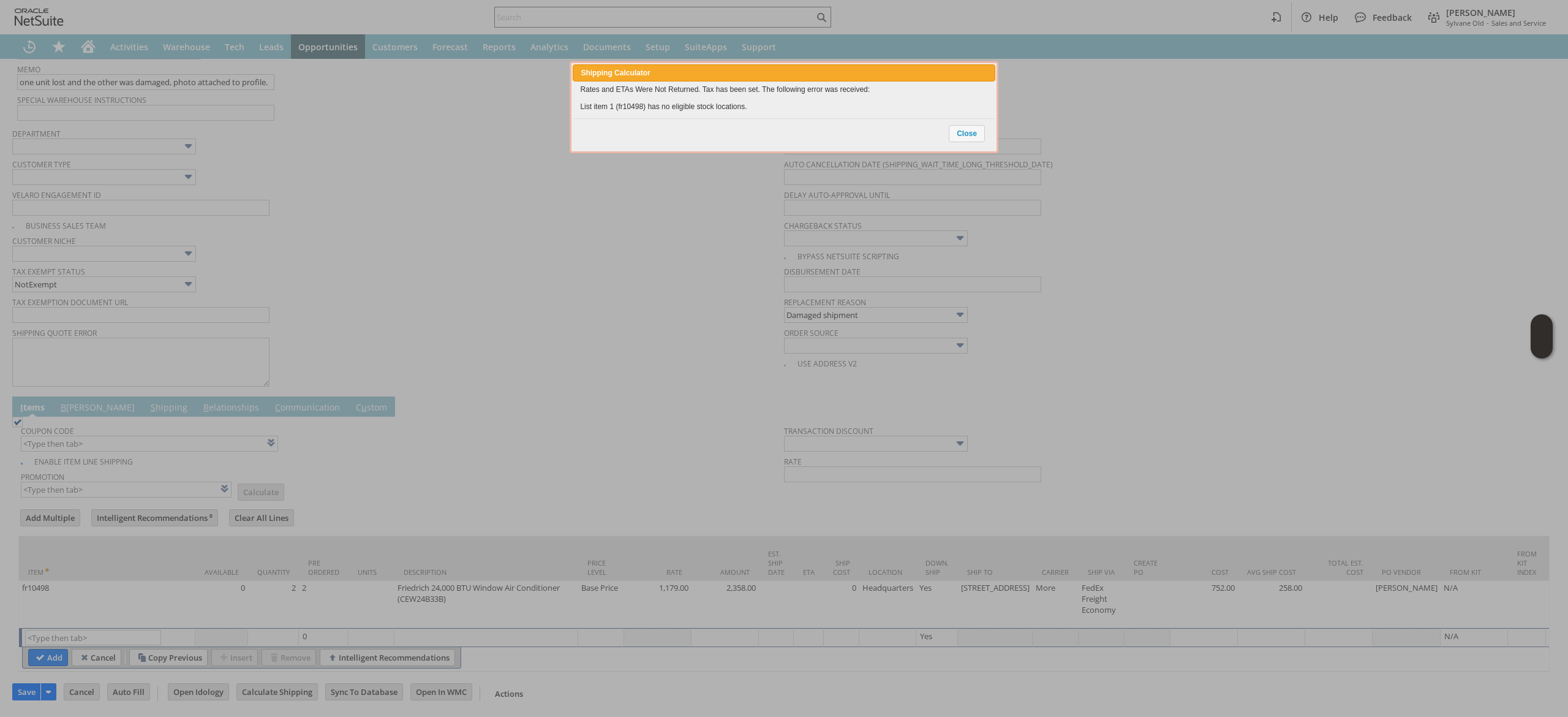
click at [987, 136] on div "Close" at bounding box center [783, 134] width 422 height 31
click at [971, 131] on span "Close" at bounding box center [967, 134] width 35 height 16
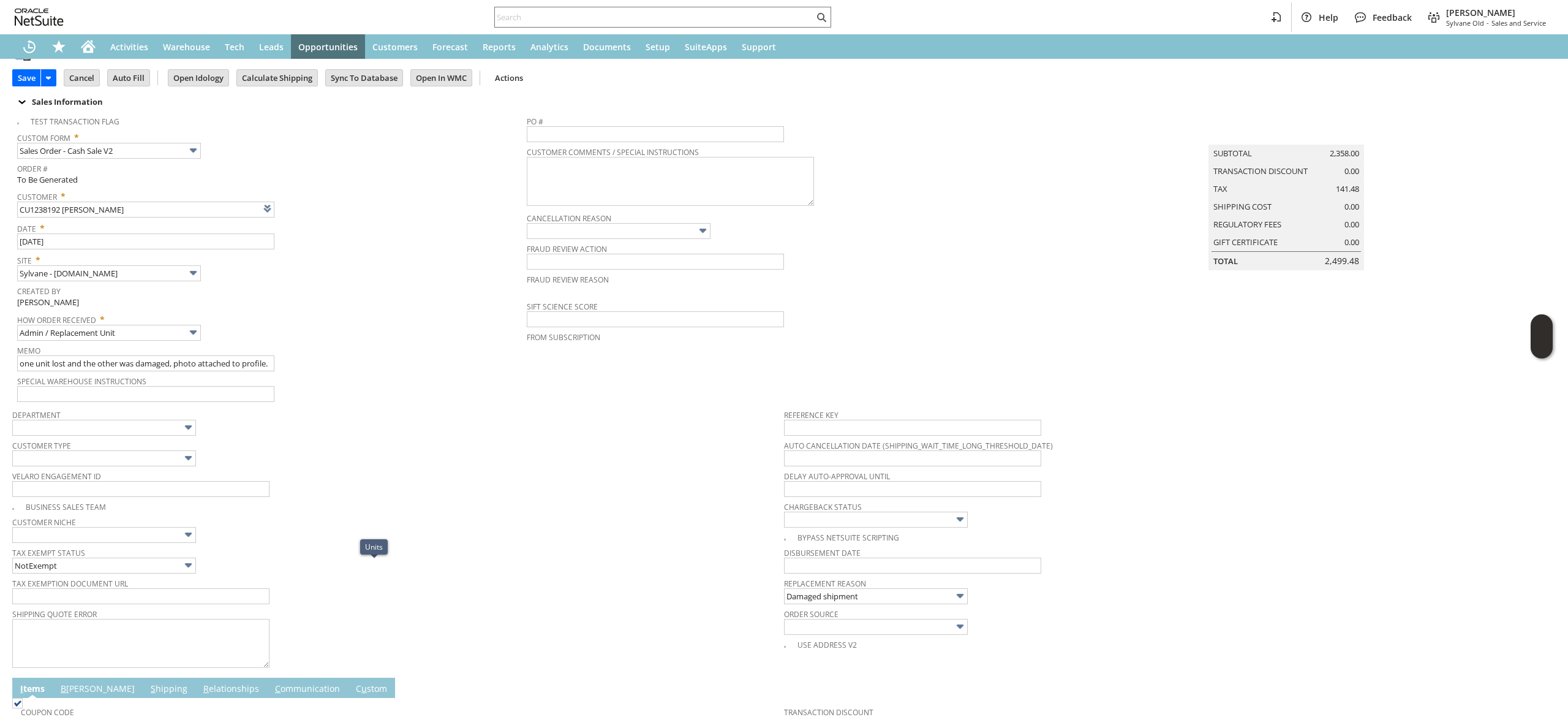
scroll to position [0, 0]
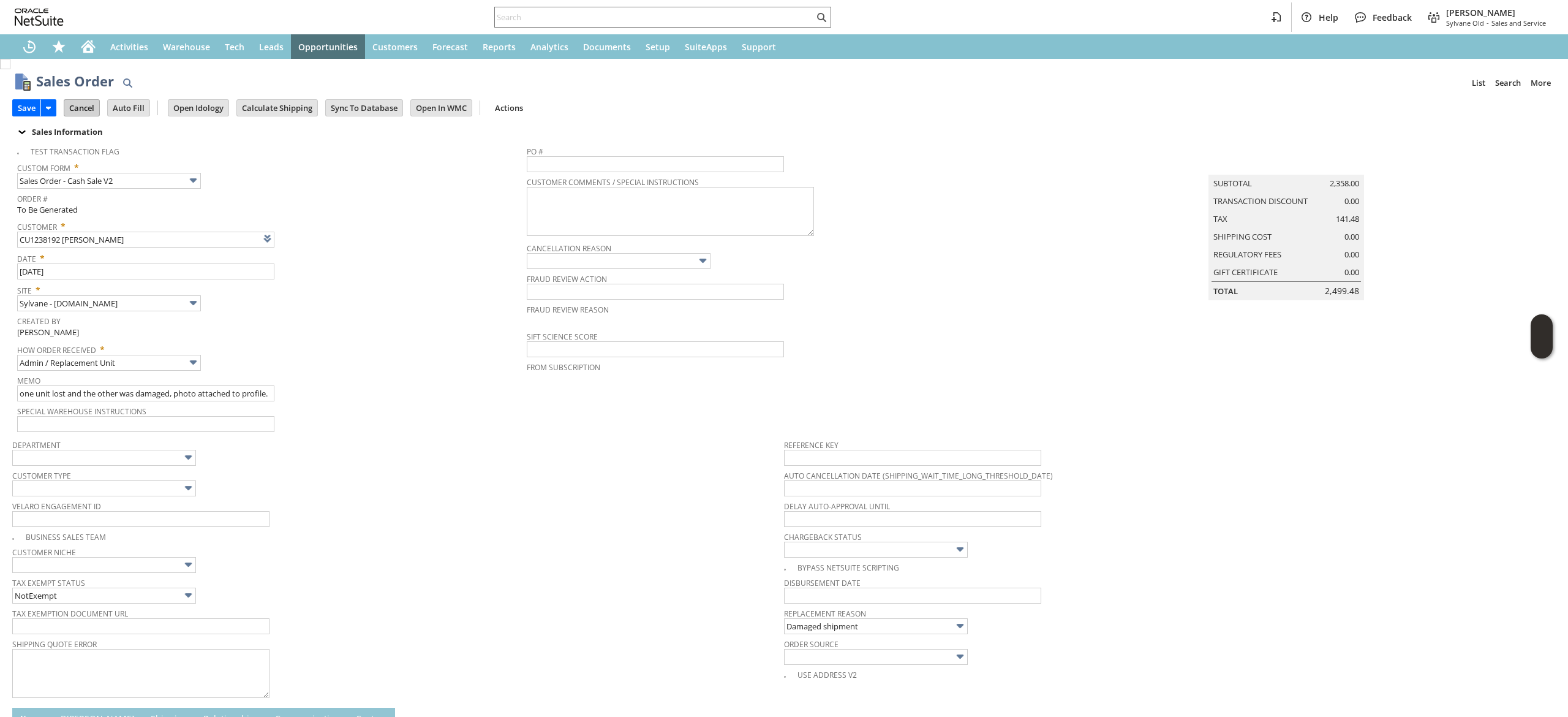
click at [65, 105] on input "Cancel" at bounding box center [82, 108] width 35 height 16
click at [84, 103] on input "Cancel" at bounding box center [82, 108] width 35 height 16
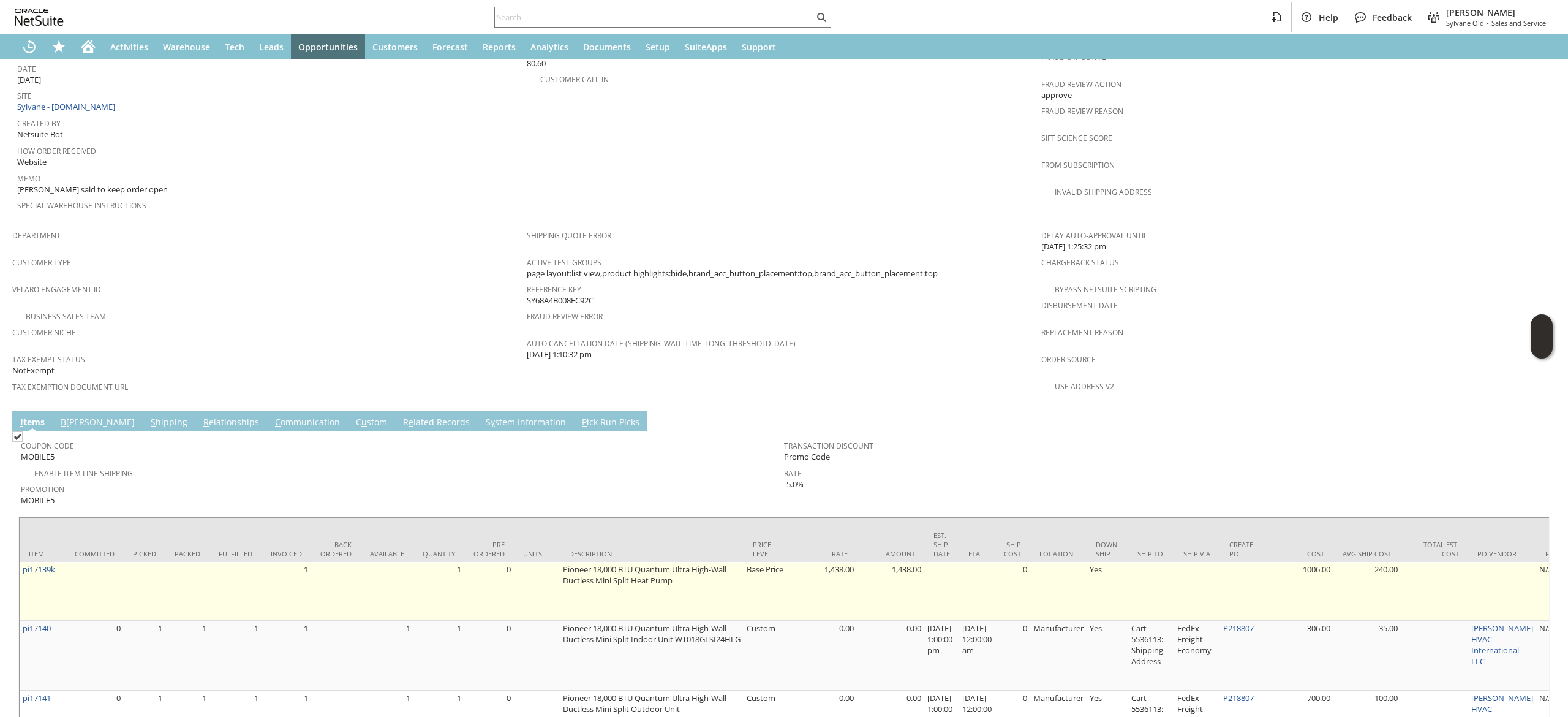
scroll to position [694, 0]
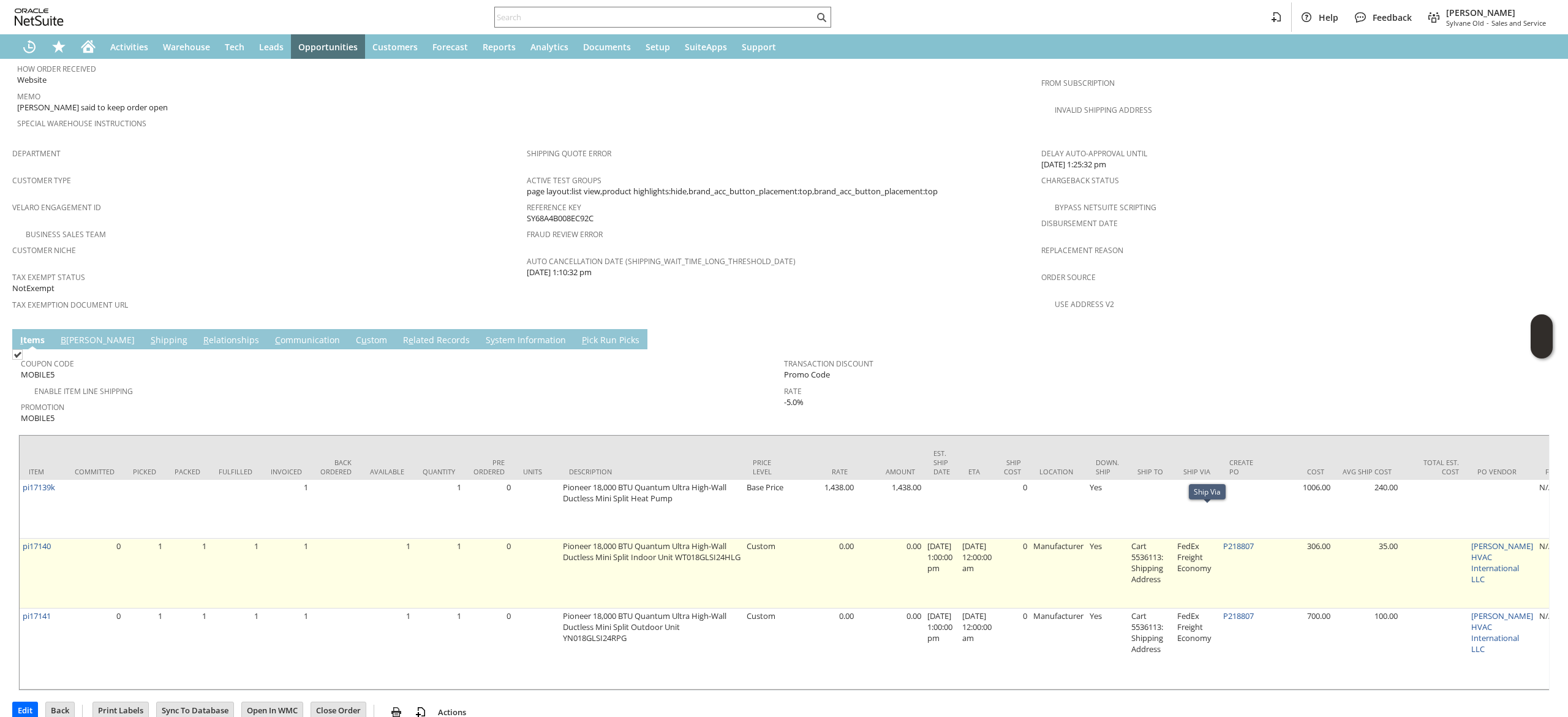
click at [43, 539] on td "pi17140" at bounding box center [43, 573] width 46 height 70
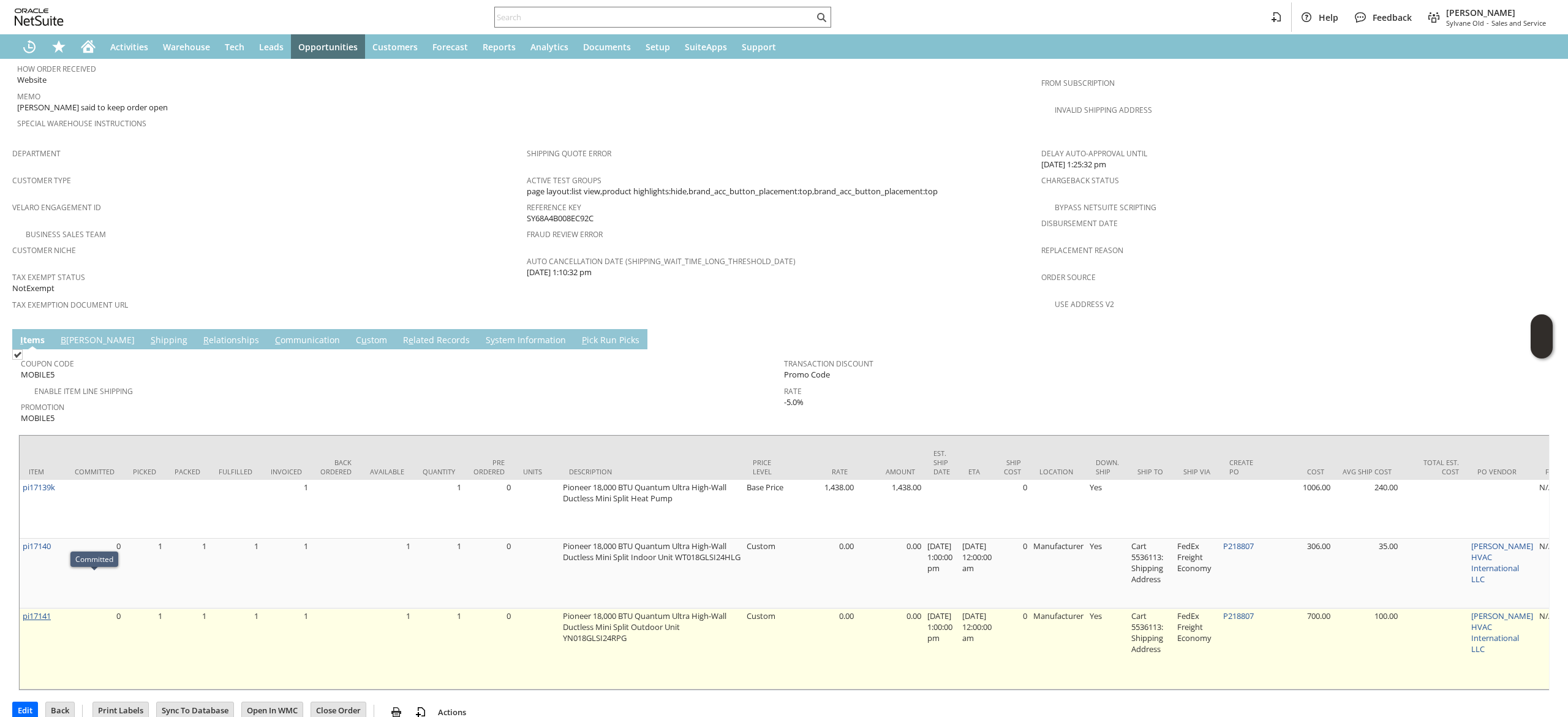
click at [45, 610] on link "pi17141" at bounding box center [36, 615] width 28 height 11
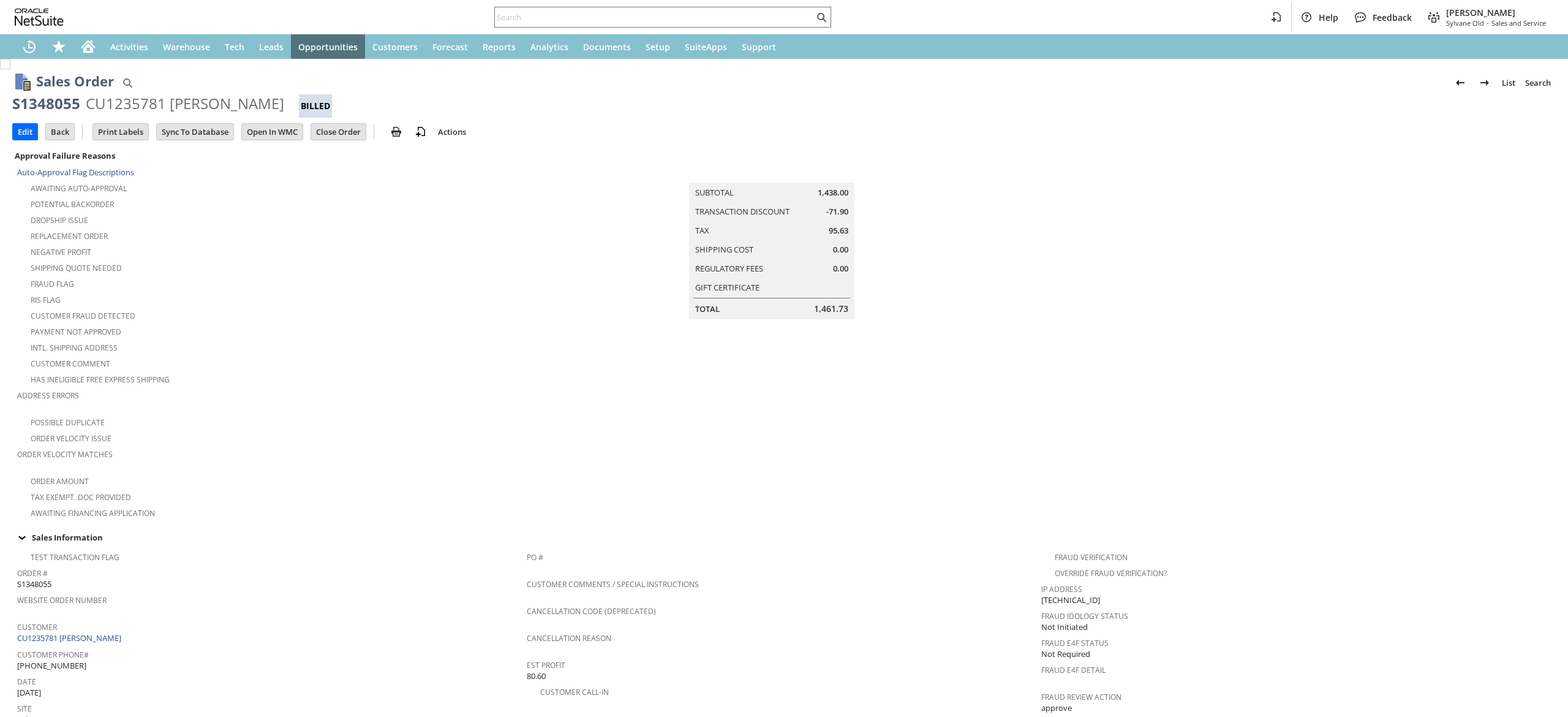
scroll to position [694, 0]
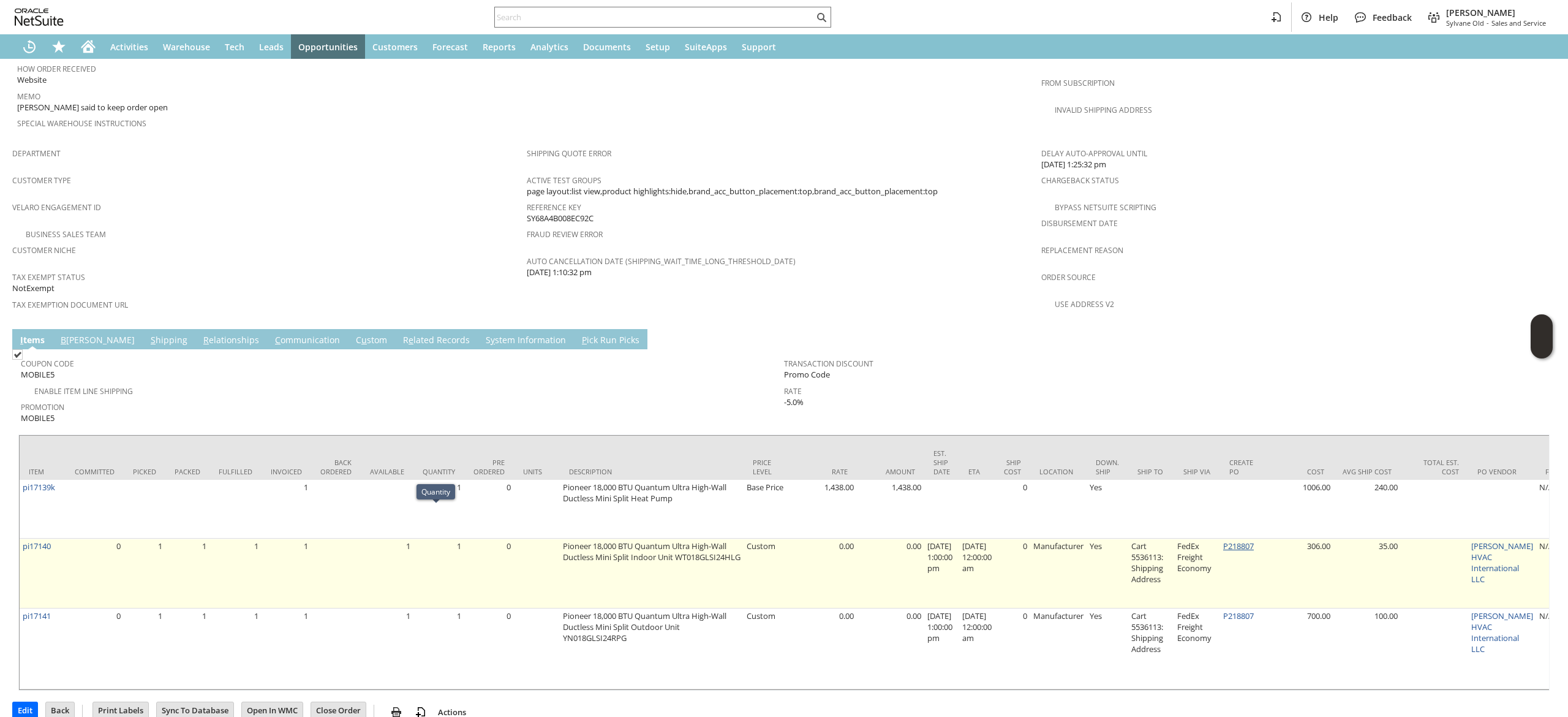
click at [1242, 541] on link "P218807" at bounding box center [1238, 546] width 31 height 11
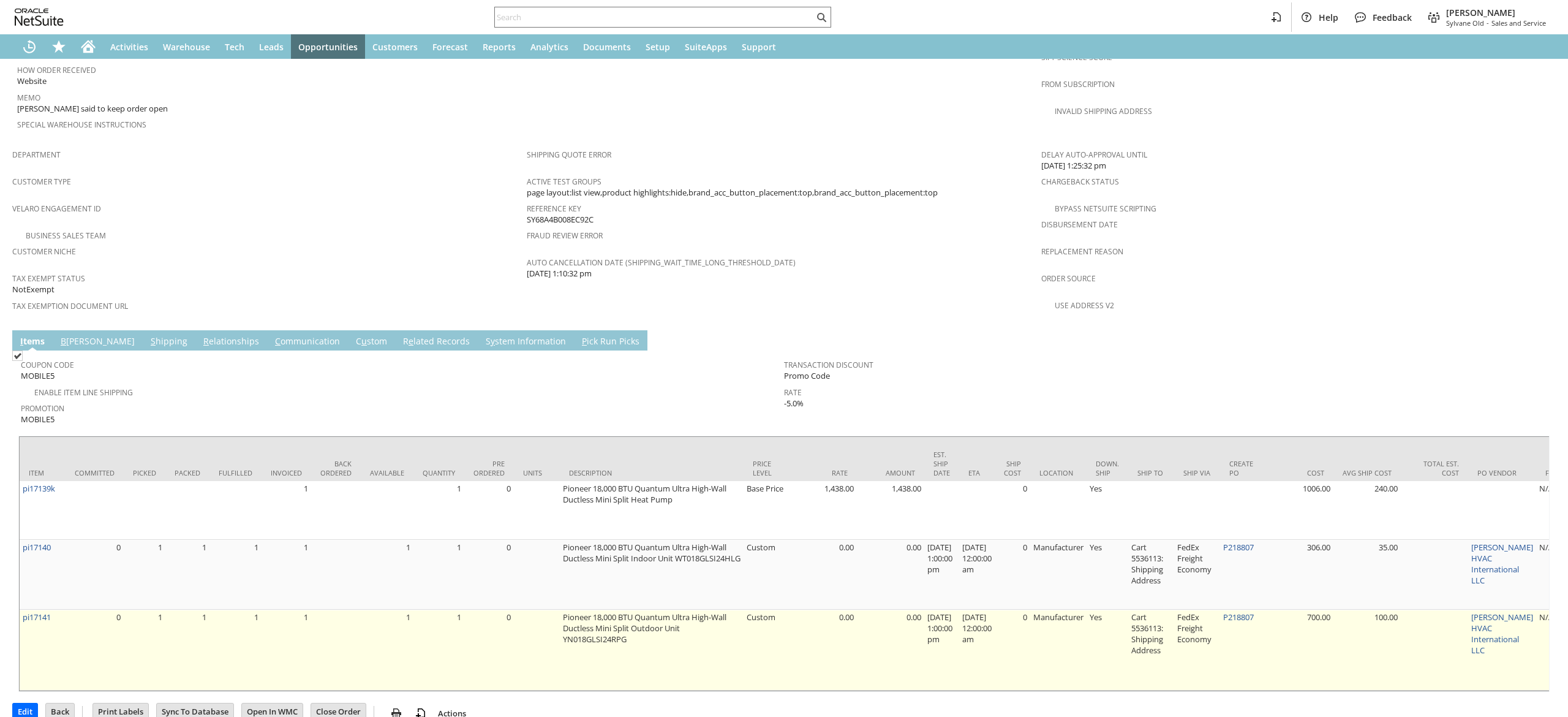
scroll to position [694, 0]
click at [45, 610] on link "pi17141" at bounding box center [36, 615] width 28 height 11
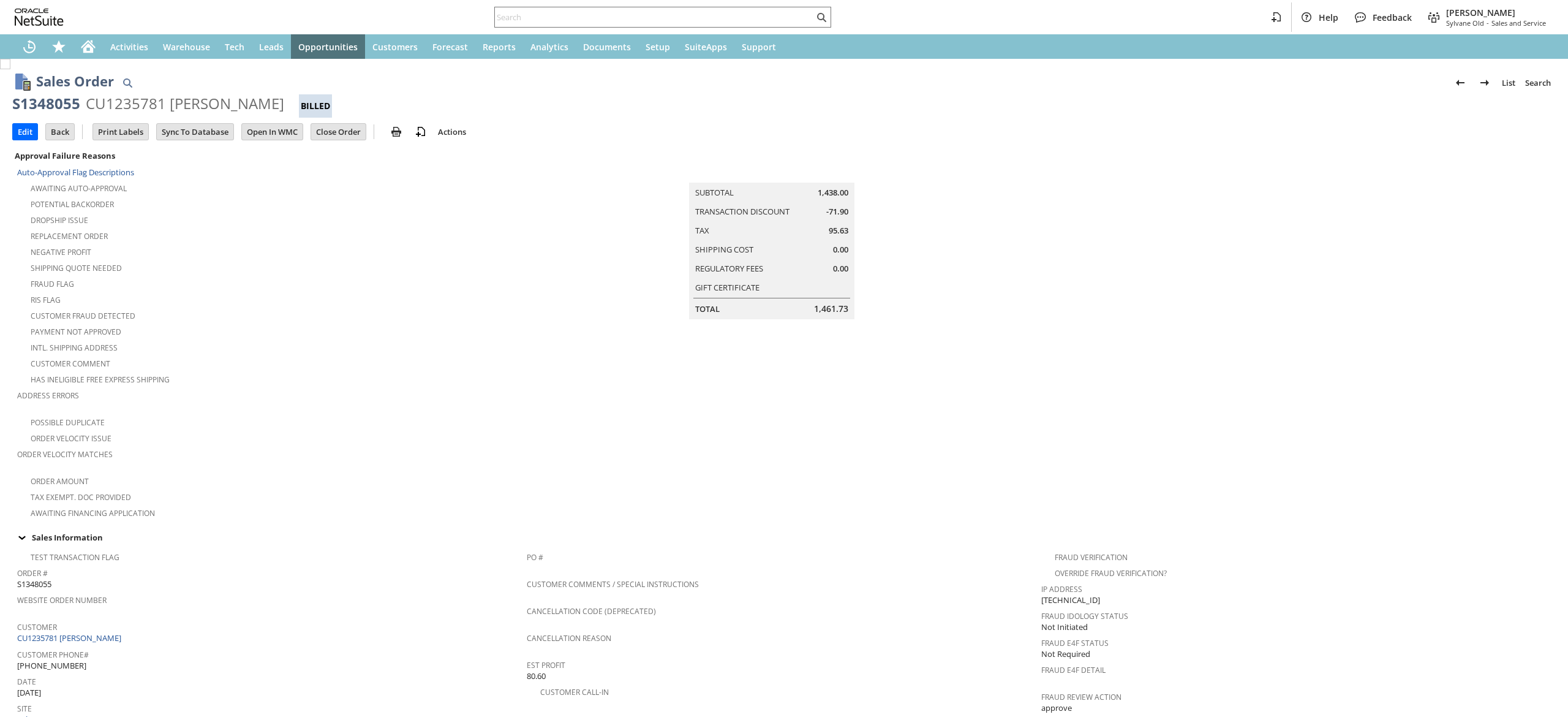
scroll to position [694, 0]
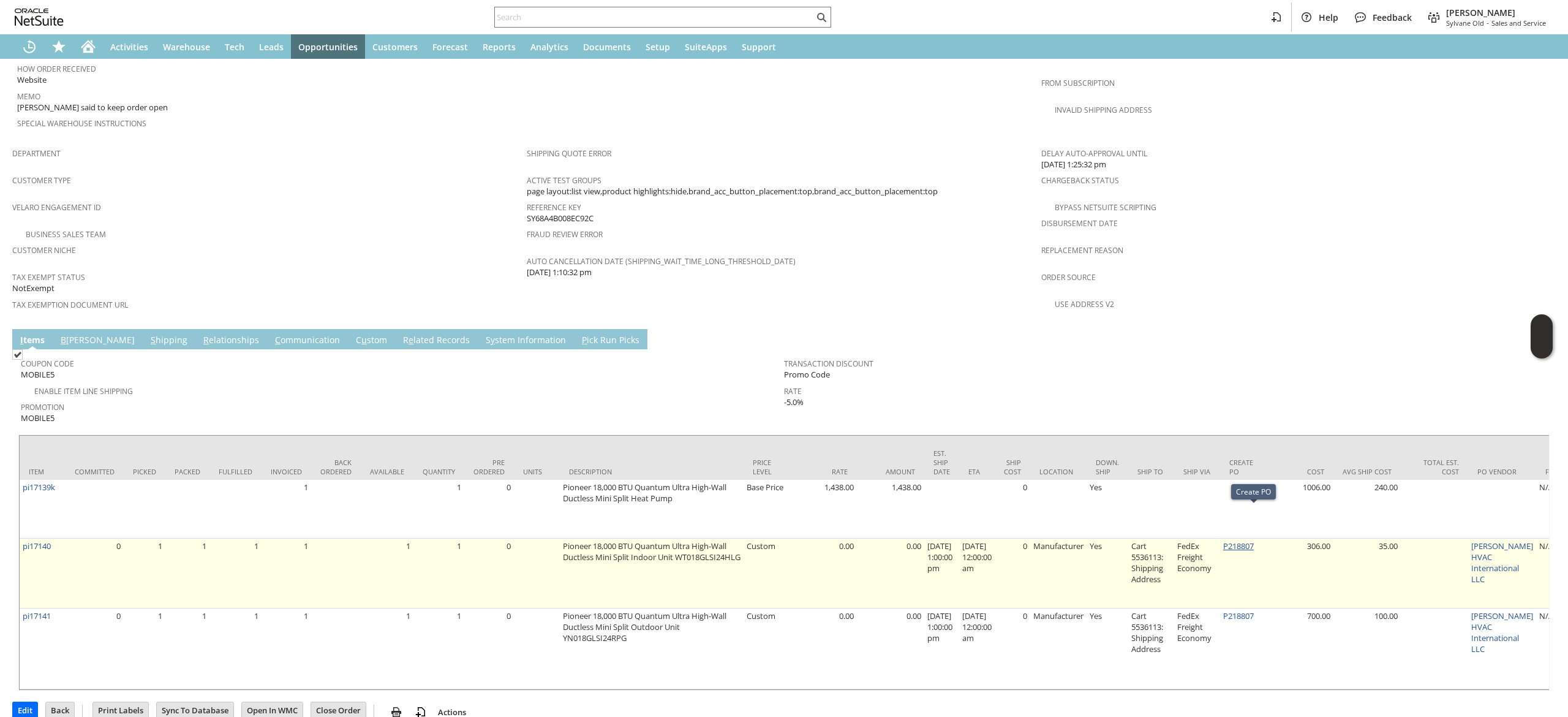
click at [1254, 541] on link "P218807" at bounding box center [1238, 546] width 31 height 11
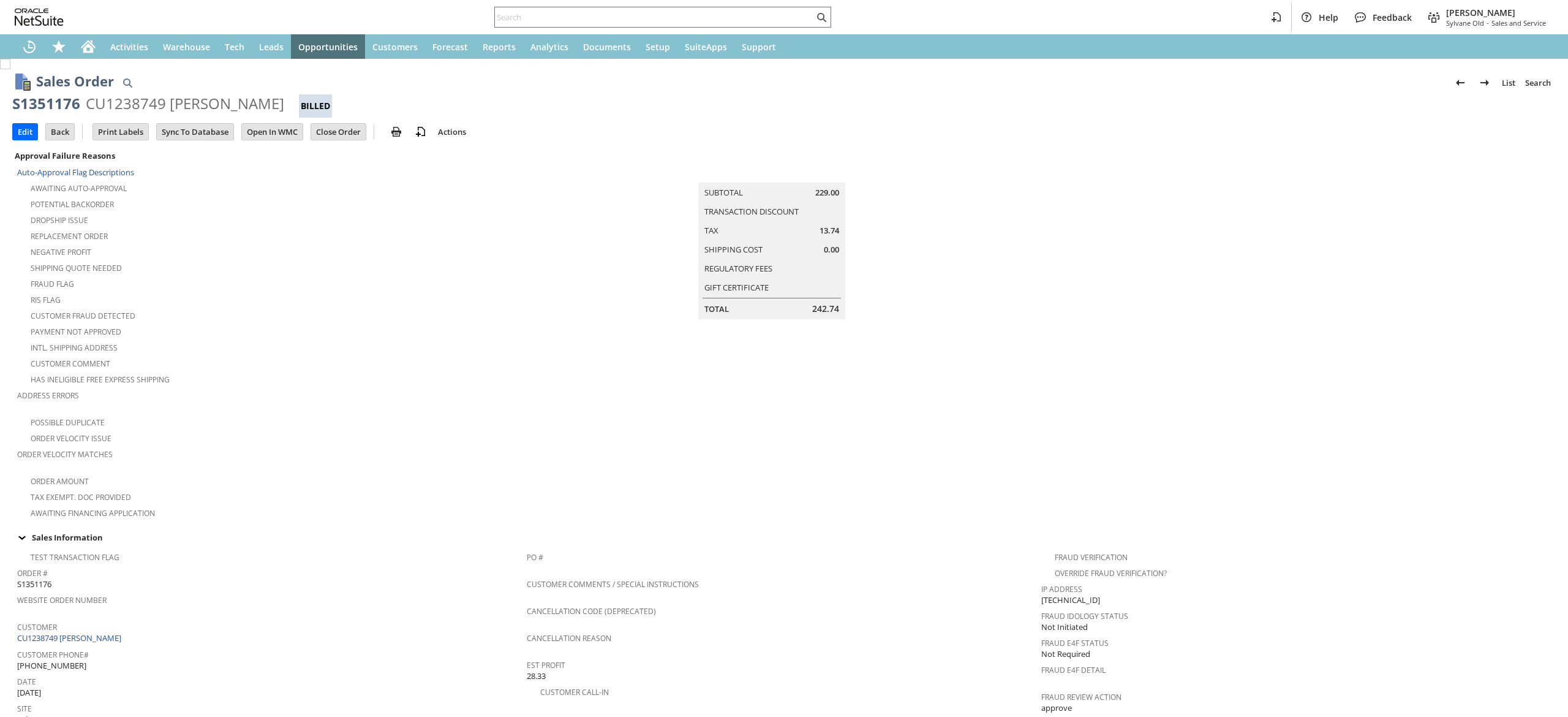
scroll to position [560, 0]
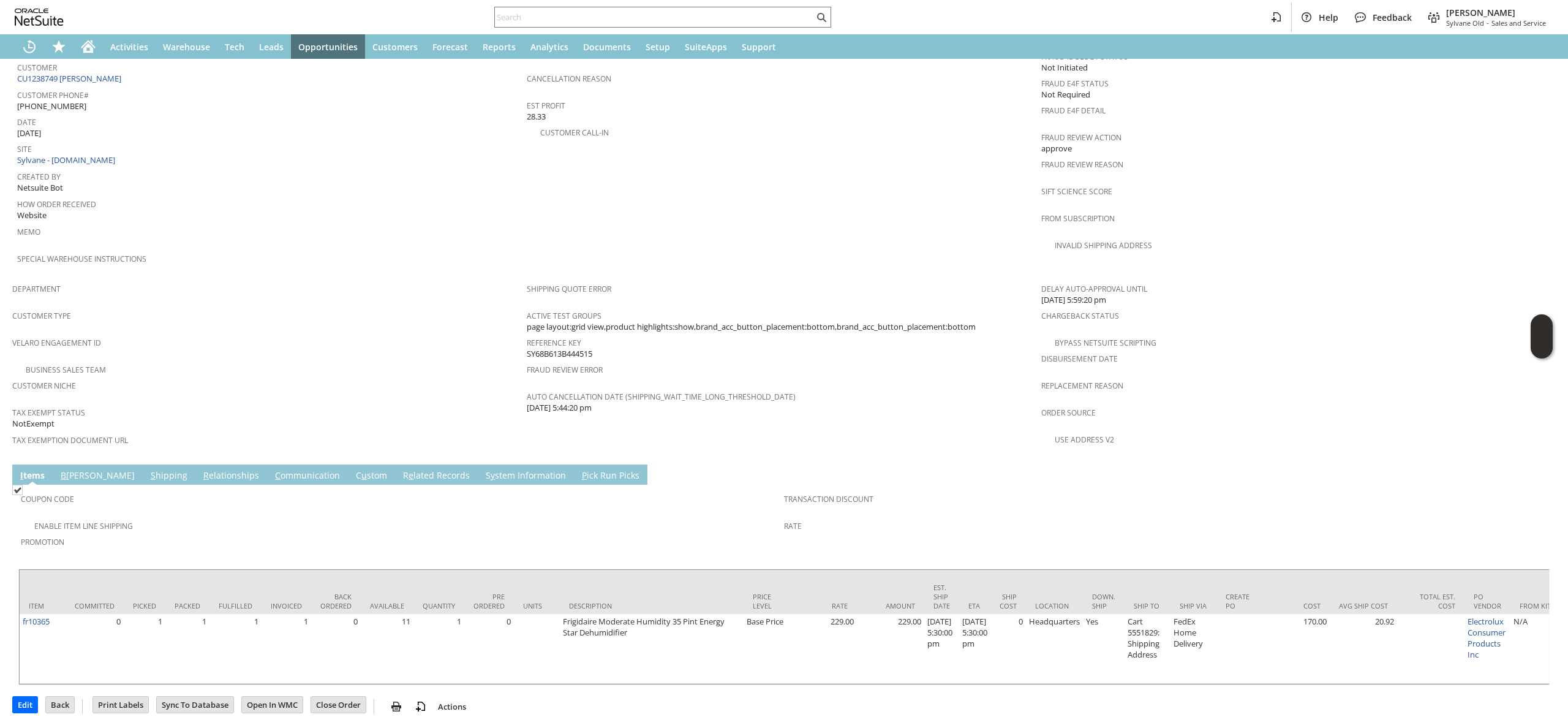
click at [275, 464] on td "C ommunication" at bounding box center [307, 474] width 81 height 20
click at [226, 490] on span "Coupon Code" at bounding box center [399, 497] width 757 height 15
click at [272, 469] on link "C ommunication" at bounding box center [307, 475] width 71 height 14
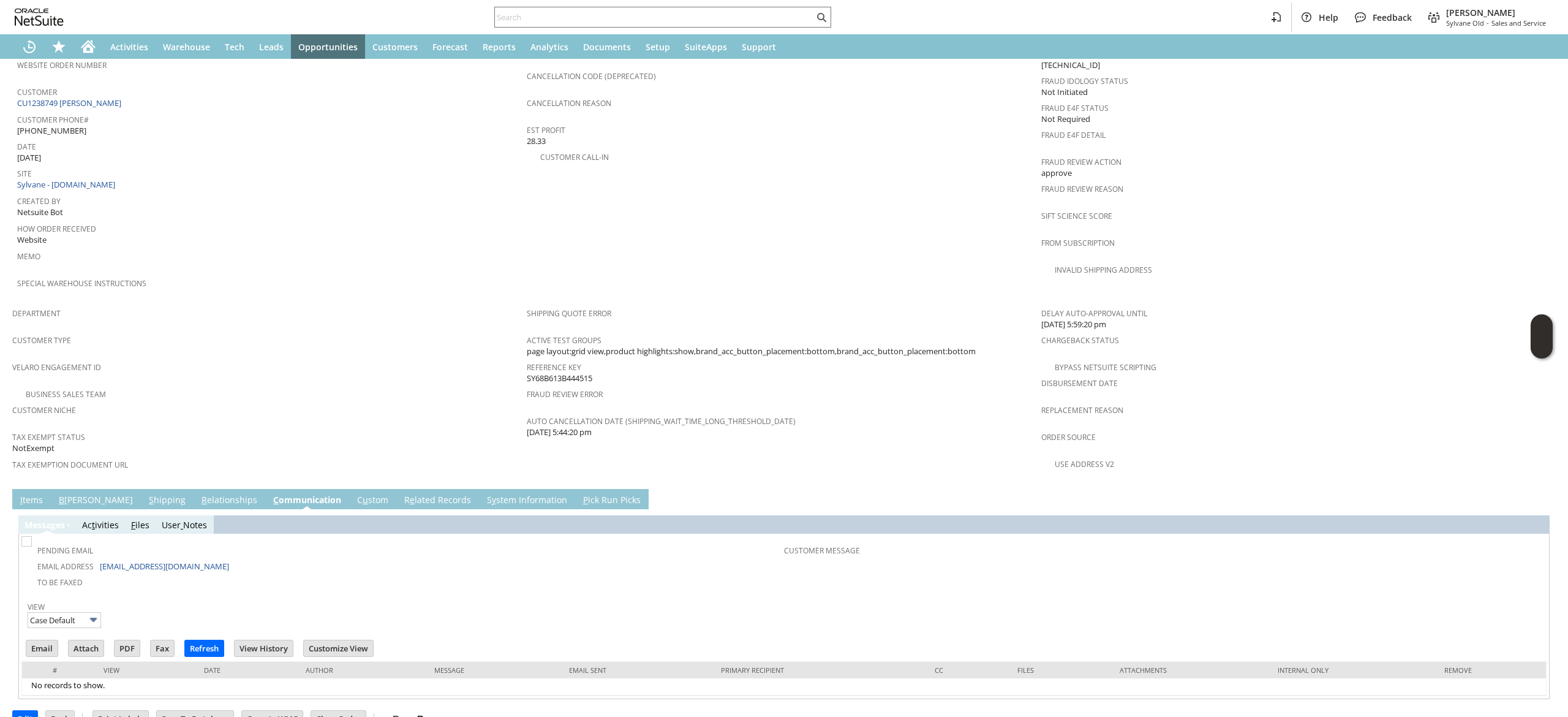
scroll to position [0, 0]
click at [54, 640] on input "Email" at bounding box center [42, 648] width 31 height 16
click at [963, 345] on span "page layout:grid view,product highlights:show,brand_acc_button_placement:bottom…" at bounding box center [751, 351] width 449 height 12
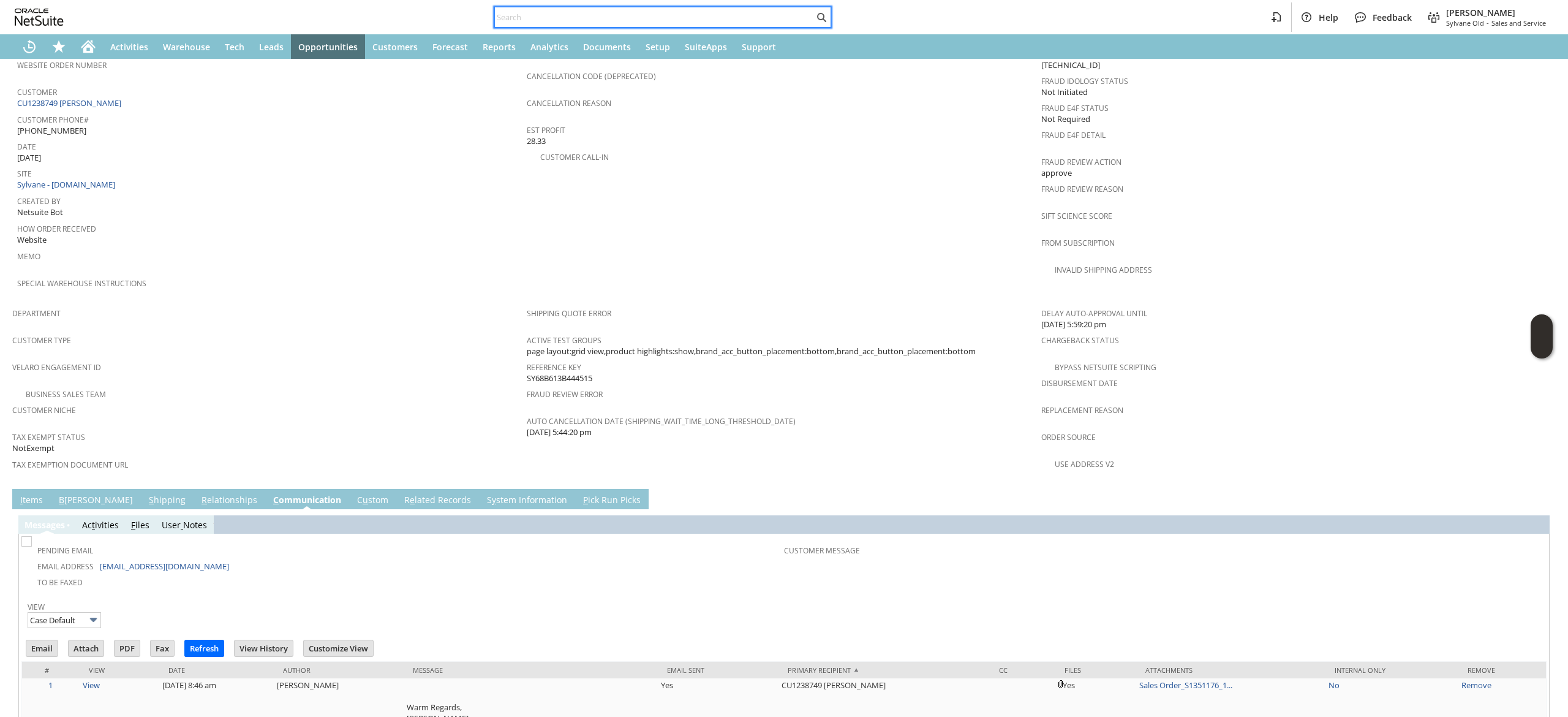
click at [539, 24] on input "text" at bounding box center [654, 17] width 319 height 15
paste input "2705076429"
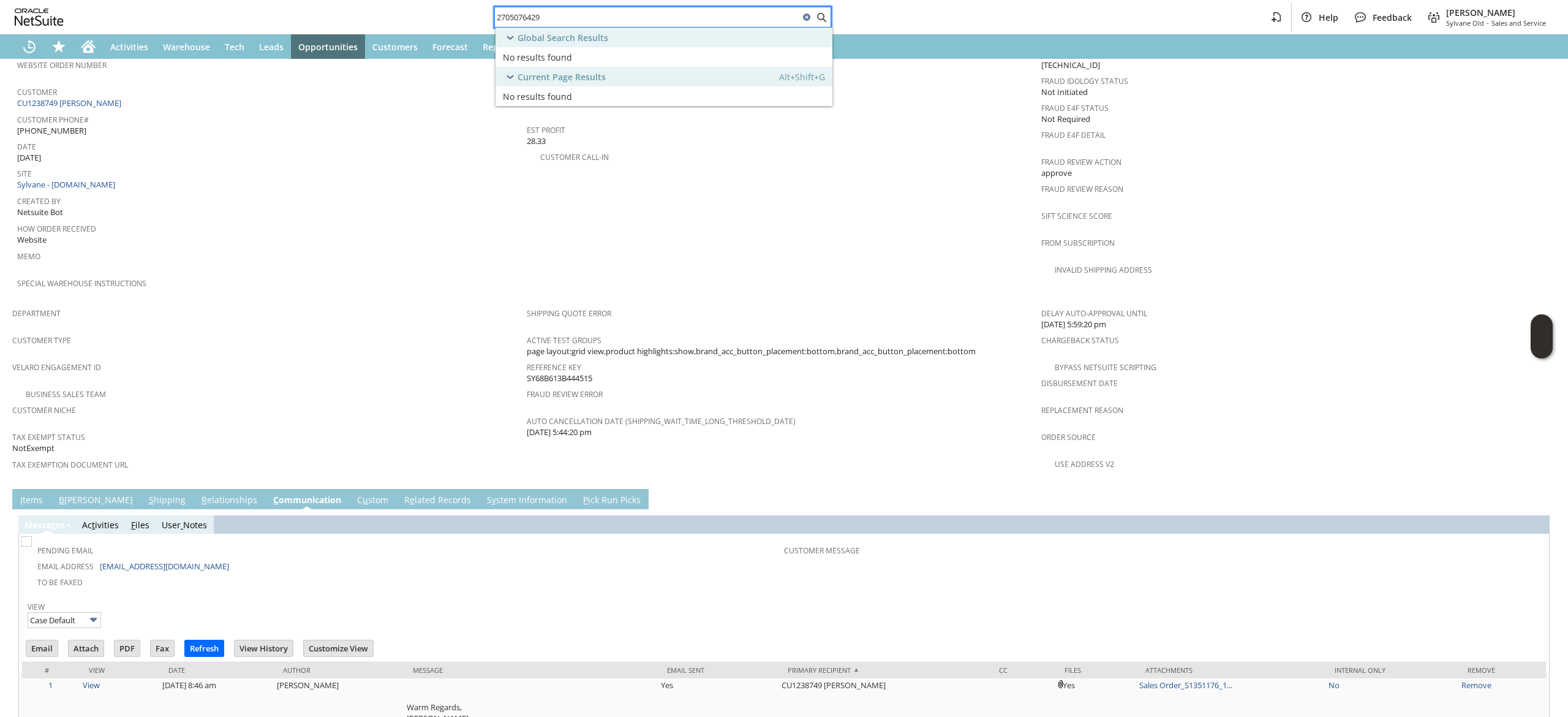
type input "2705076429"
click at [608, 34] on div "Global Search Results" at bounding box center [663, 37] width 337 height 20
click at [606, 25] on div "2705076429" at bounding box center [662, 16] width 337 height 21
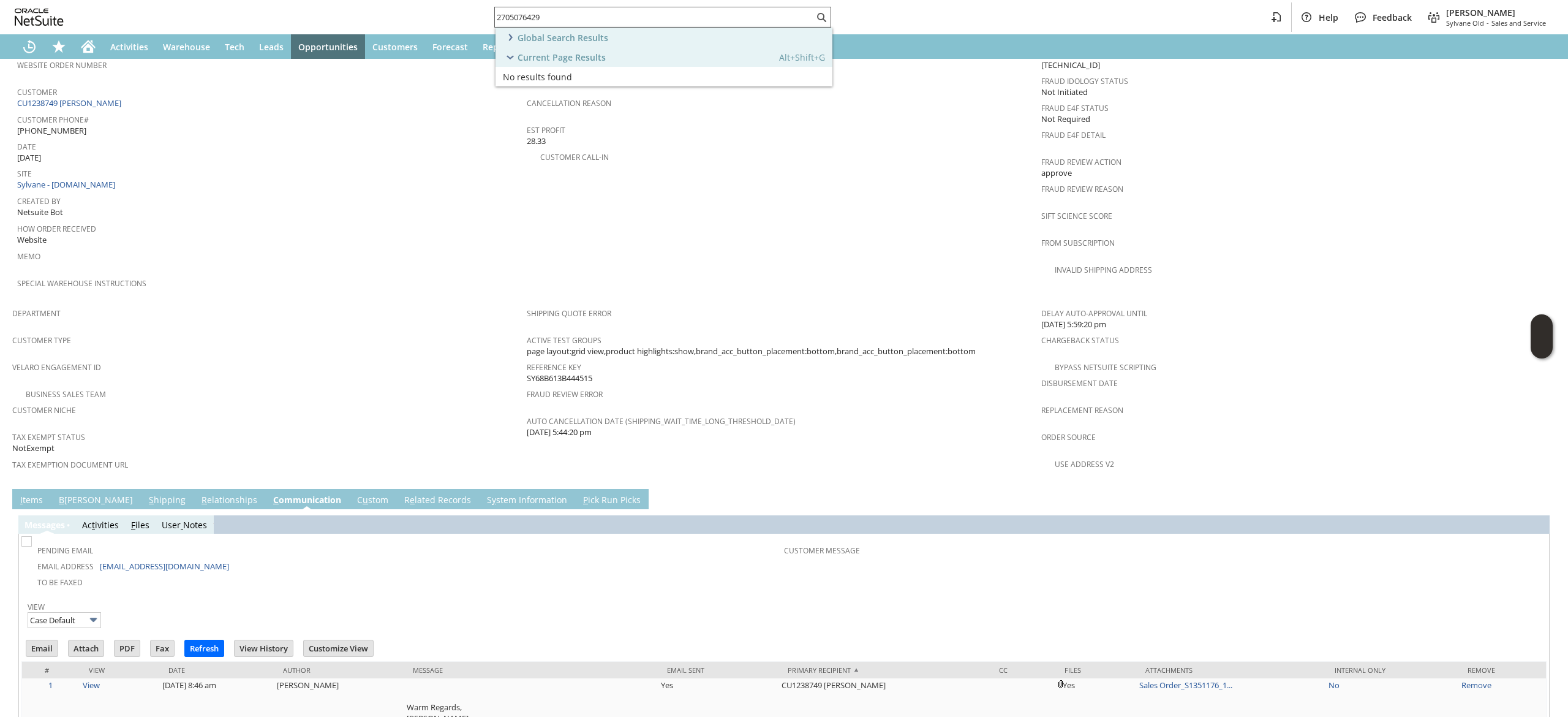
click at [608, 24] on div "2705076429" at bounding box center [662, 16] width 337 height 21
click at [608, 24] on input "2705076429" at bounding box center [654, 17] width 319 height 15
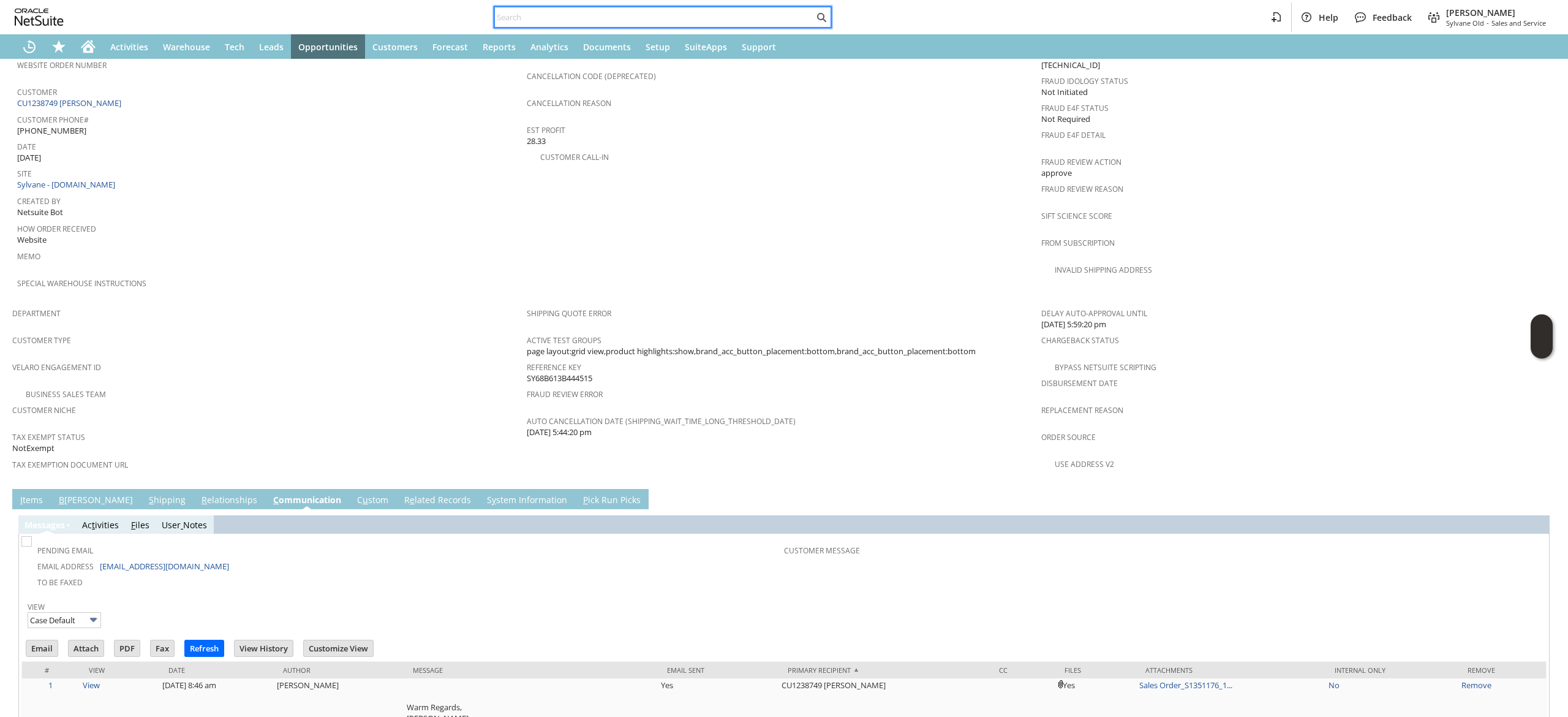
click at [567, 10] on input "text" at bounding box center [654, 17] width 319 height 15
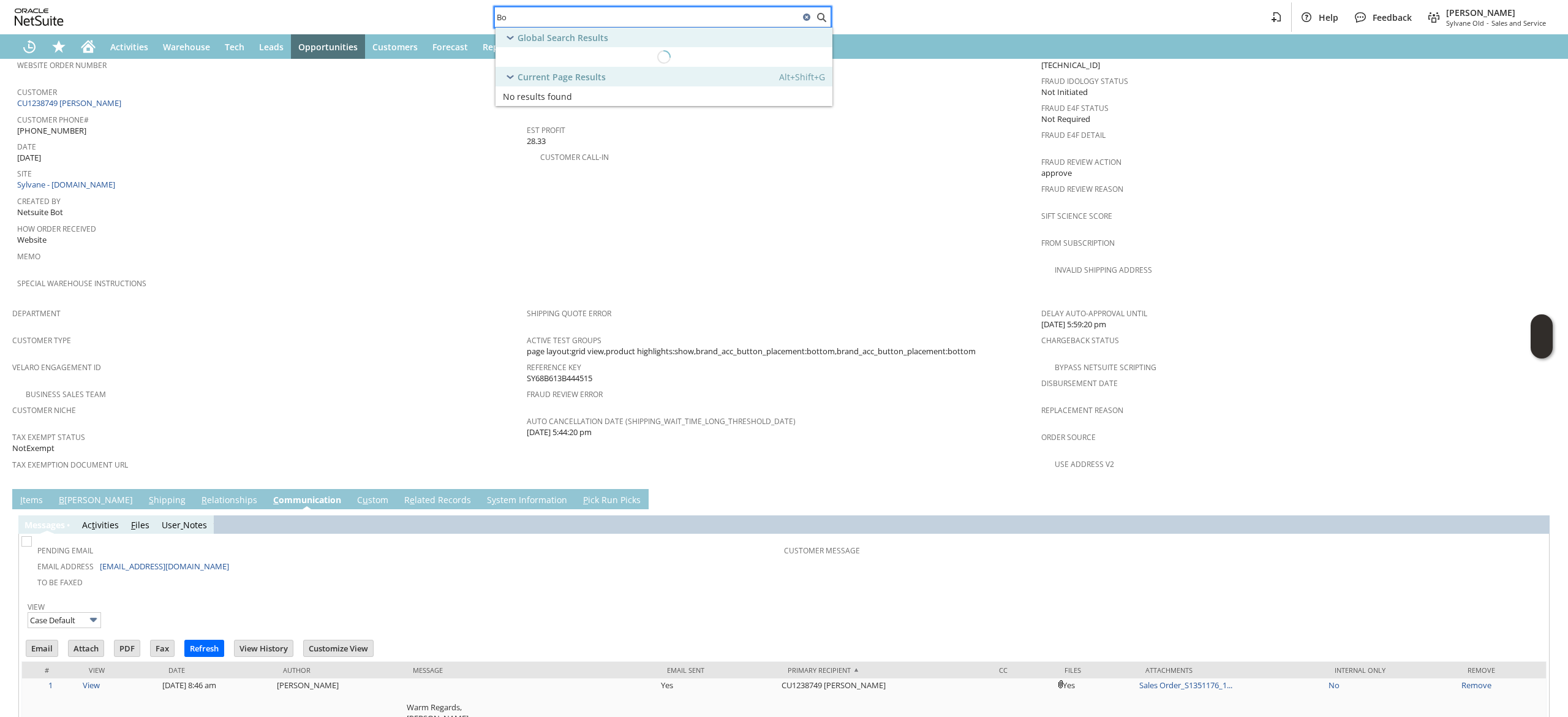
type input "B"
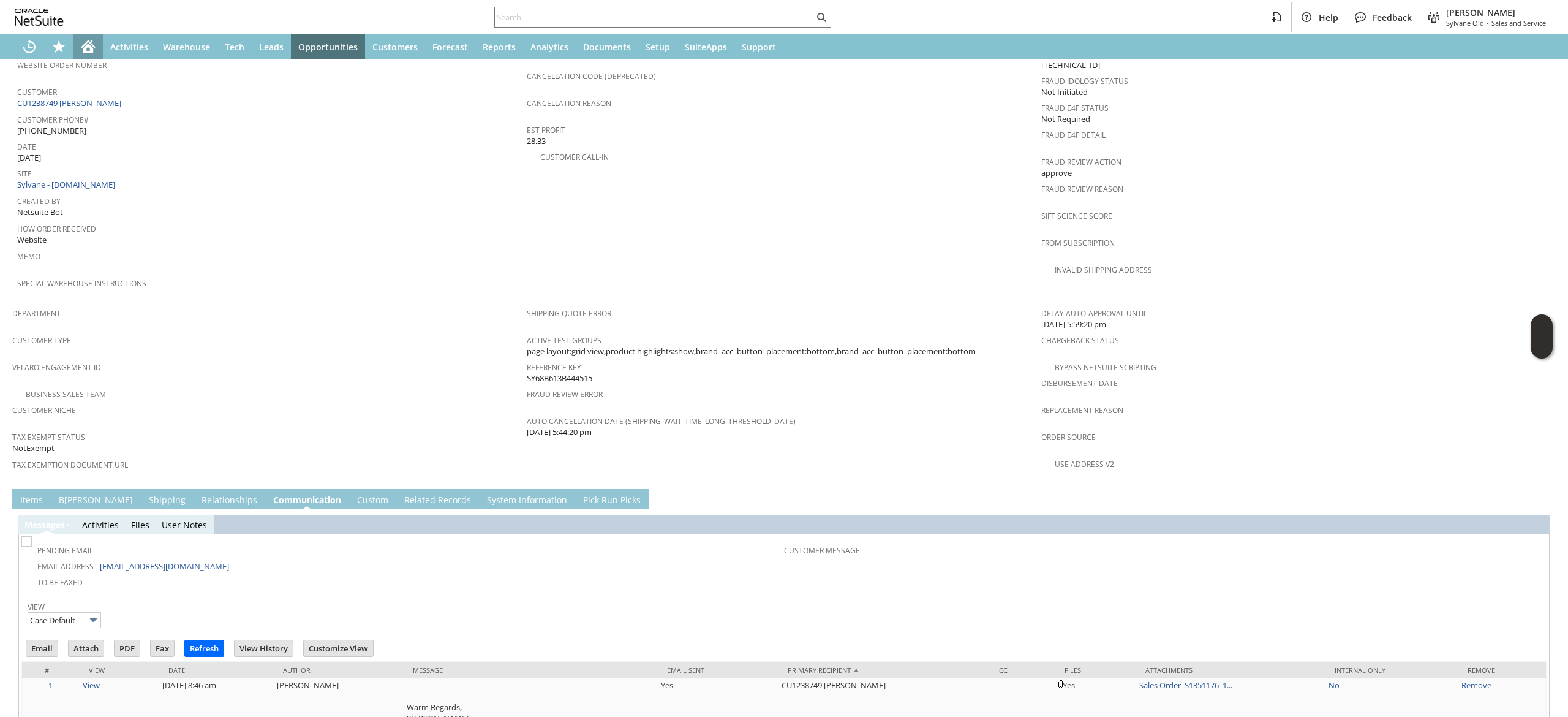
click at [94, 39] on icon "Home" at bounding box center [88, 46] width 15 height 15
